Goal: Task Accomplishment & Management: Use online tool/utility

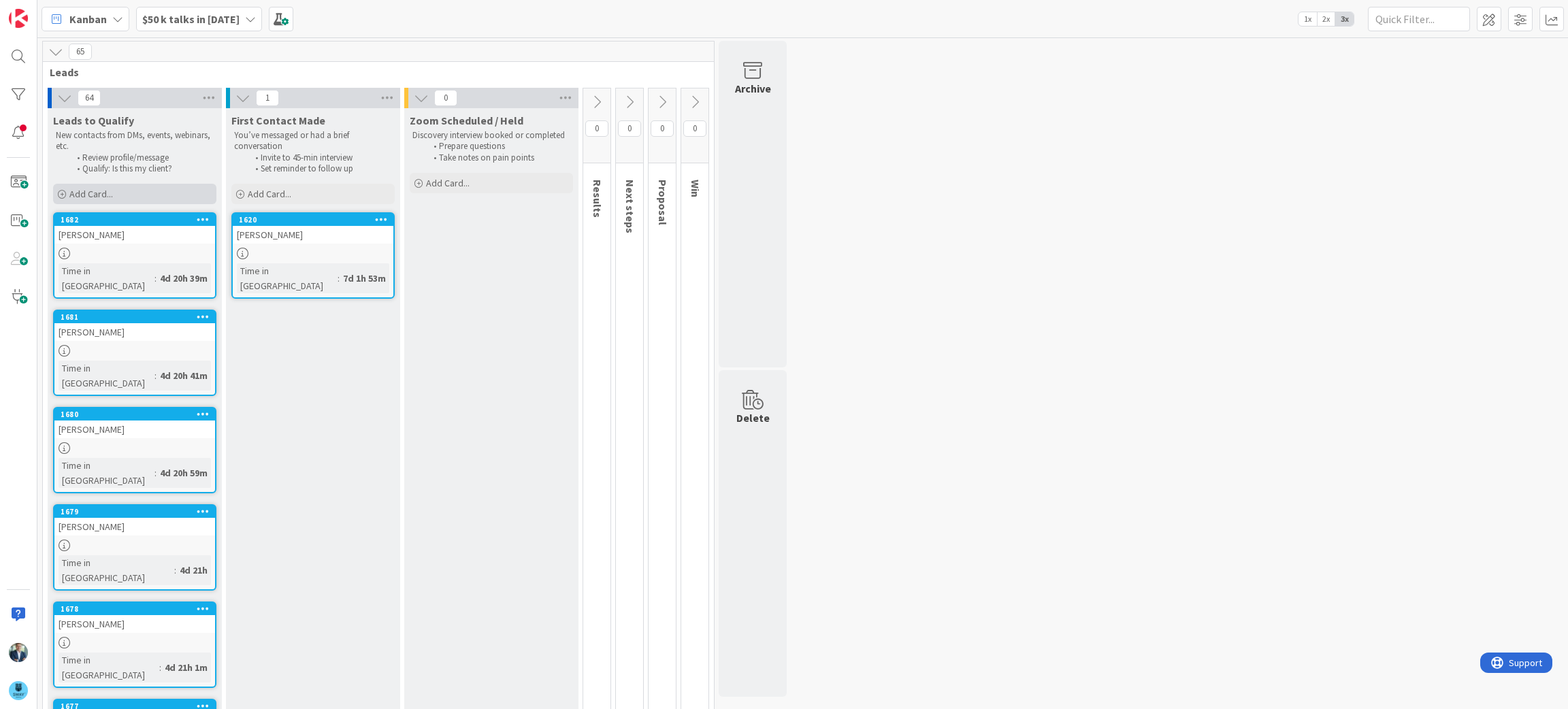
click at [168, 191] on div "Add Card..." at bounding box center [135, 194] width 163 height 20
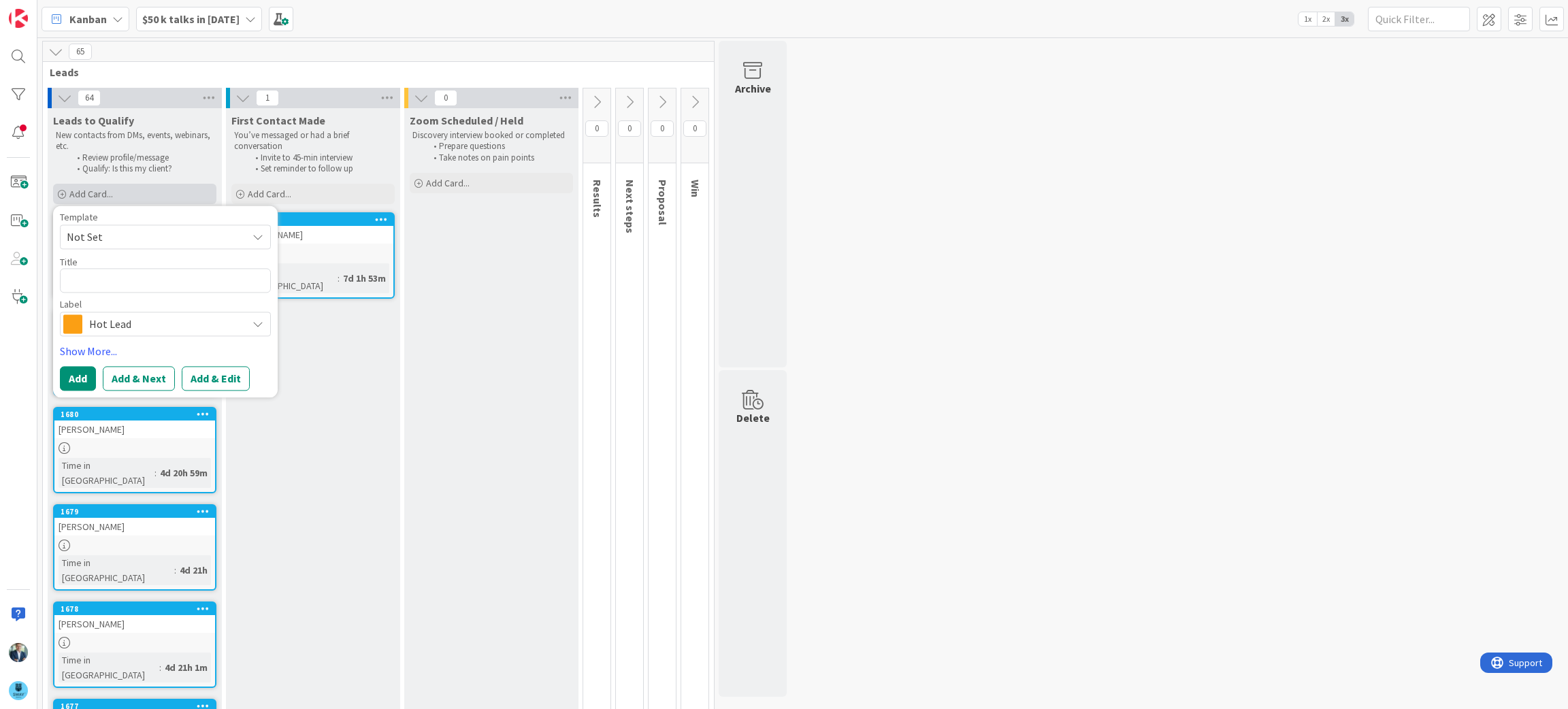
type textarea "x"
type textarea "J"
type textarea "x"
type textarea "Jo"
type textarea "x"
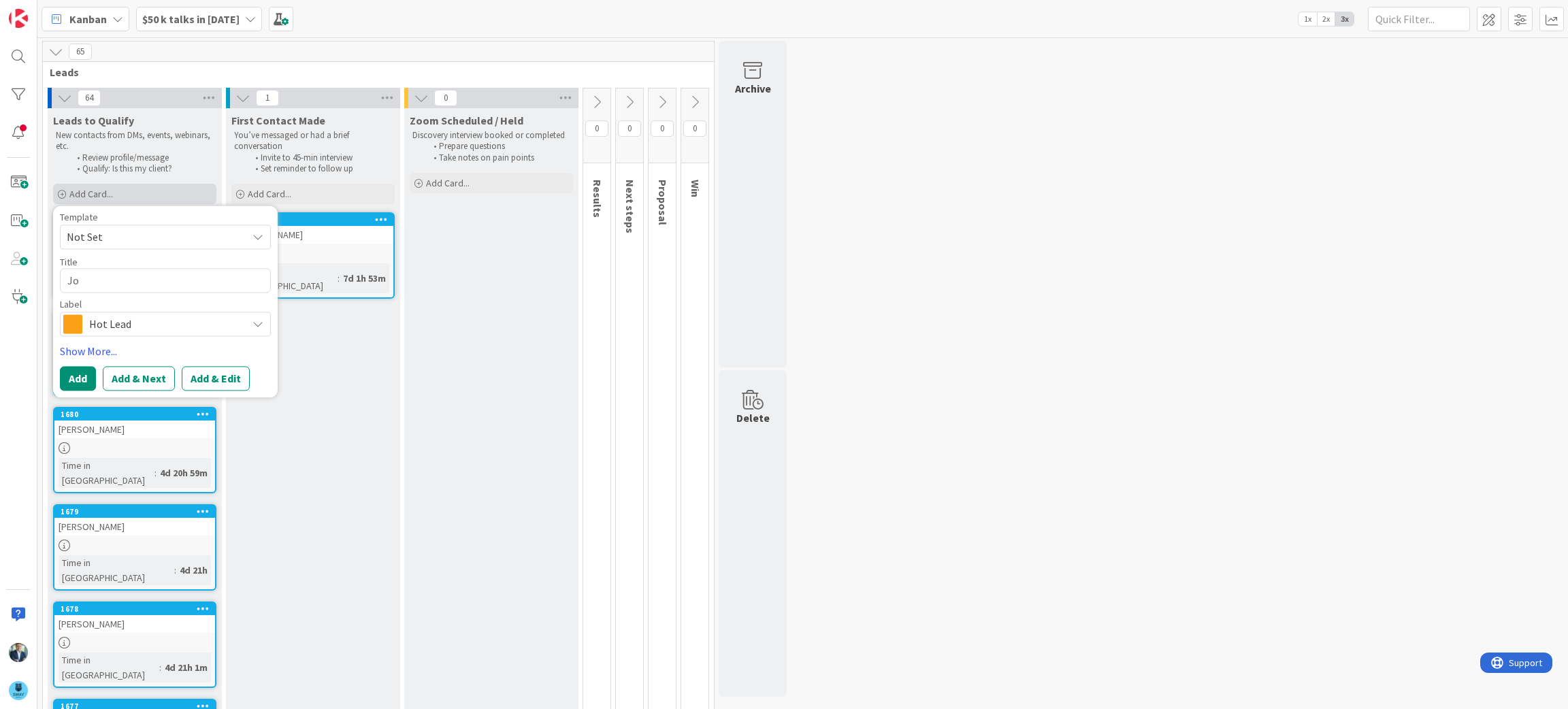
type textarea "Joh"
type textarea "x"
type textarea "[PERSON_NAME]"
type textarea "x"
type textarea "[PERSON_NAME]"
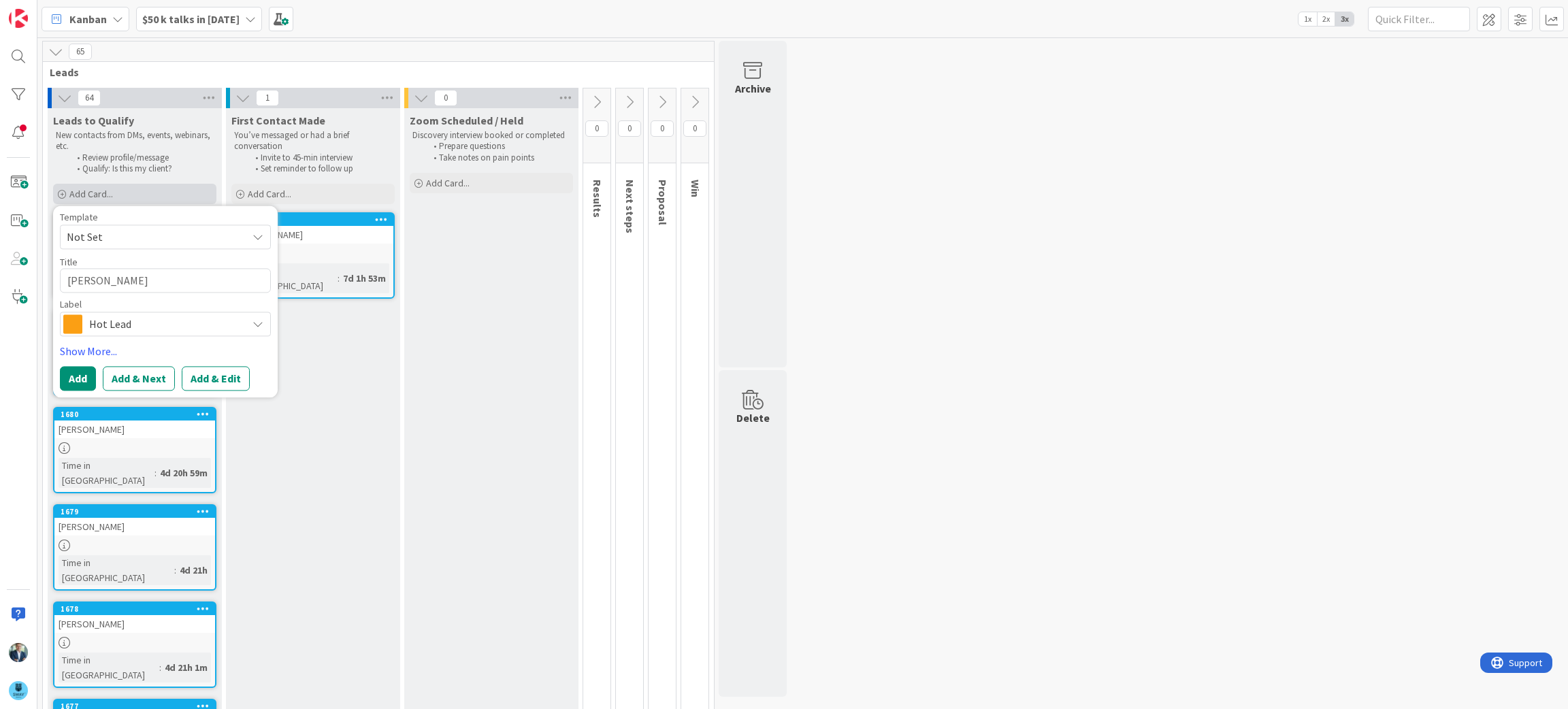
type textarea "x"
type textarea "[PERSON_NAME]"
type textarea "x"
type textarea "[PERSON_NAME]"
type textarea "x"
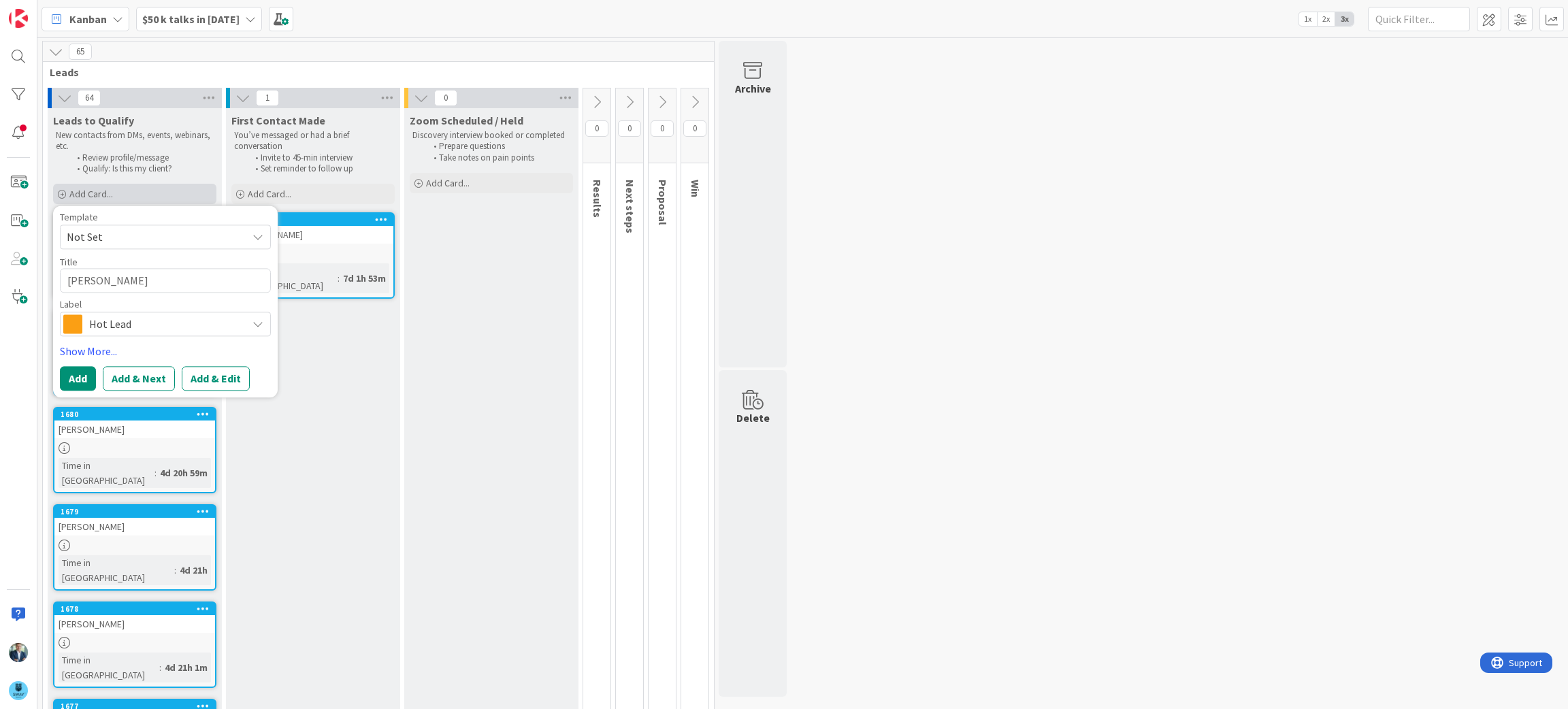
type textarea "[PERSON_NAME]"
type textarea "x"
type textarea "[PERSON_NAME]"
type textarea "x"
type textarea "[PERSON_NAME]"
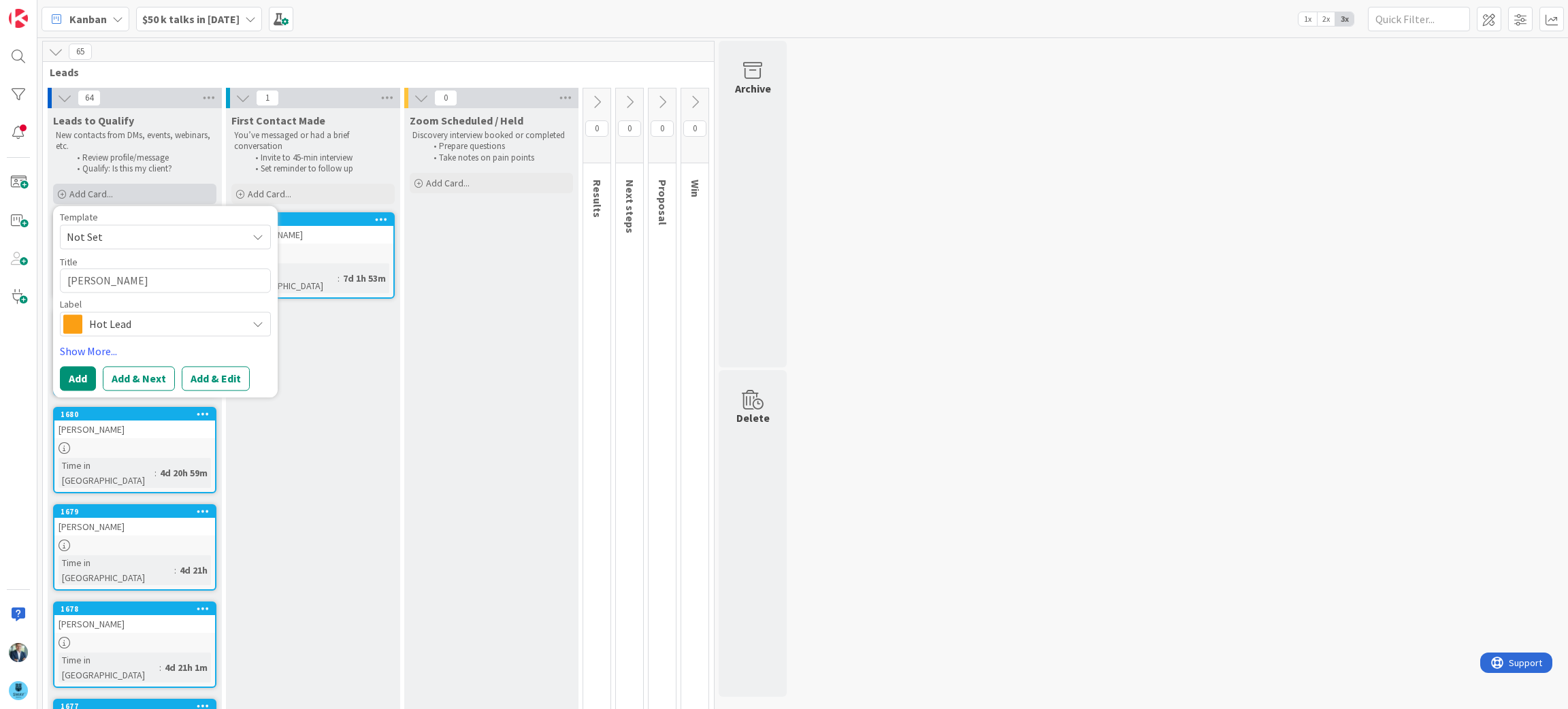
type textarea "x"
type textarea "[PERSON_NAME]"
type textarea "x"
type textarea "[PERSON_NAME]"
type textarea "x"
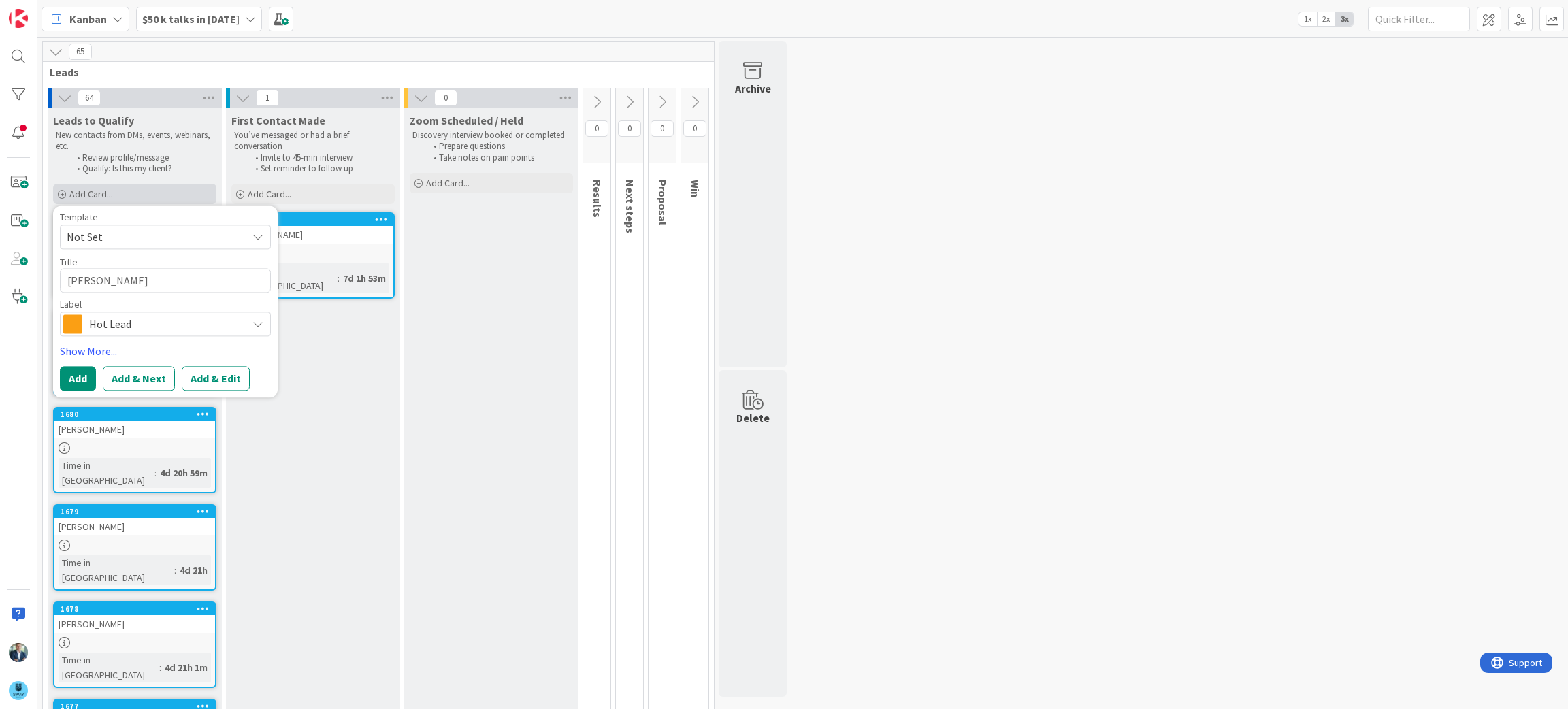
type textarea "[PERSON_NAME]"
type textarea "x"
type textarea "[PERSON_NAME]"
type textarea "x"
type textarea "[PERSON_NAME]"
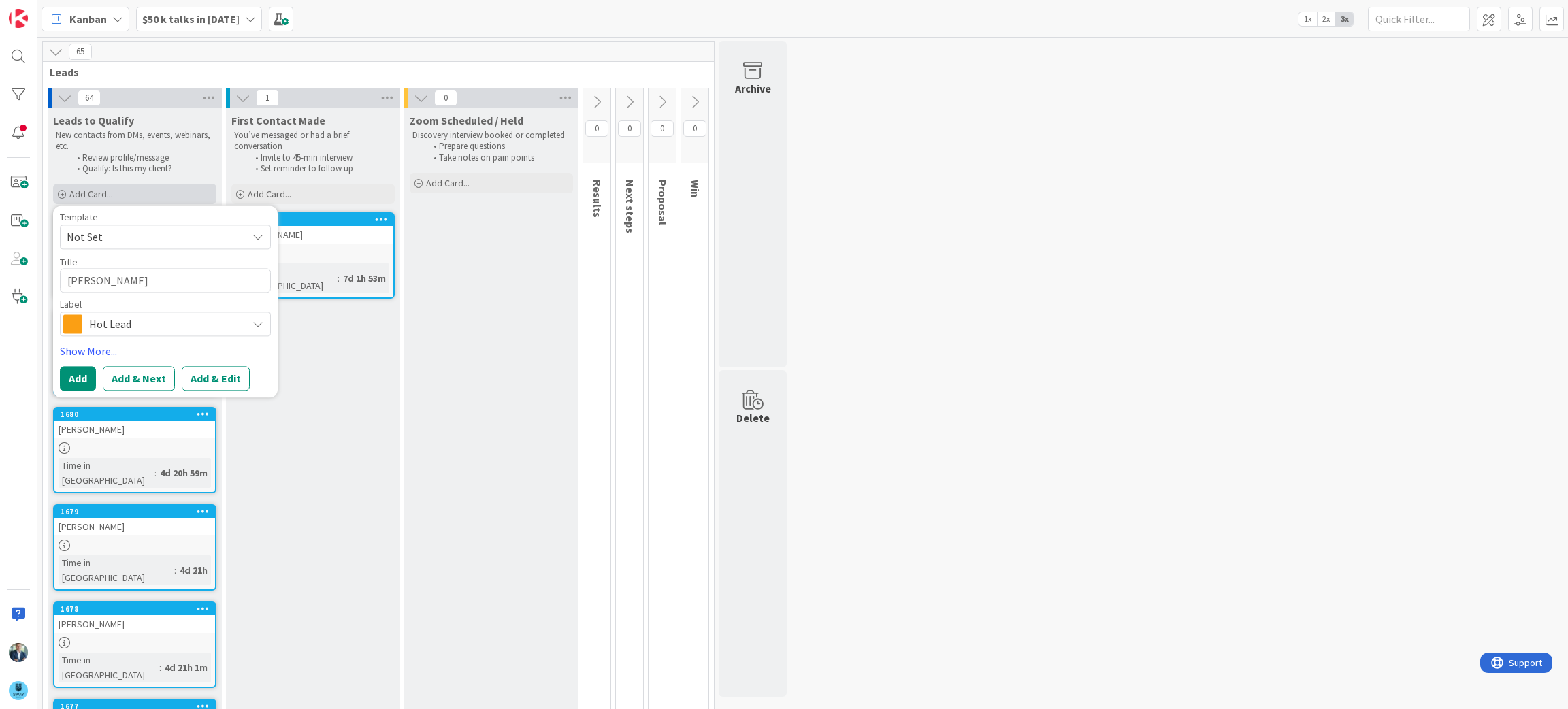
type textarea "x"
type textarea "[PERSON_NAME]"
type textarea "x"
type textarea "[PERSON_NAME]"
type textarea "x"
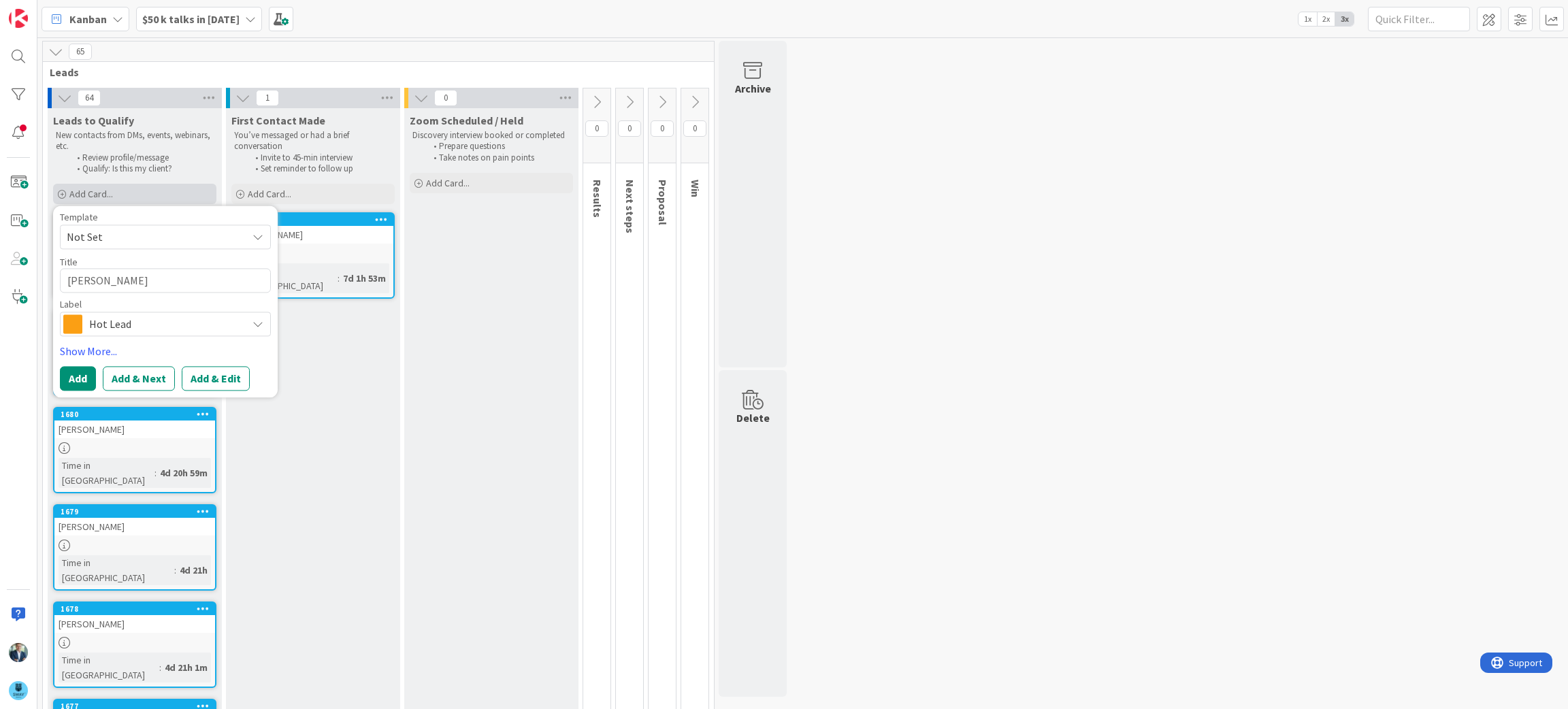
type textarea "[PERSON_NAME]"
type textarea "x"
type textarea "[PERSON_NAME]"
type textarea "x"
type textarea "[PERSON_NAME]"
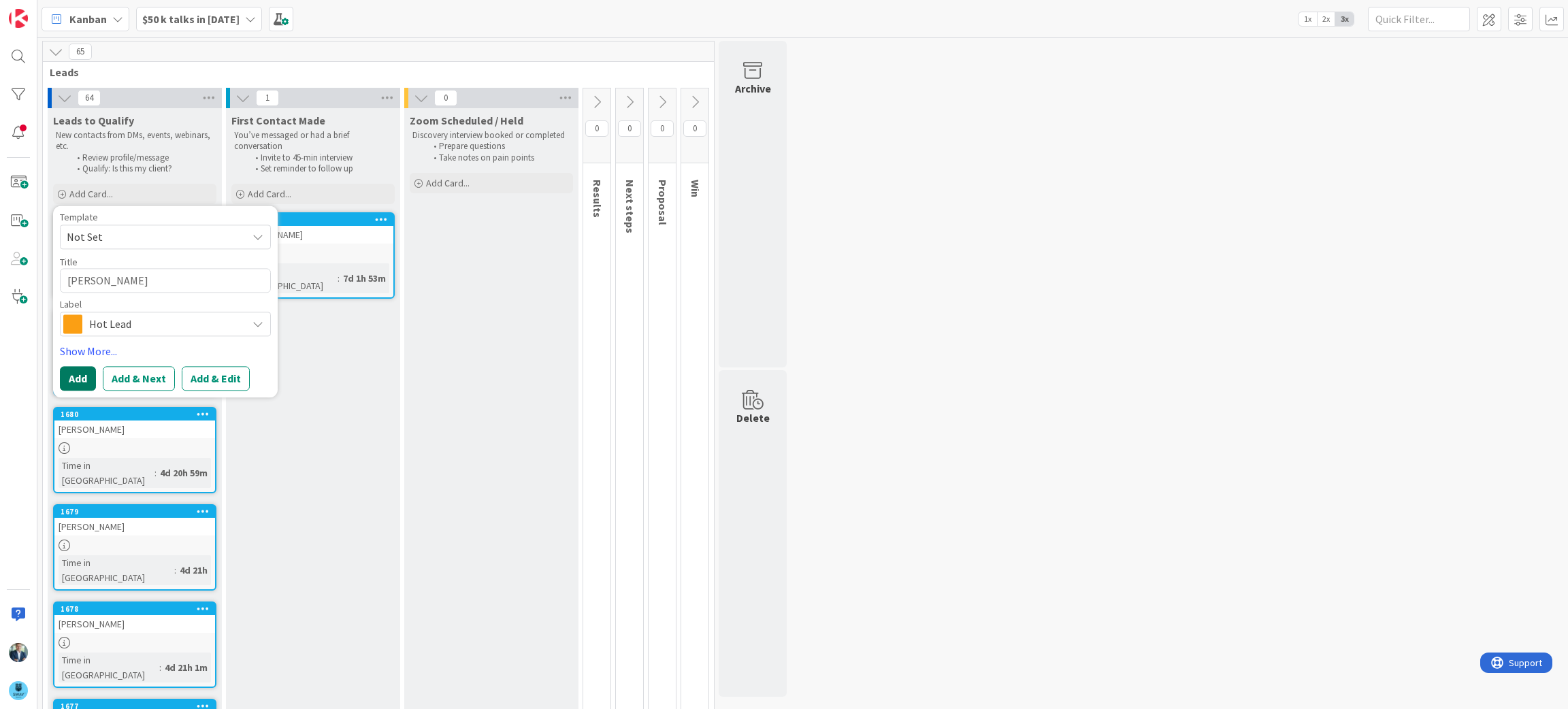
click at [80, 379] on button "Add" at bounding box center [77, 379] width 36 height 25
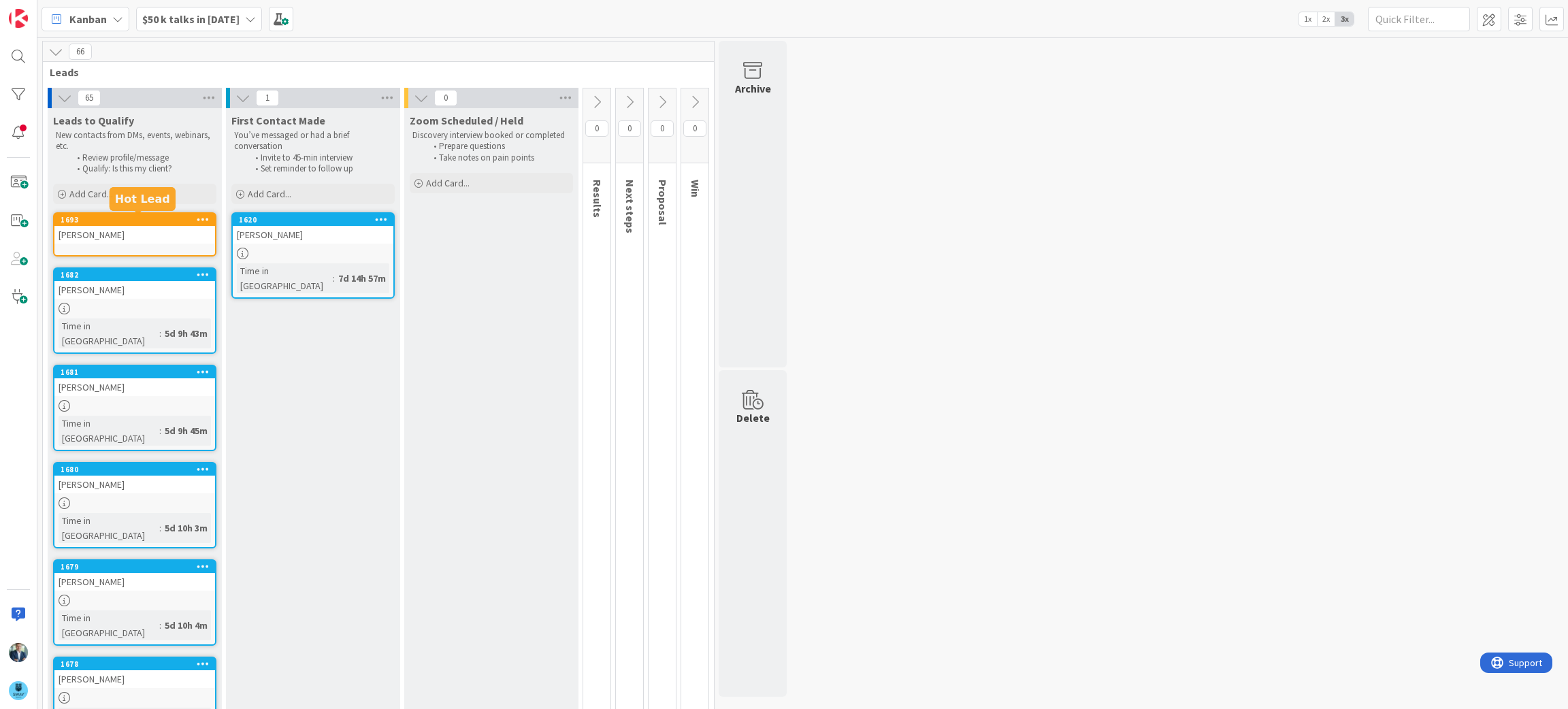
click at [142, 222] on div "1693" at bounding box center [138, 219] width 155 height 9
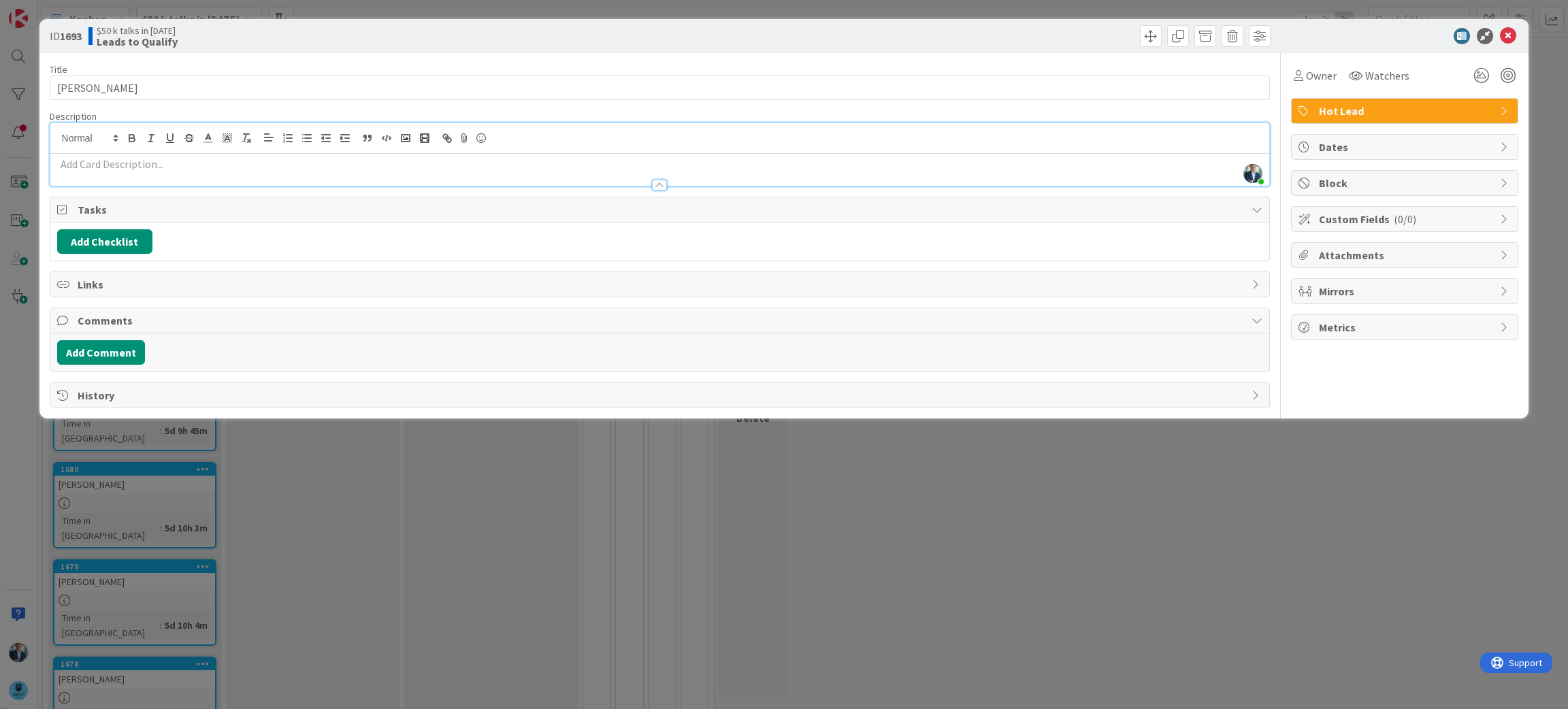
click at [185, 139] on div "[PERSON_NAME] just joined" at bounding box center [660, 155] width 1220 height 63
click at [152, 165] on p at bounding box center [660, 164] width 1206 height 16
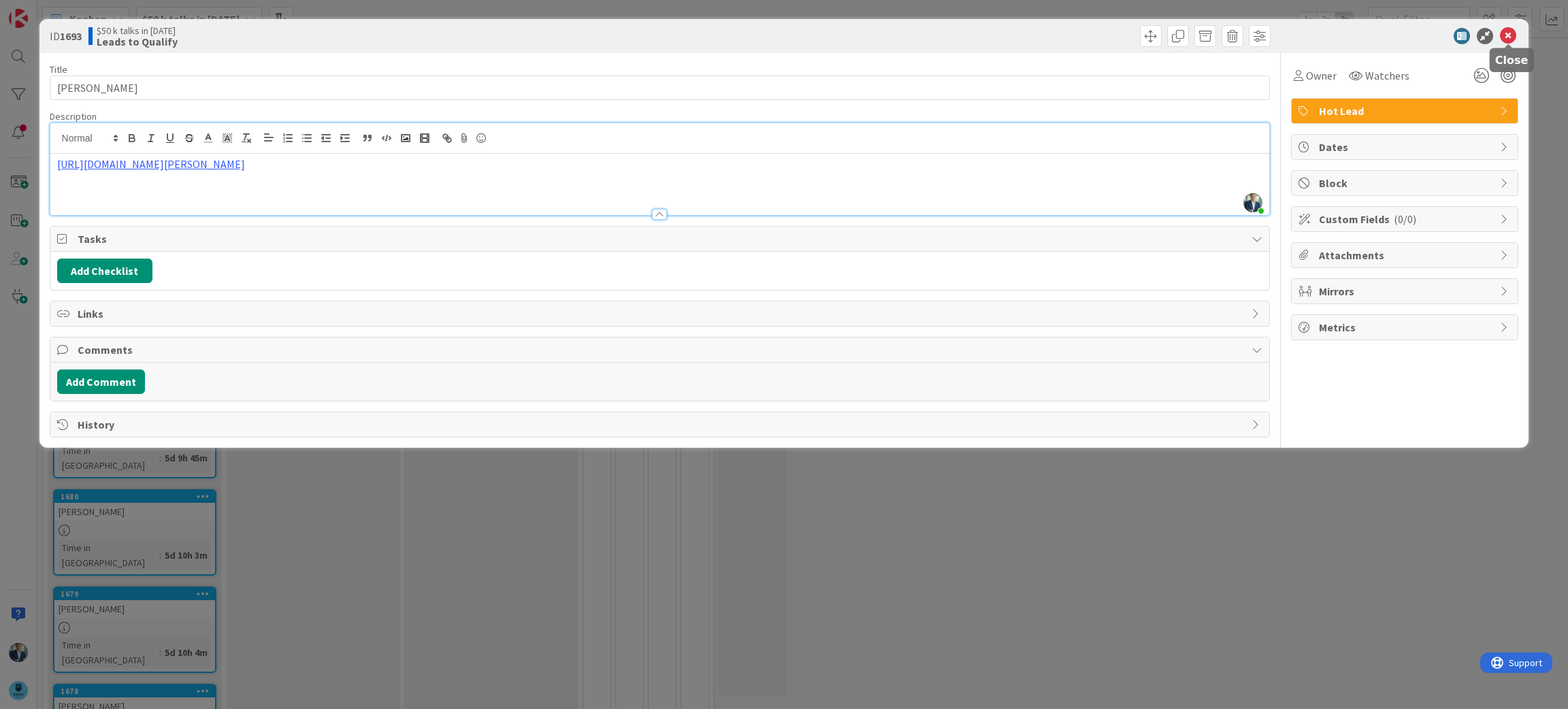
click at [1506, 34] on icon at bounding box center [1508, 36] width 17 height 17
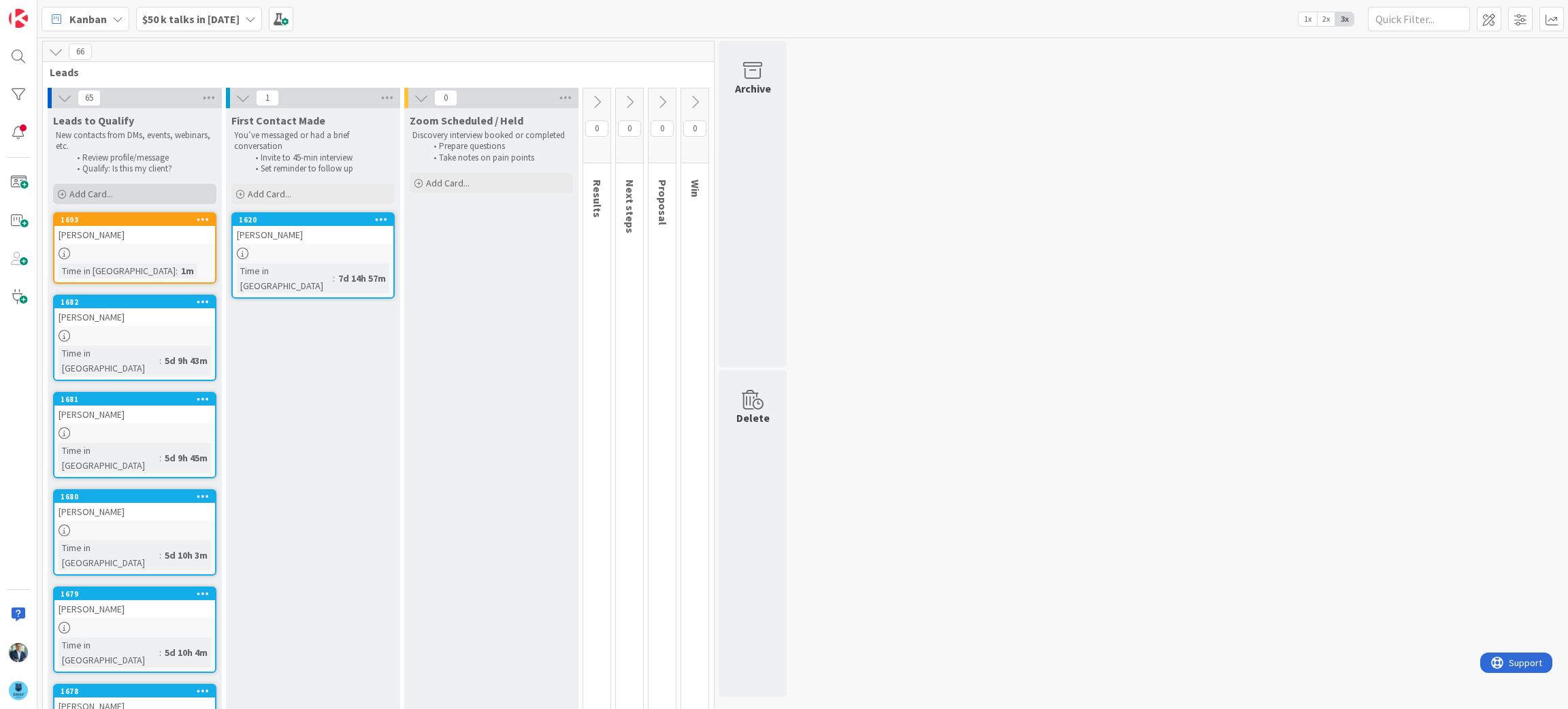
click at [108, 191] on span "Add Card..." at bounding box center [90, 194] width 43 height 12
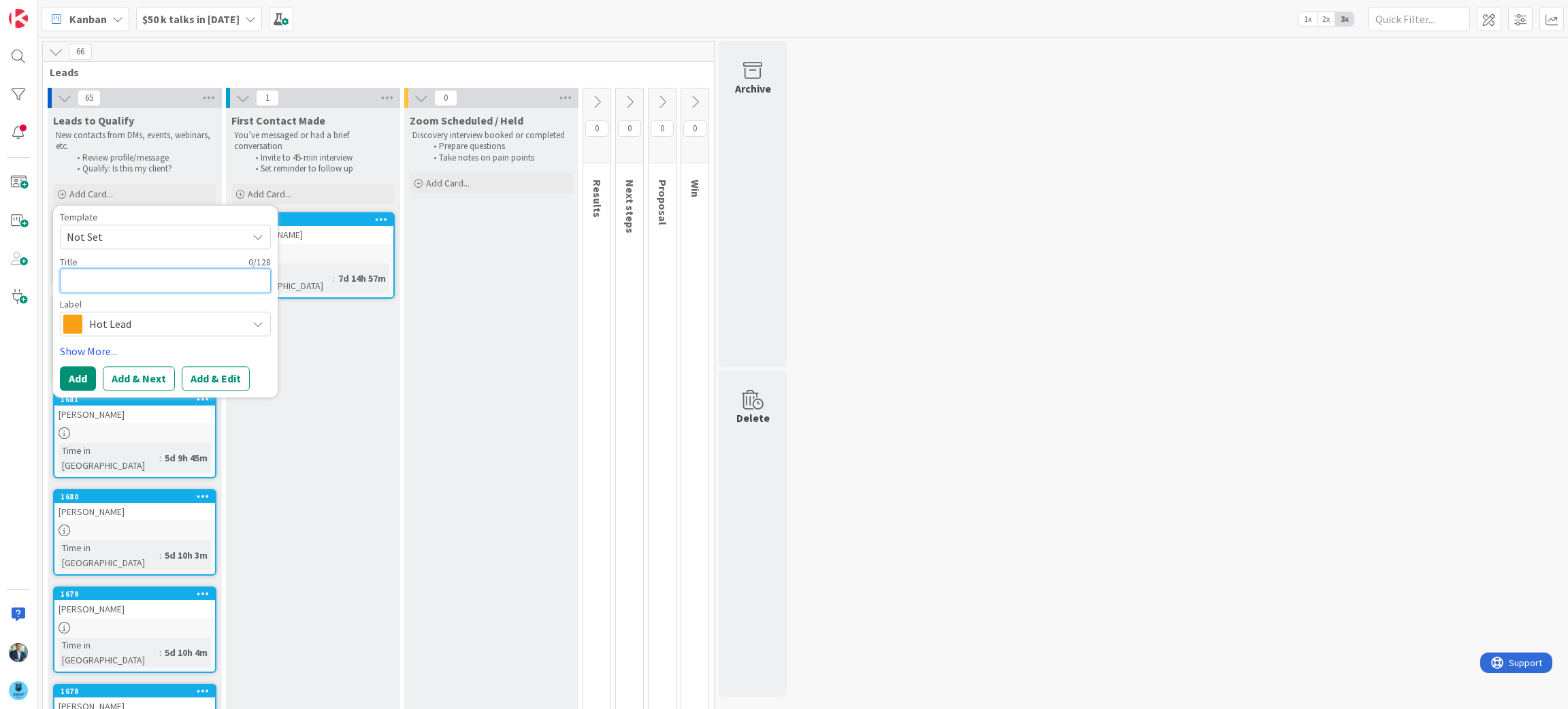
type textarea "x"
type textarea "A"
type textarea "x"
type textarea "Aw"
type textarea "x"
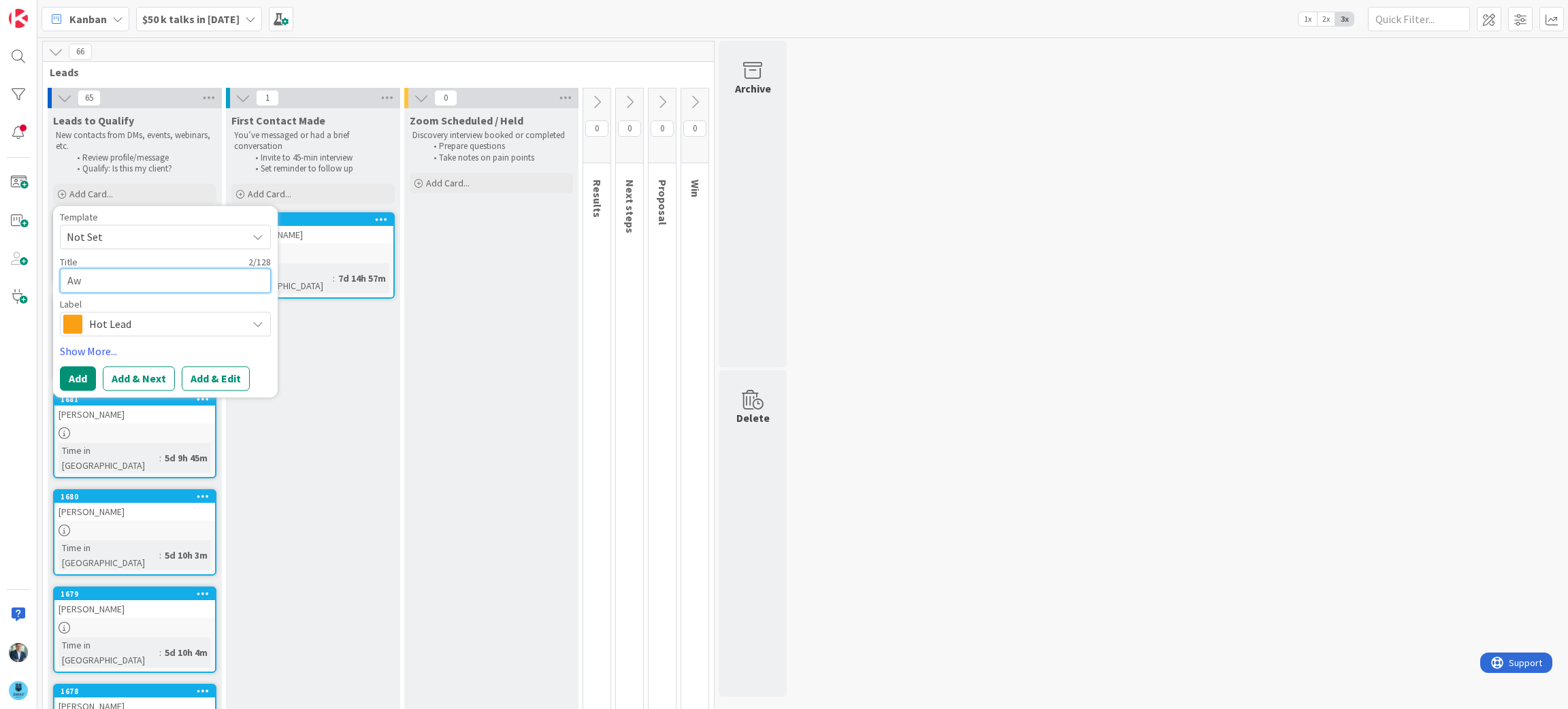
type textarea "Awa"
type textarea "x"
type textarea "Awas"
type textarea "x"
type textarea "Awash"
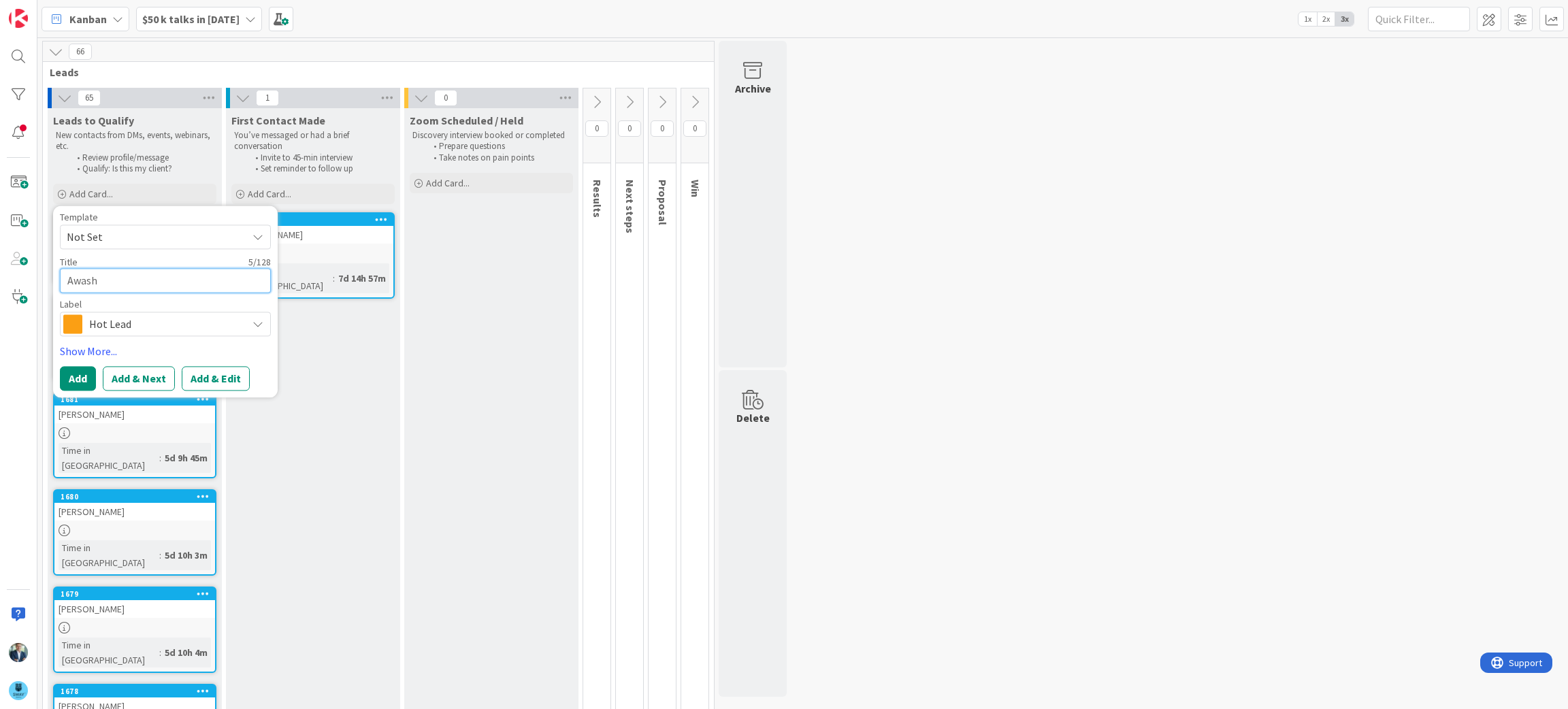
type textarea "x"
type textarea "Awashk"
type textarea "x"
type textarea "Awashke"
type textarea "x"
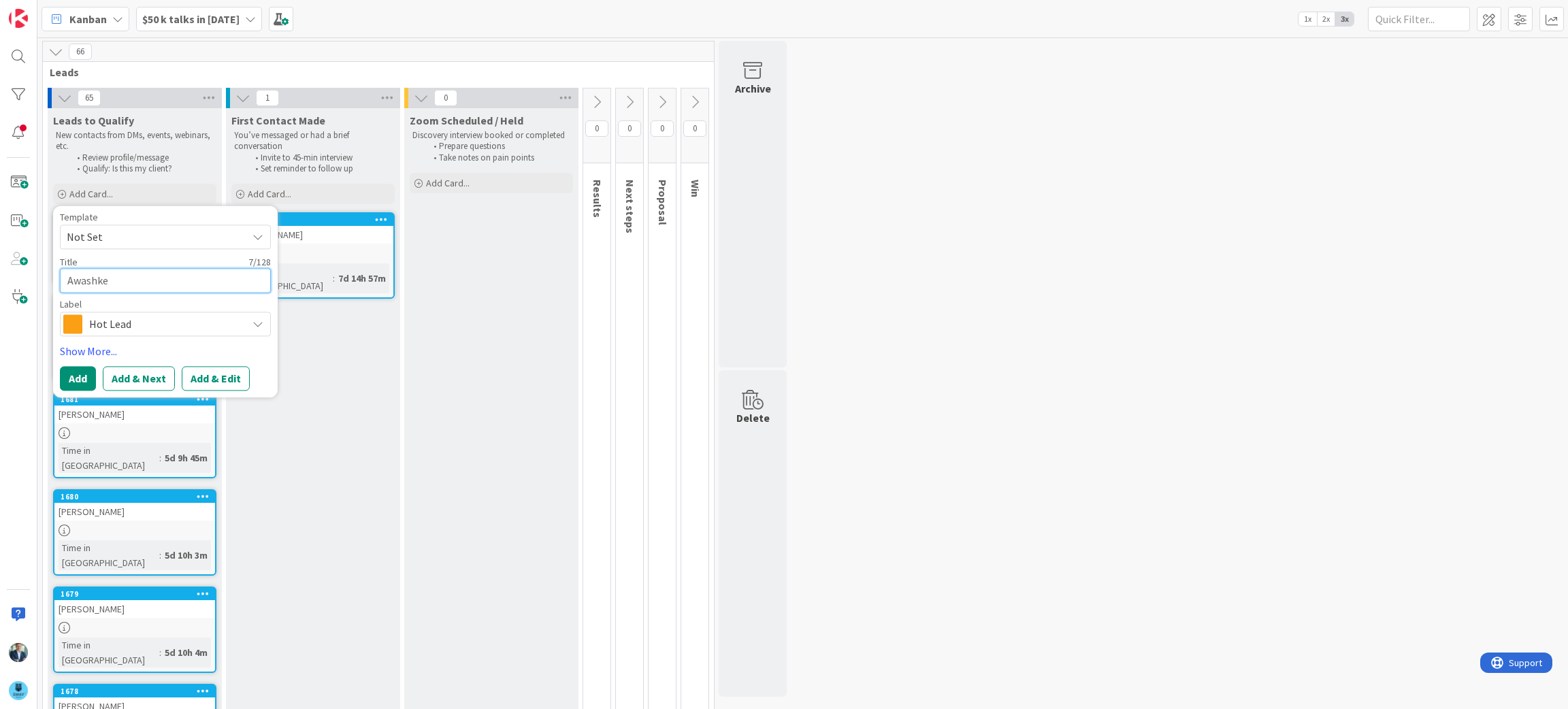
type textarea "Awashk"
type textarea "x"
type textarea "Awash"
type textarea "x"
type textarea "Awas"
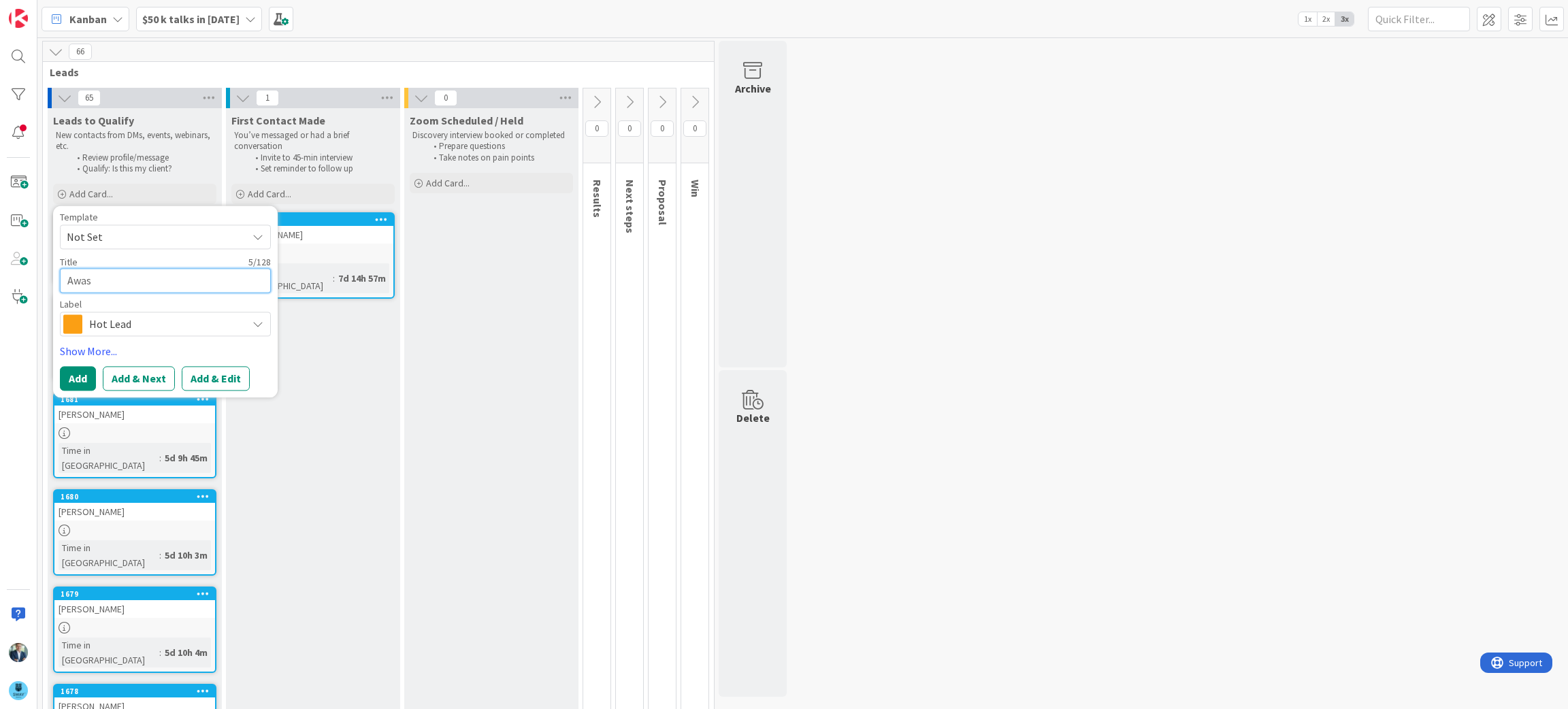
type textarea "x"
type textarea "Awa"
type textarea "x"
type textarea "Aw"
type textarea "x"
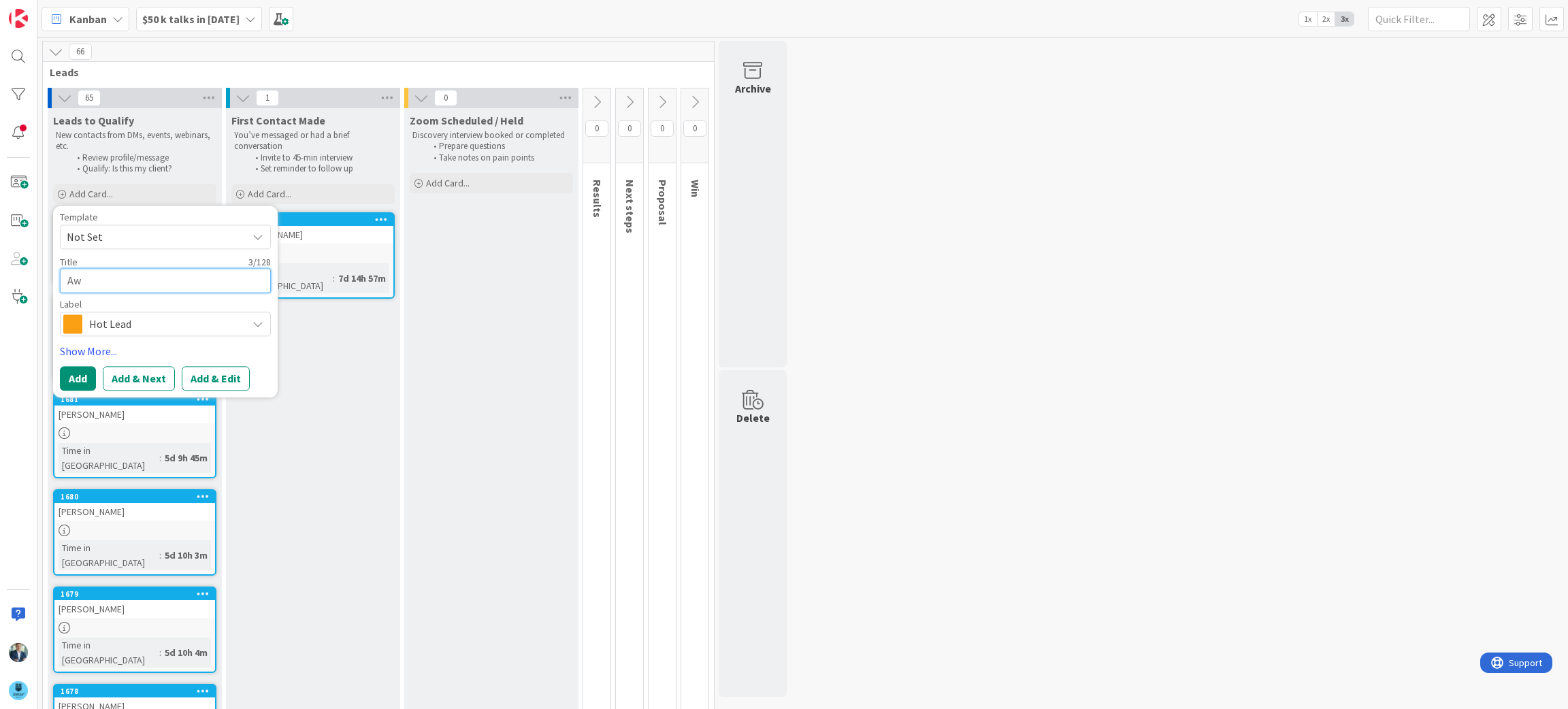
type textarea "A"
type textarea "x"
type textarea "G"
type textarea "x"
type textarea "Go"
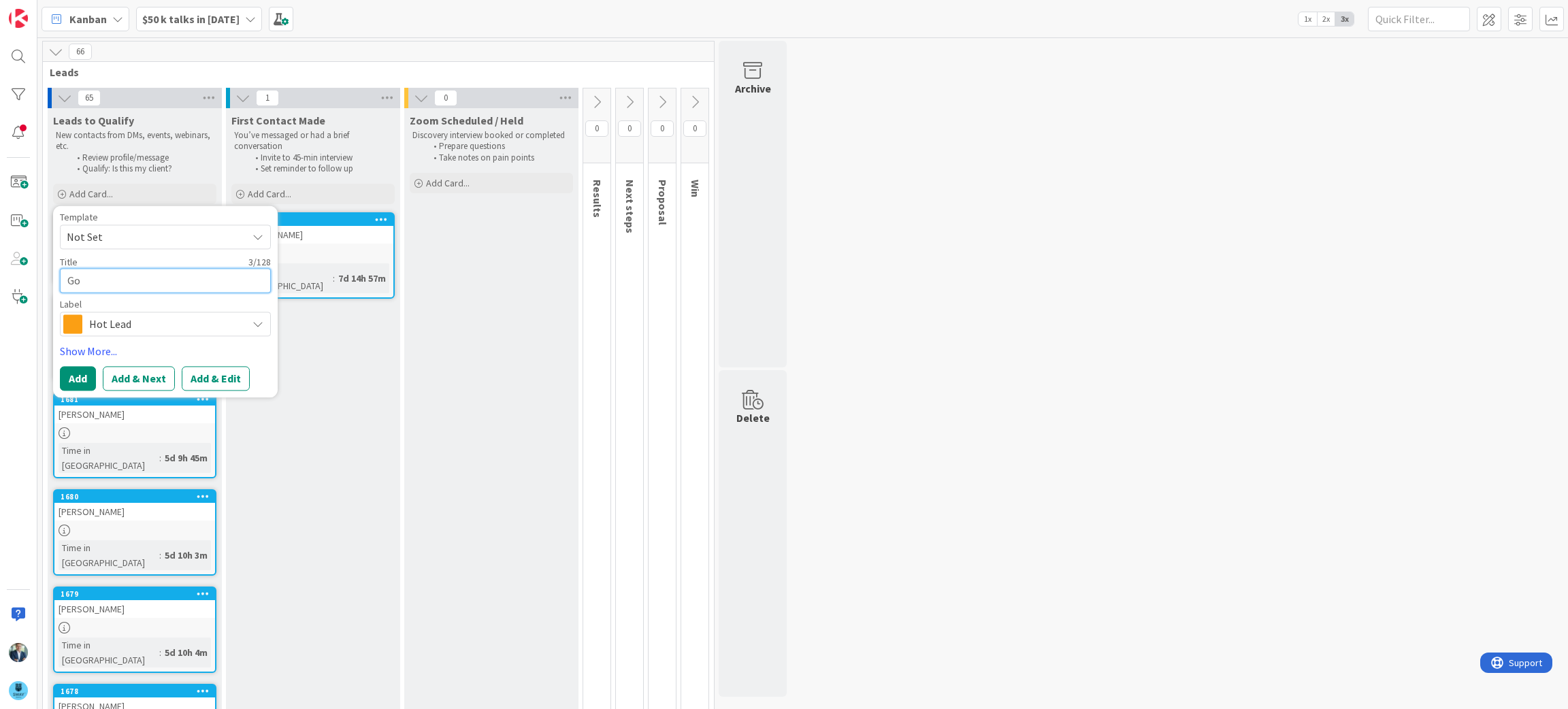
type textarea "x"
type textarea "Goo"
type textarea "x"
type textarea "Goos"
type textarea "x"
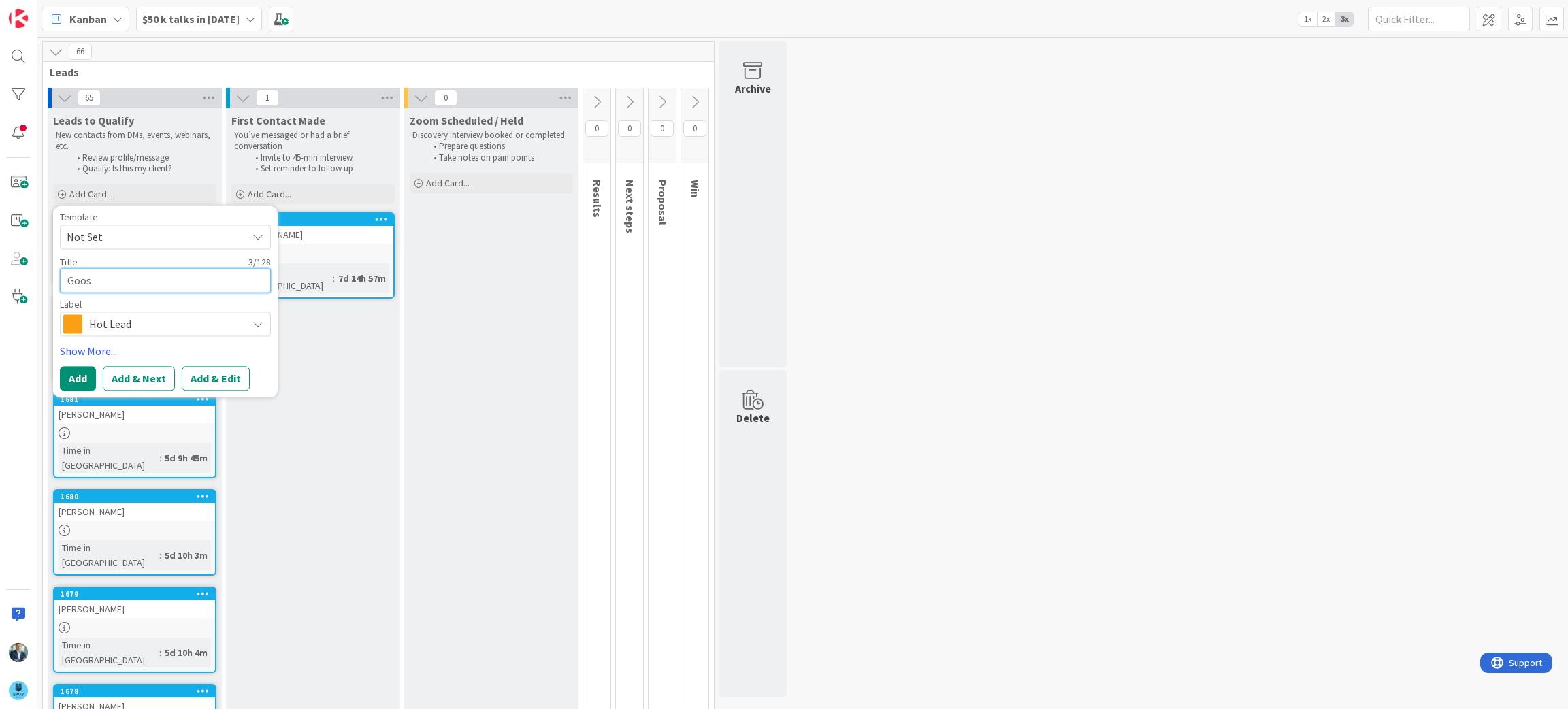
type textarea "Goose"
type textarea "x"
type textarea "Gooseh"
type textarea "x"
type textarea "Goosehe"
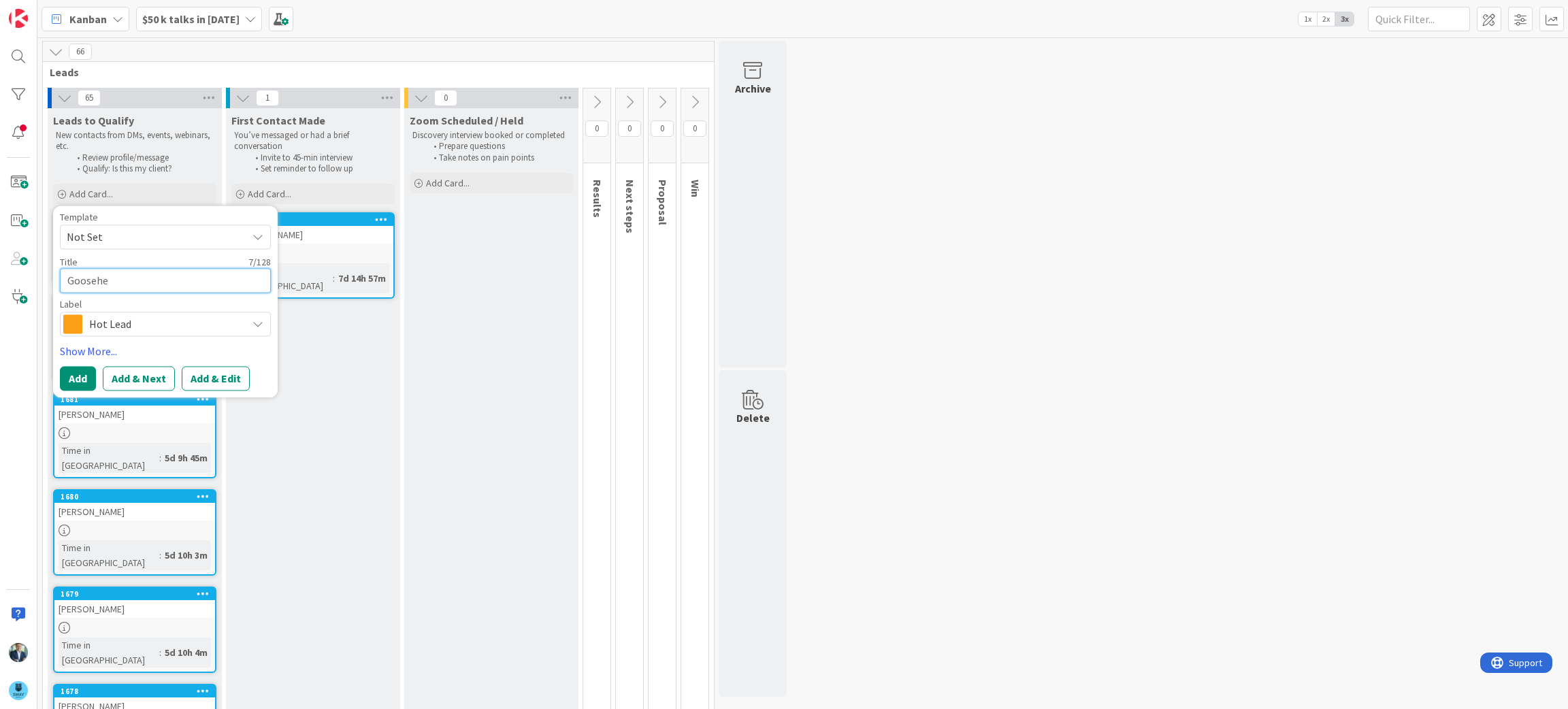
type textarea "x"
type textarea "Goosehead"
type textarea "x"
type textarea "Goosehead"
type textarea "x"
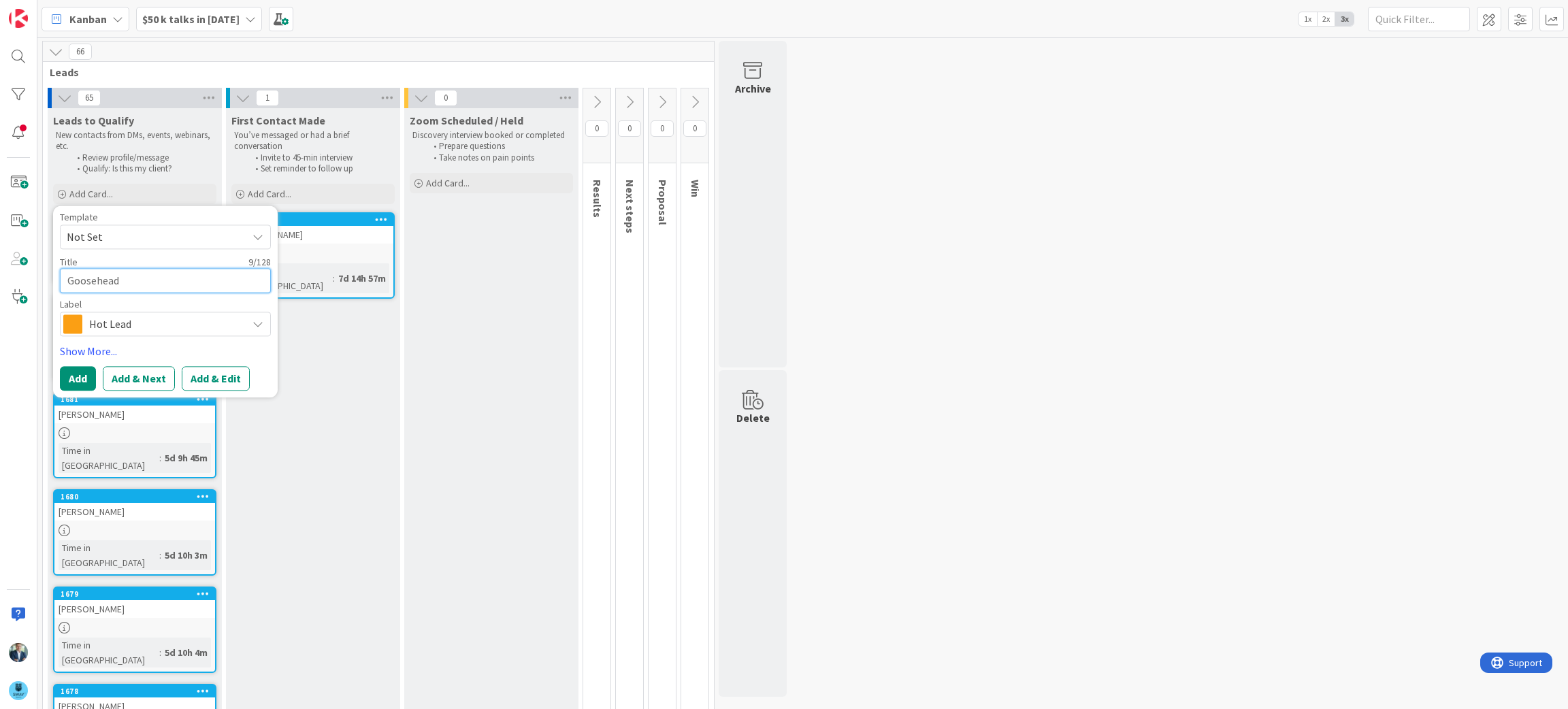
type textarea "Goosehead I"
type textarea "x"
type textarea "Goosehead In"
type textarea "x"
click at [72, 376] on button "Add" at bounding box center [77, 379] width 36 height 25
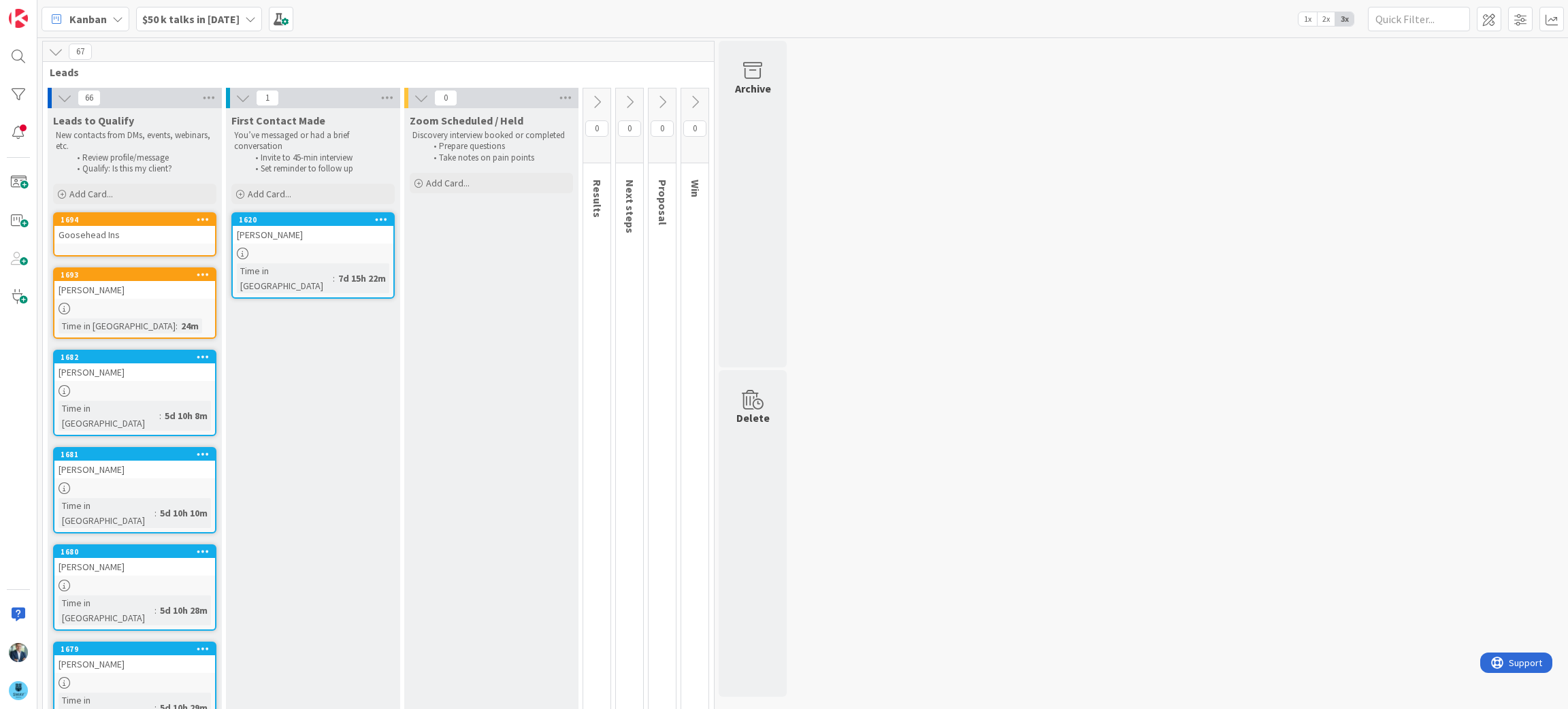
click at [116, 231] on div "Goosehead Ins" at bounding box center [135, 234] width 160 height 18
click at [126, 241] on div "Goosehead Ins" at bounding box center [135, 234] width 160 height 18
click at [95, 235] on div "Goosehead Ins" at bounding box center [135, 234] width 160 height 18
click at [149, 219] on div "1694" at bounding box center [138, 219] width 155 height 9
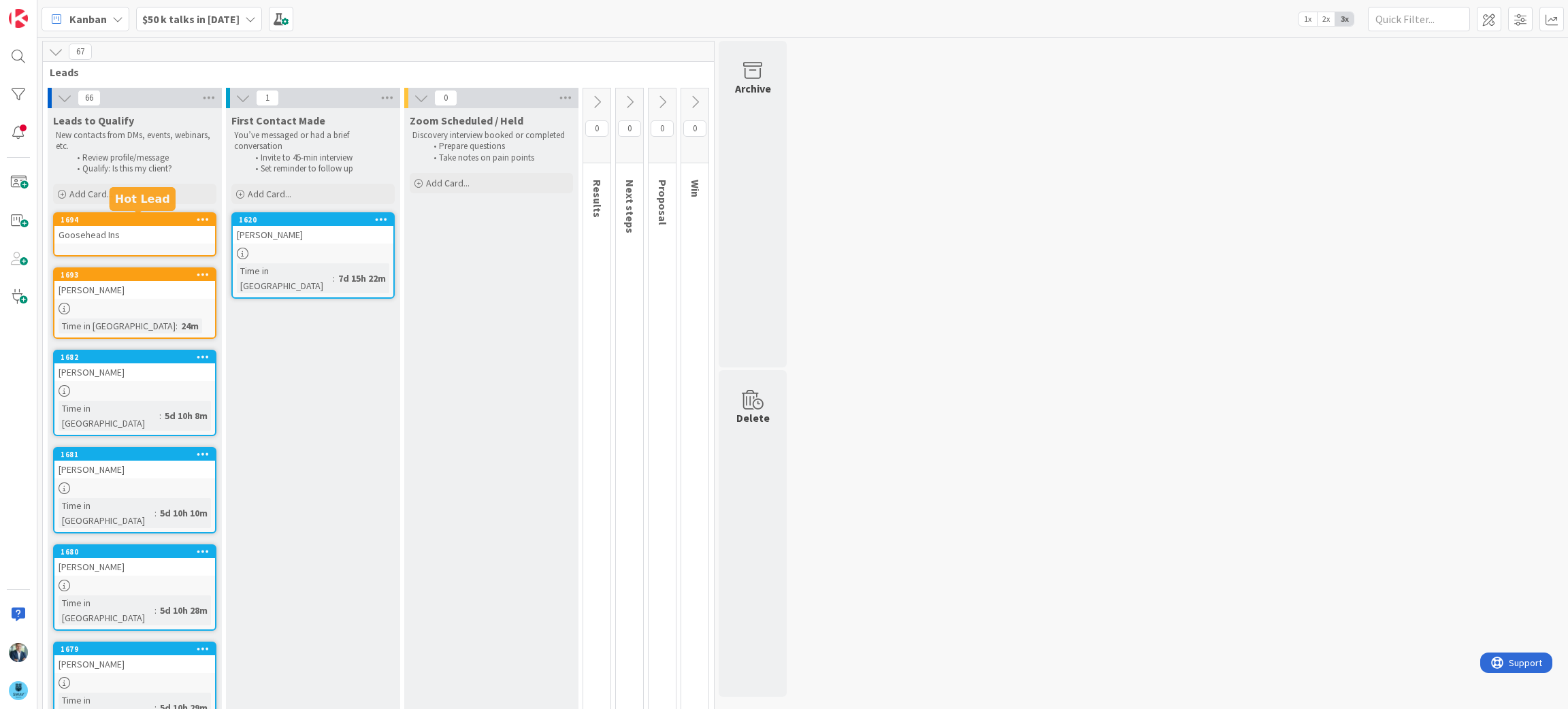
click at [149, 219] on div "1694" at bounding box center [138, 219] width 155 height 9
click at [159, 249] on link "1694 Goosehead Ins" at bounding box center [135, 234] width 163 height 44
click at [161, 303] on div at bounding box center [135, 309] width 160 height 12
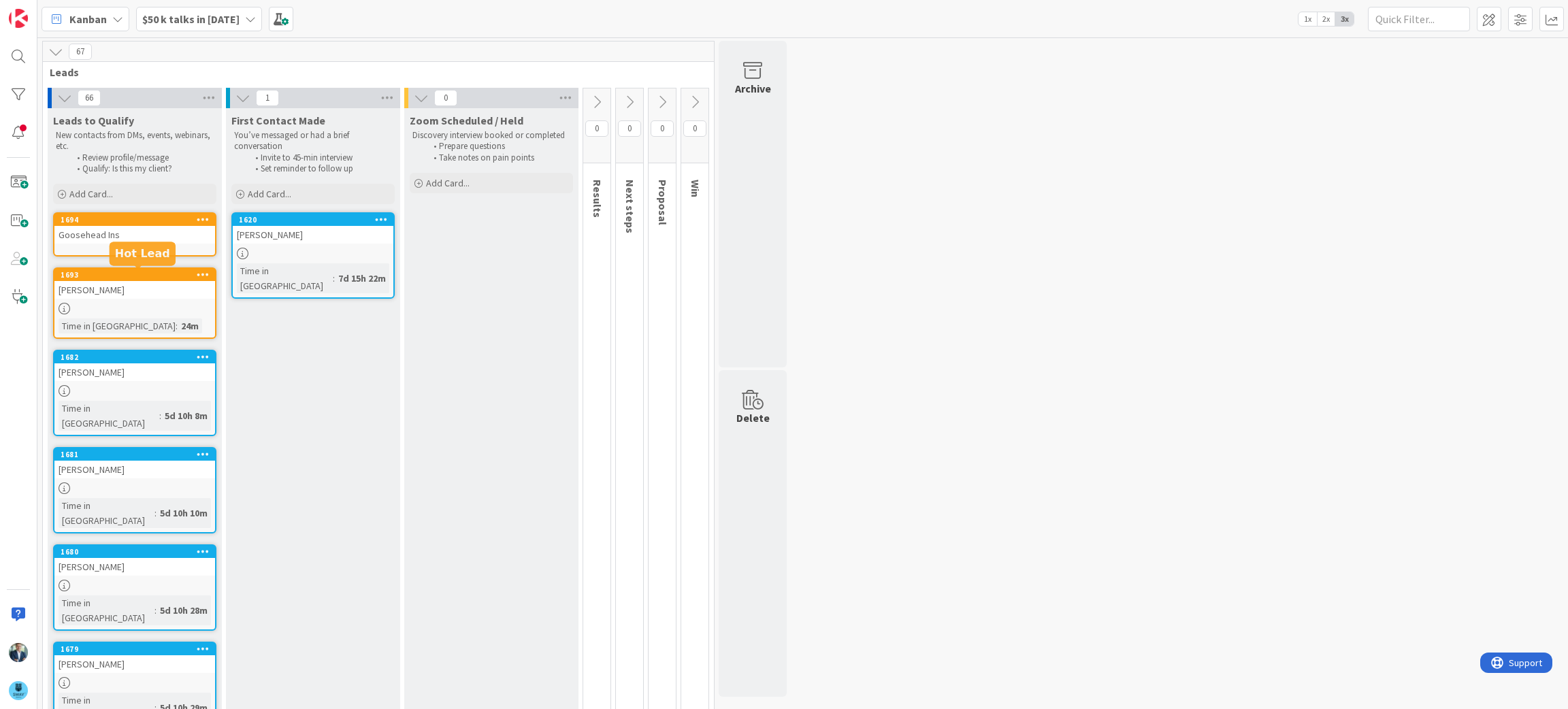
click at [136, 276] on div "1693" at bounding box center [138, 275] width 155 height 9
click at [121, 191] on div "Add Card..." at bounding box center [135, 194] width 163 height 20
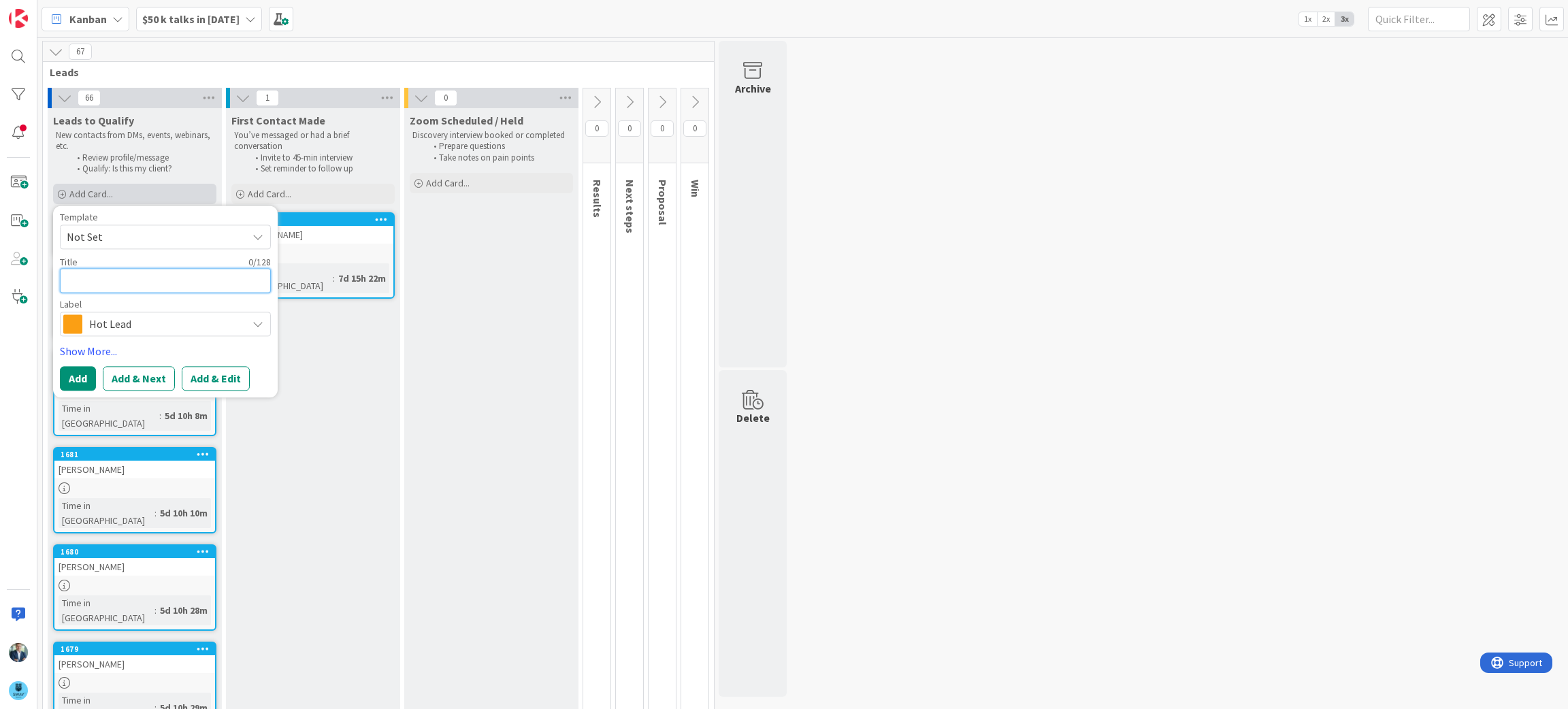
type textarea "C"
type textarea "x"
type textarea "CH"
type textarea "x"
type textarea "CHo"
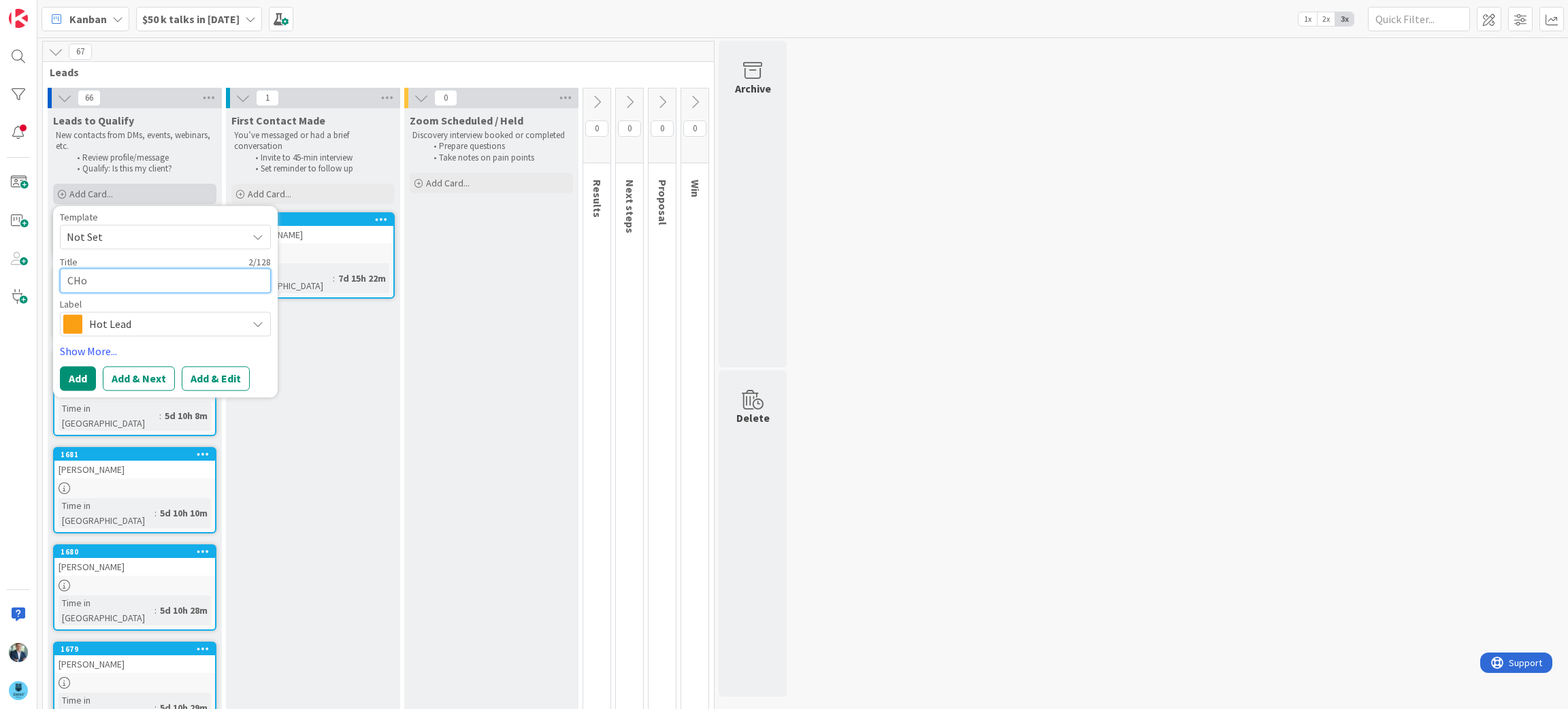
type textarea "x"
type textarea "CHoic"
type textarea "x"
type textarea "CHoice"
type textarea "x"
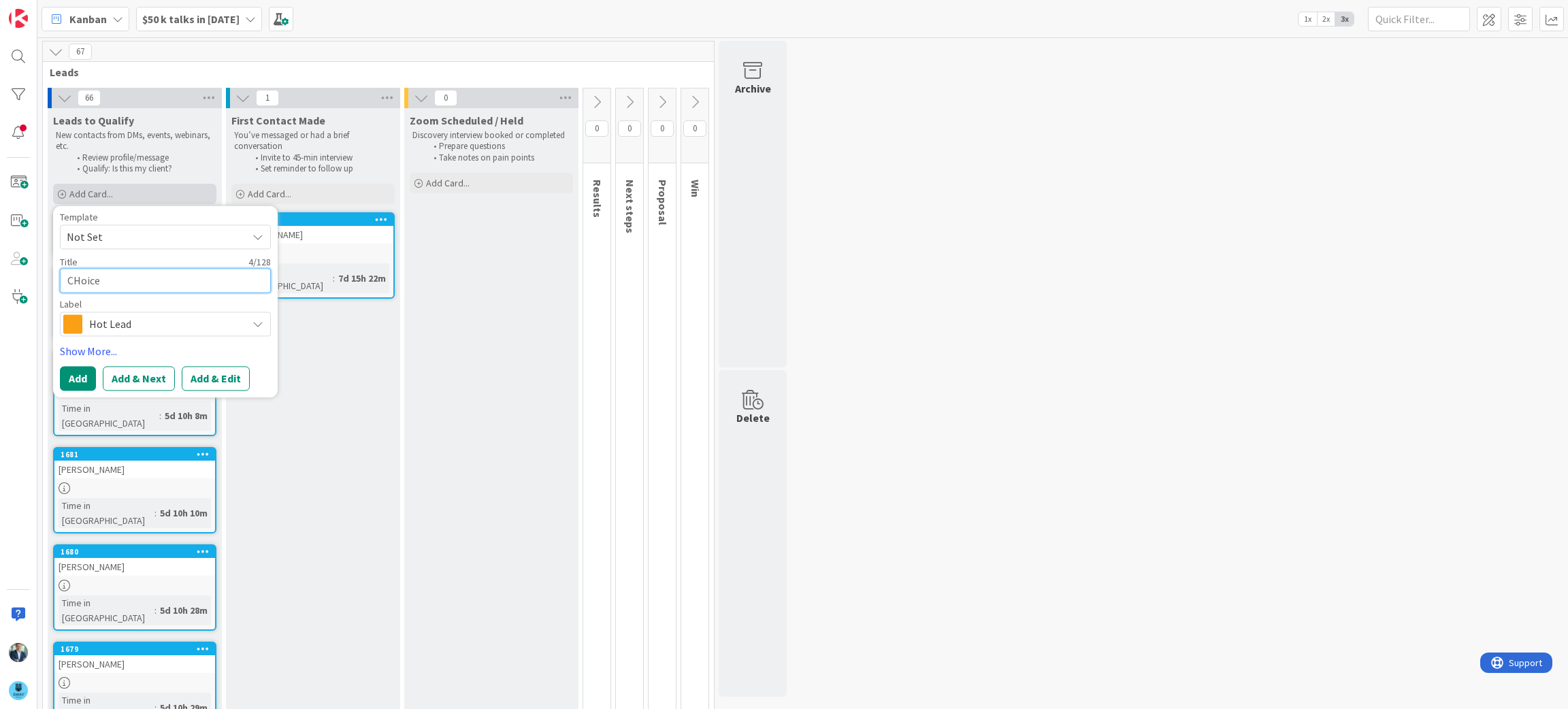
type textarea "CHoice"
type textarea "x"
type textarea "CHoice"
type textarea "x"
type textarea "CHoic"
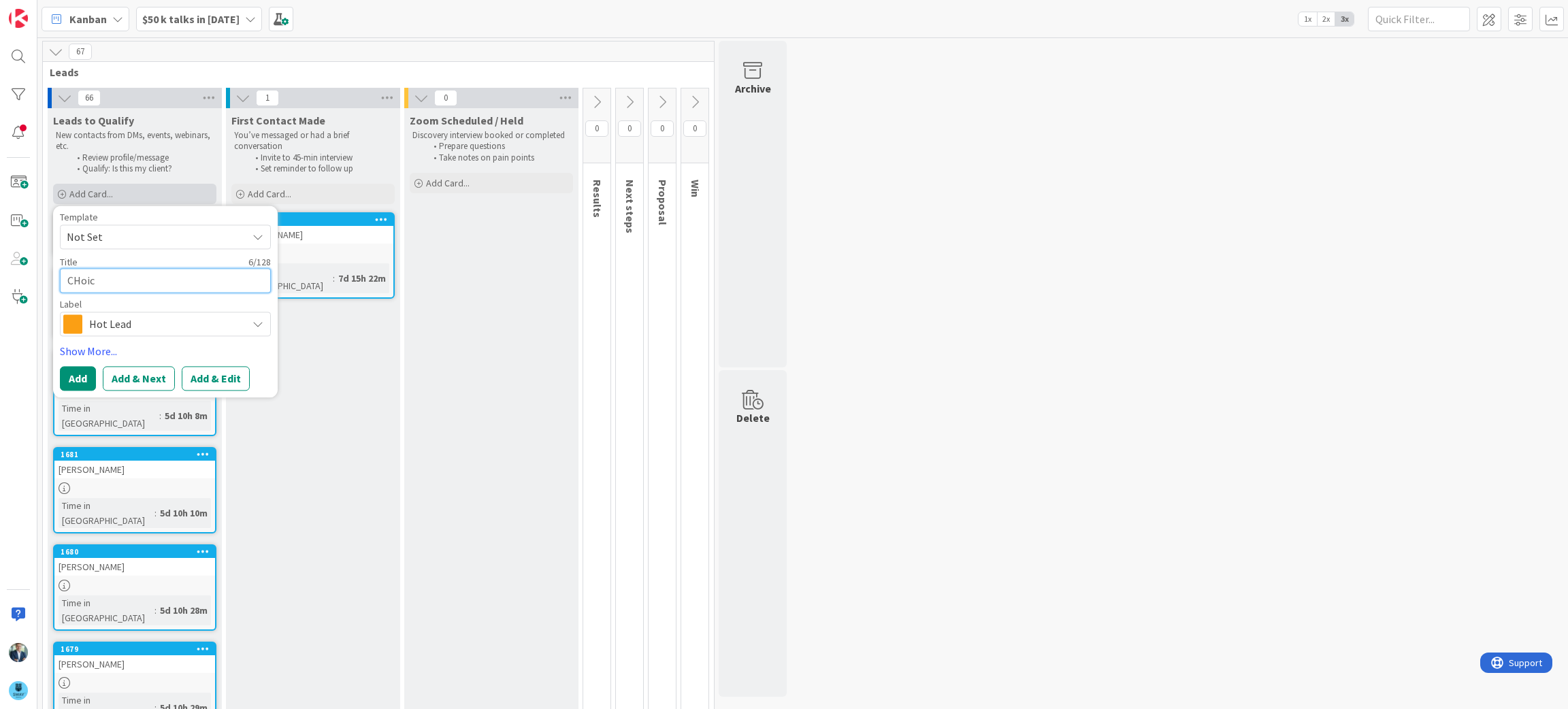
type textarea "x"
type textarea "[PERSON_NAME]"
type textarea "x"
type textarea "CHo"
type textarea "x"
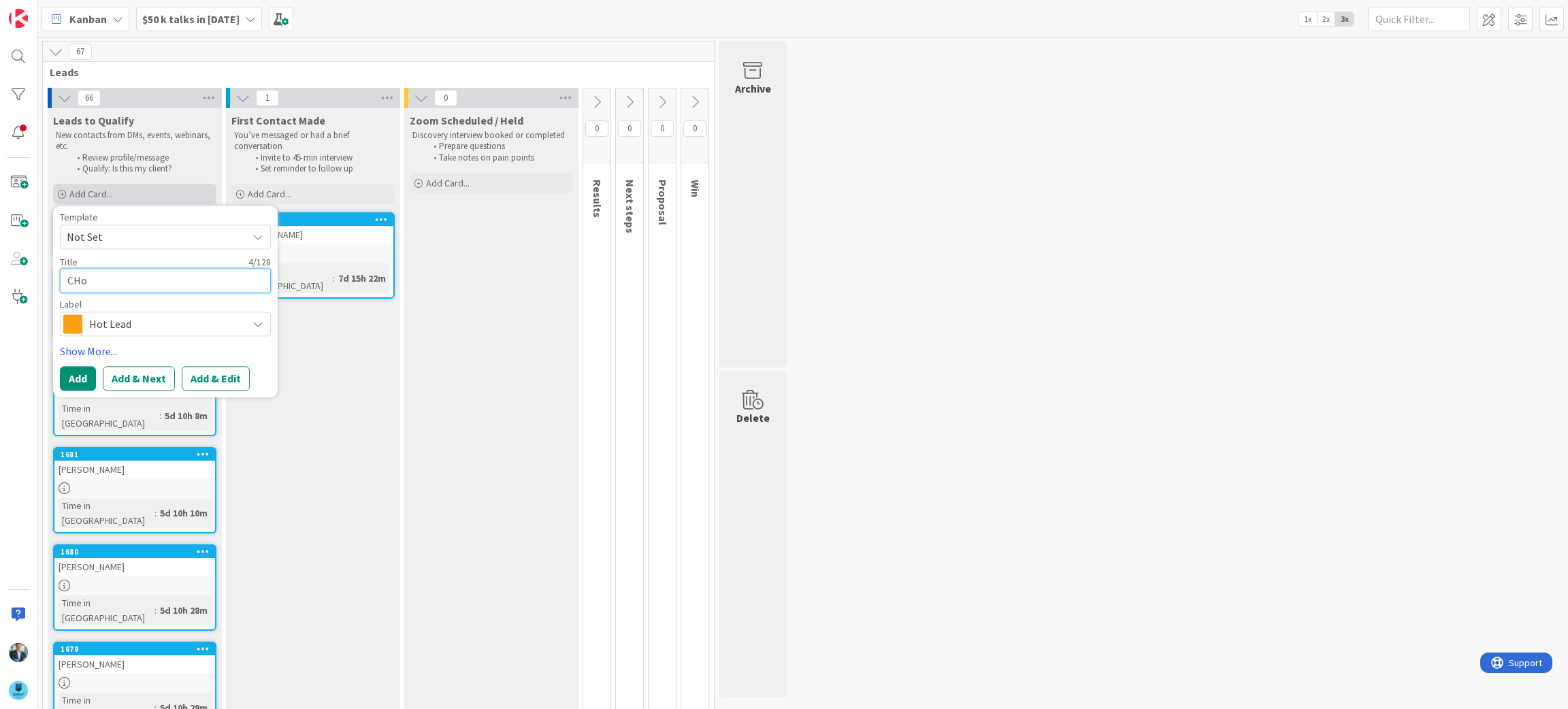
type textarea "CH"
type textarea "x"
type textarea "C"
type textarea "x"
type textarea "Ch"
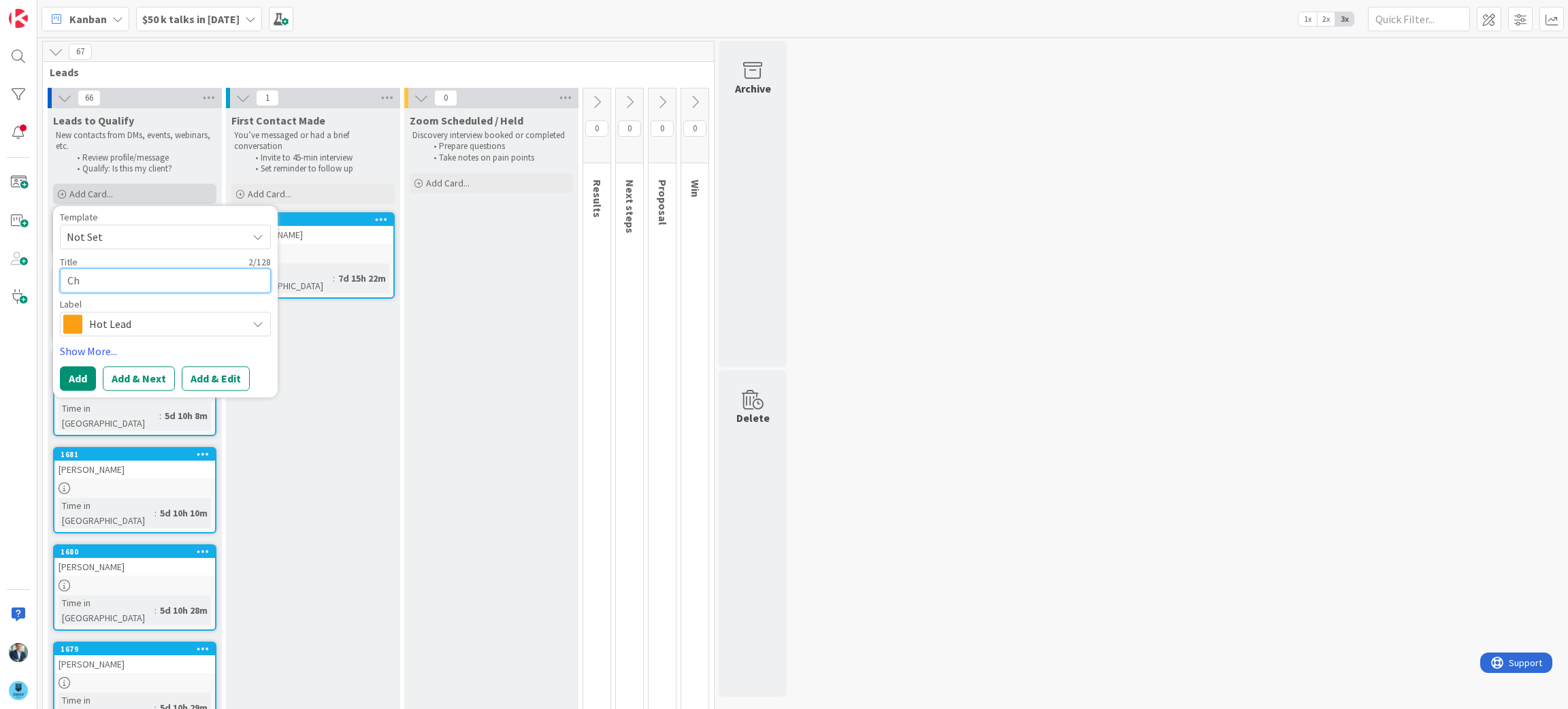
type textarea "x"
type textarea "Cho"
type textarea "x"
type textarea "Chou"
type textarea "x"
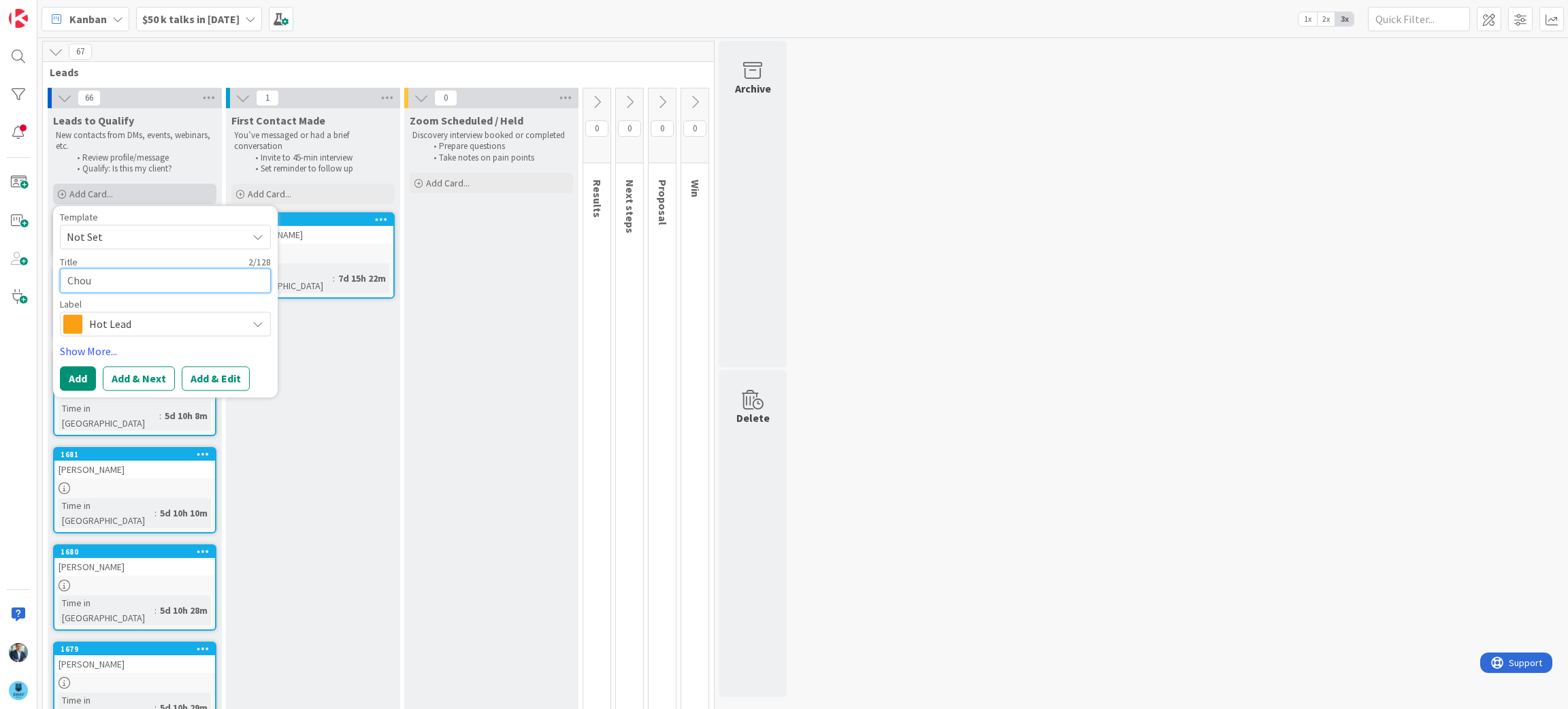
type textarea "Chouc"
type textarea "x"
type textarea "Chouce"
type textarea "x"
type textarea "Chouce"
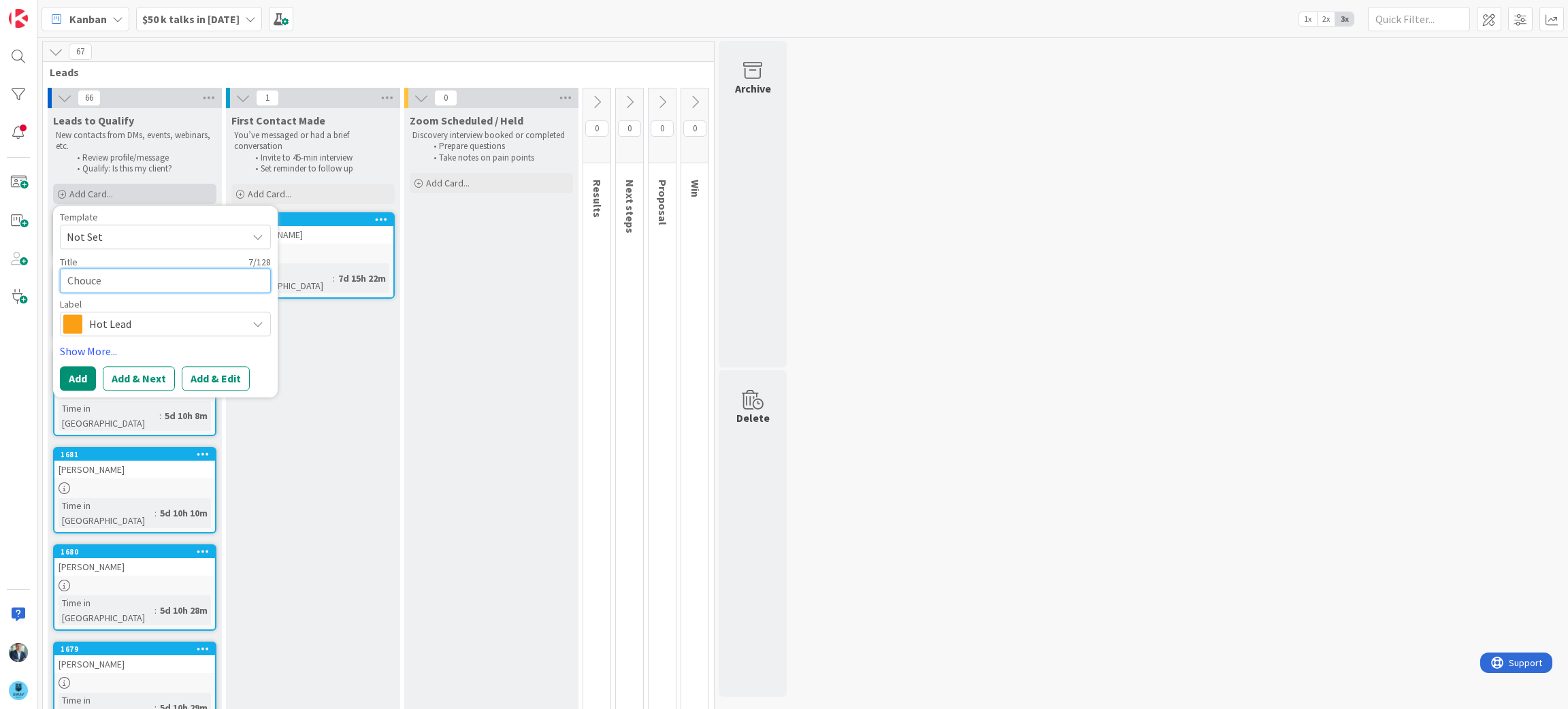
type textarea "x"
type textarea "Chouce"
type textarea "x"
type textarea "Chouc"
type textarea "x"
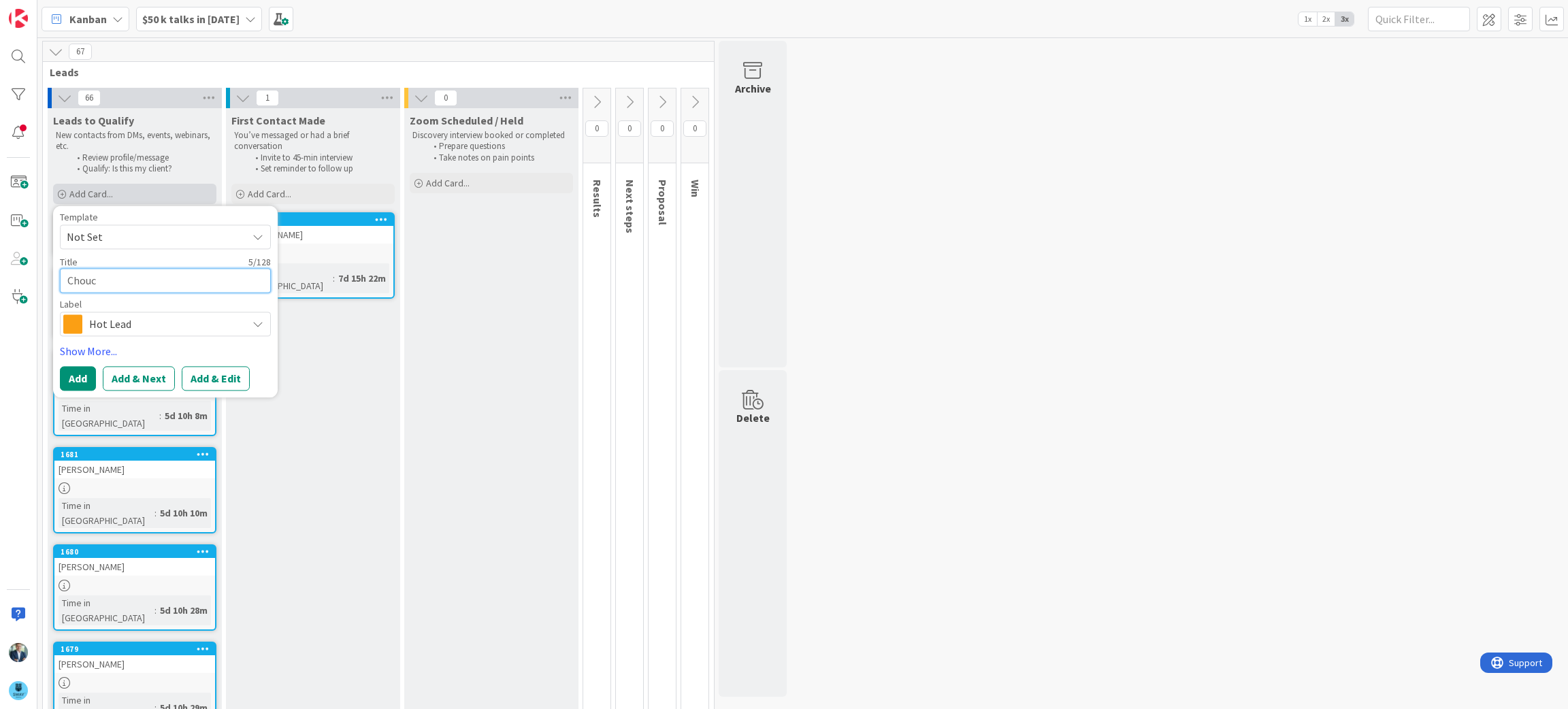
type textarea "Chou"
type textarea "x"
type textarea "Cho"
type textarea "x"
type textarea "[PERSON_NAME]"
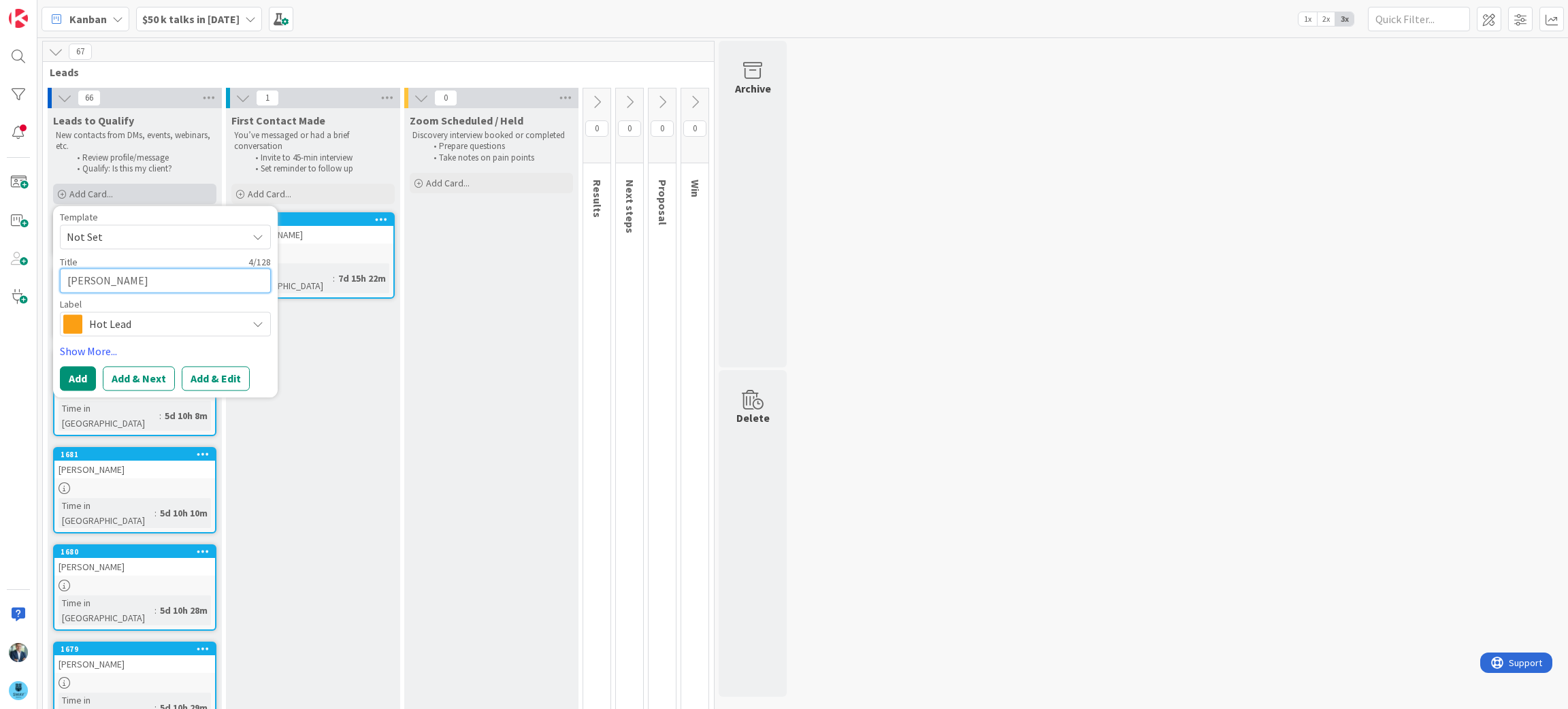
type textarea "x"
type textarea "Choic"
type textarea "x"
type textarea "Choice"
type textarea "x"
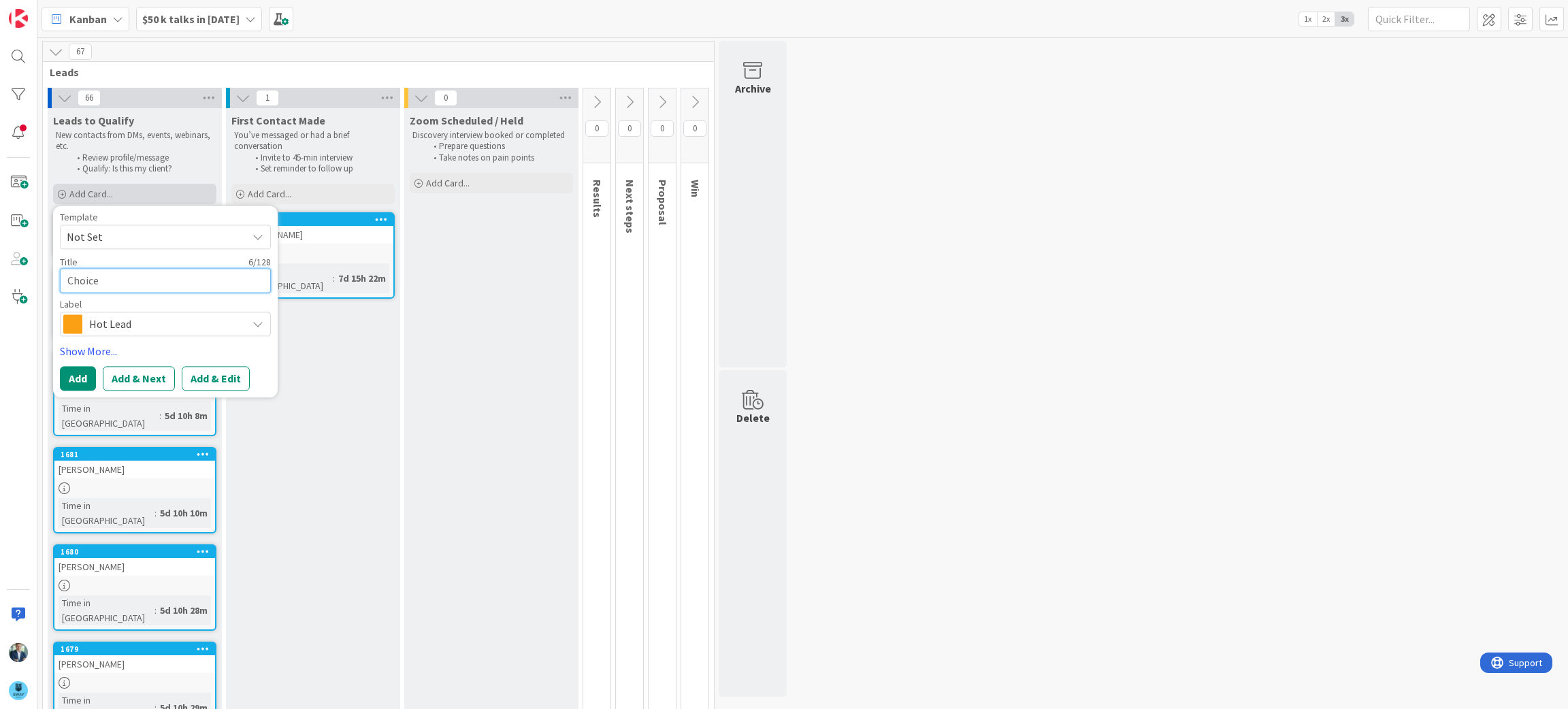
type textarea "Choice"
type textarea "x"
type textarea "Choice H"
type textarea "x"
type textarea "Choice Ho"
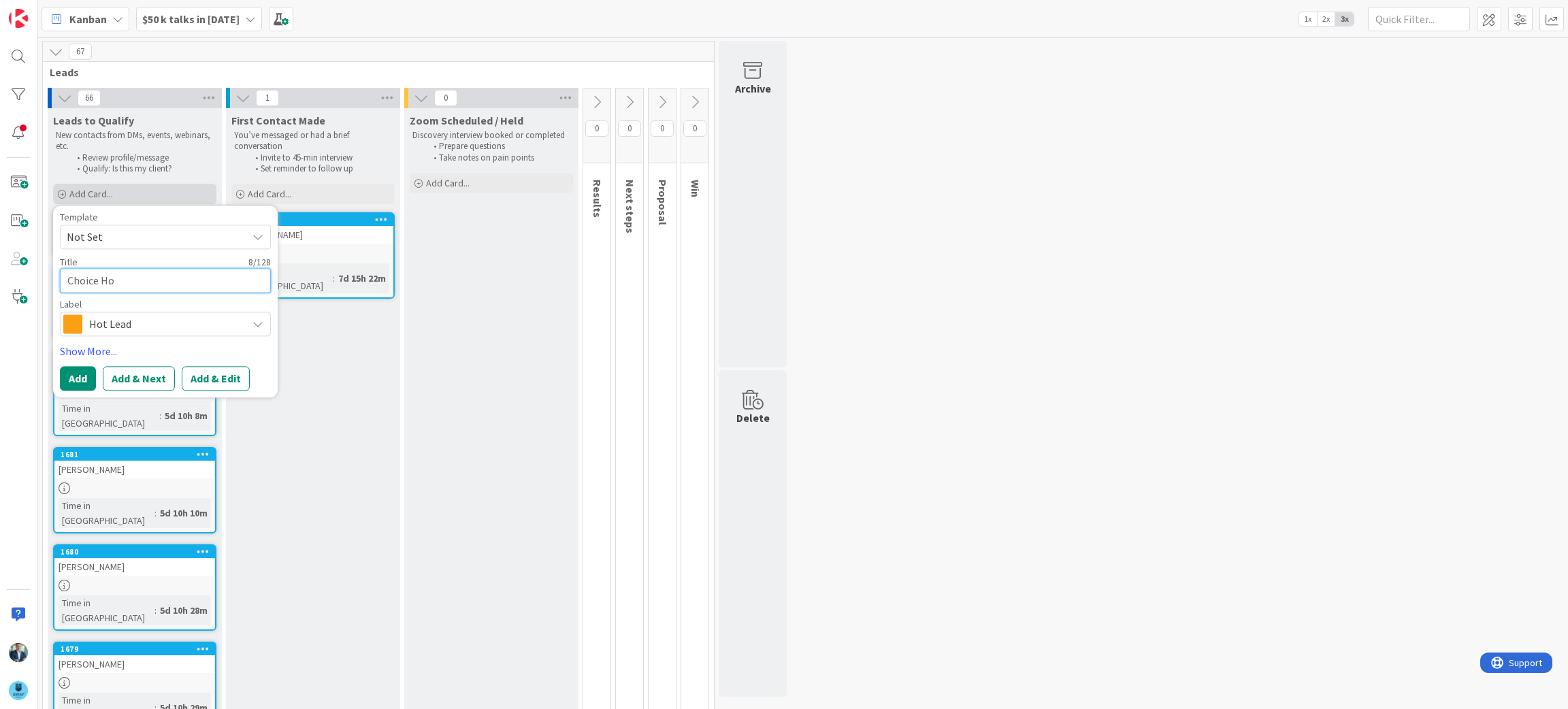
type textarea "x"
type textarea "Choice Hom"
type textarea "x"
type textarea "Choice Home"
type textarea "x"
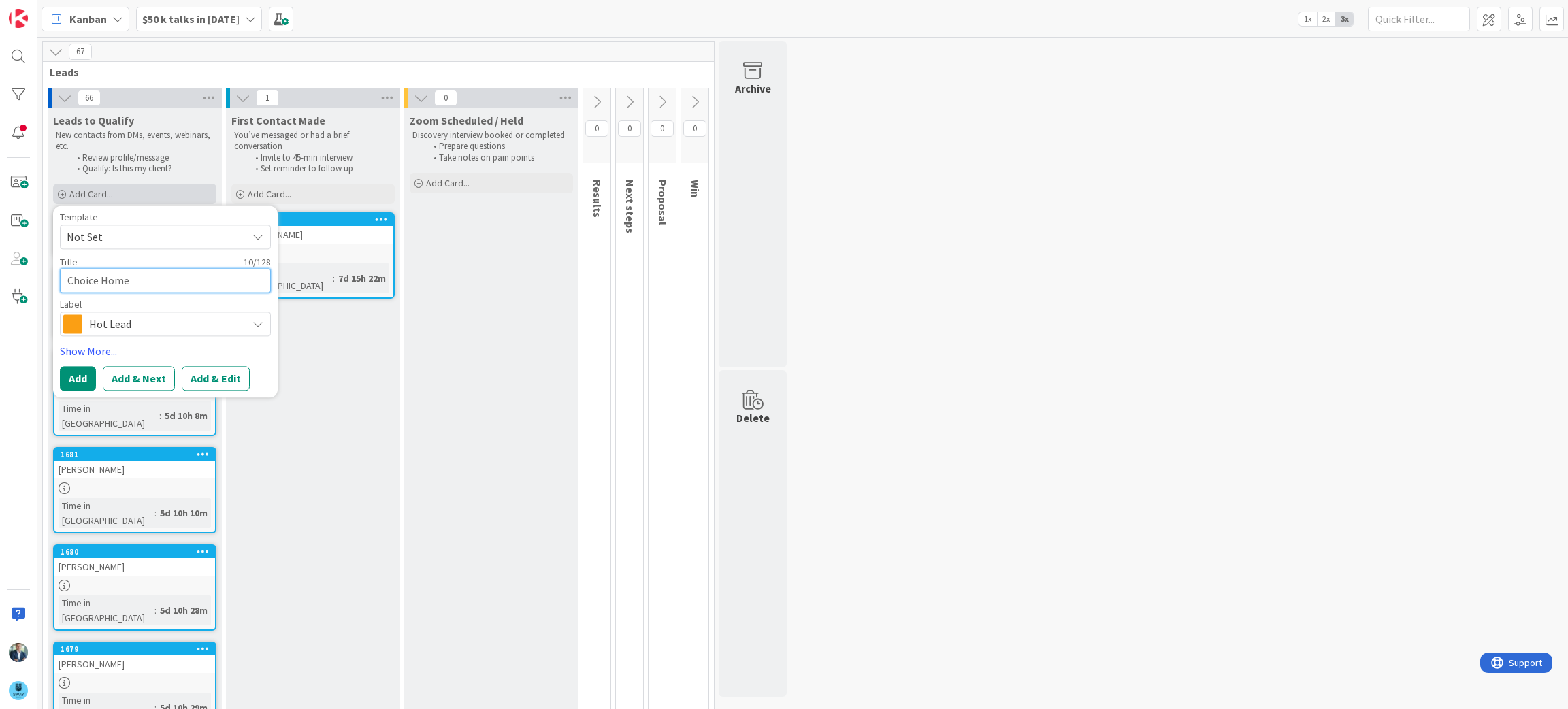
type textarea "Choice Home"
type textarea "x"
type textarea "Choice Home W"
type textarea "x"
type textarea "Choice Home War"
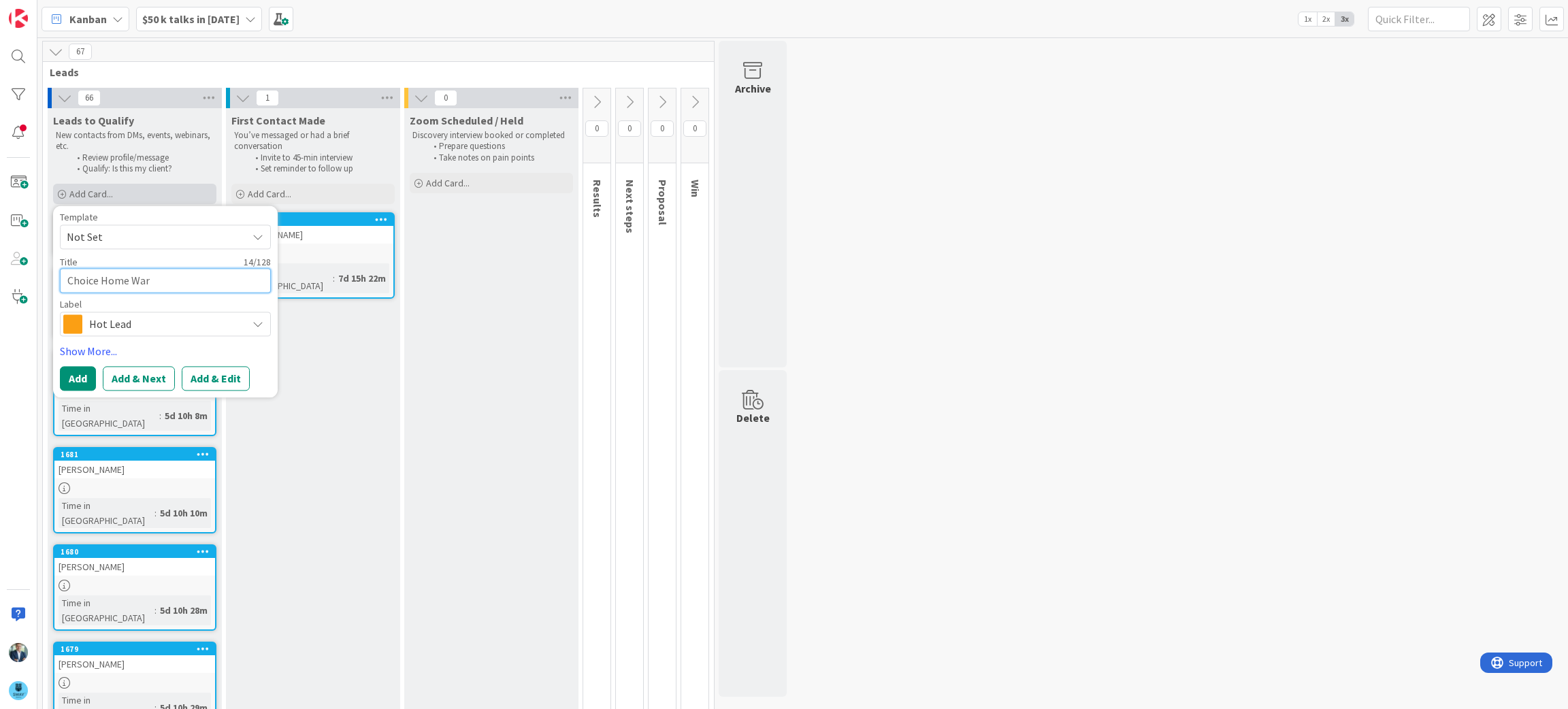
type textarea "x"
type textarea "Choice Home Ware"
type textarea "x"
type textarea "Choice Home Warer"
type textarea "x"
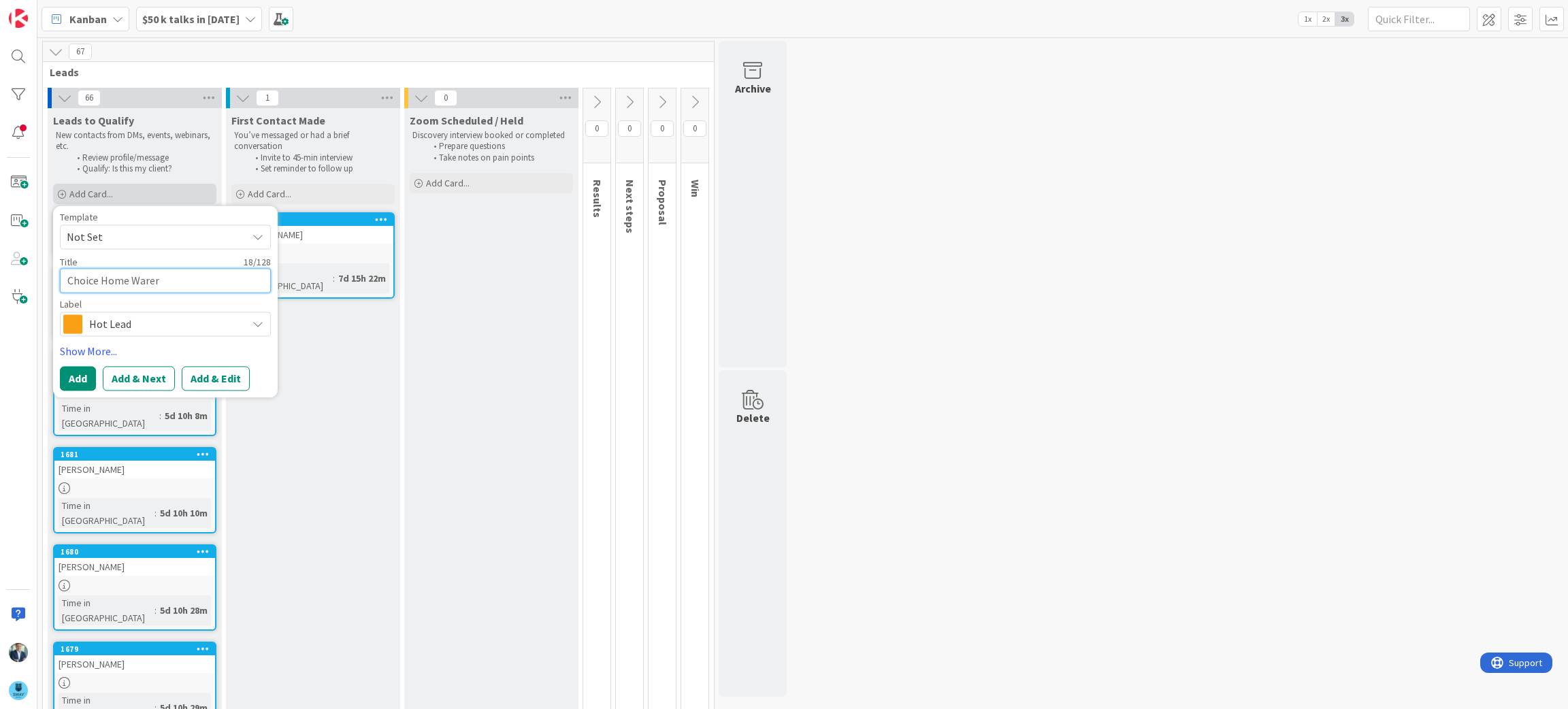
type textarea "Choice Home Warera"
type textarea "x"
type textarea "Choice Home Wareran"
type textarea "x"
type textarea "Choice Home Warera"
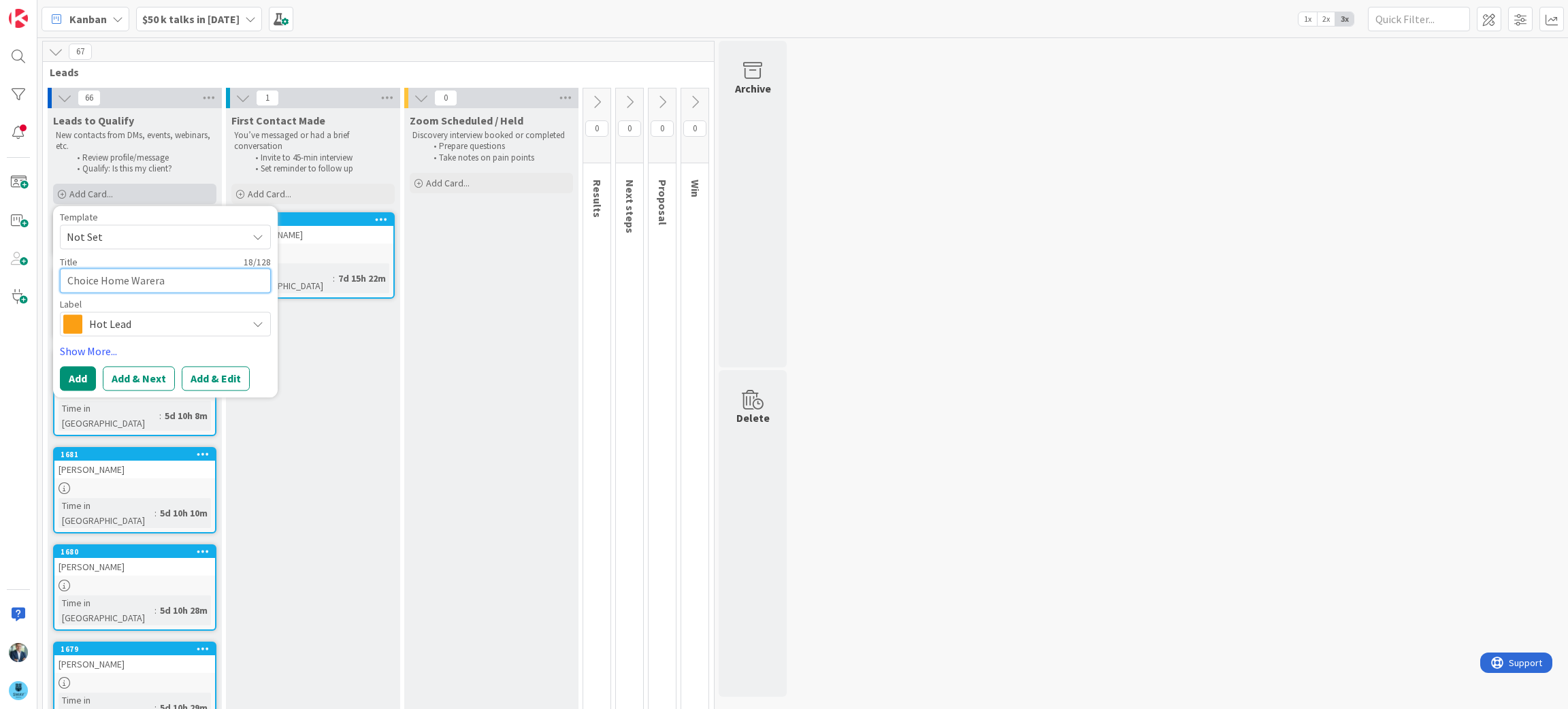
type textarea "x"
type textarea "Choice Home Warer"
type textarea "x"
type textarea "Choice Home Ware"
type textarea "x"
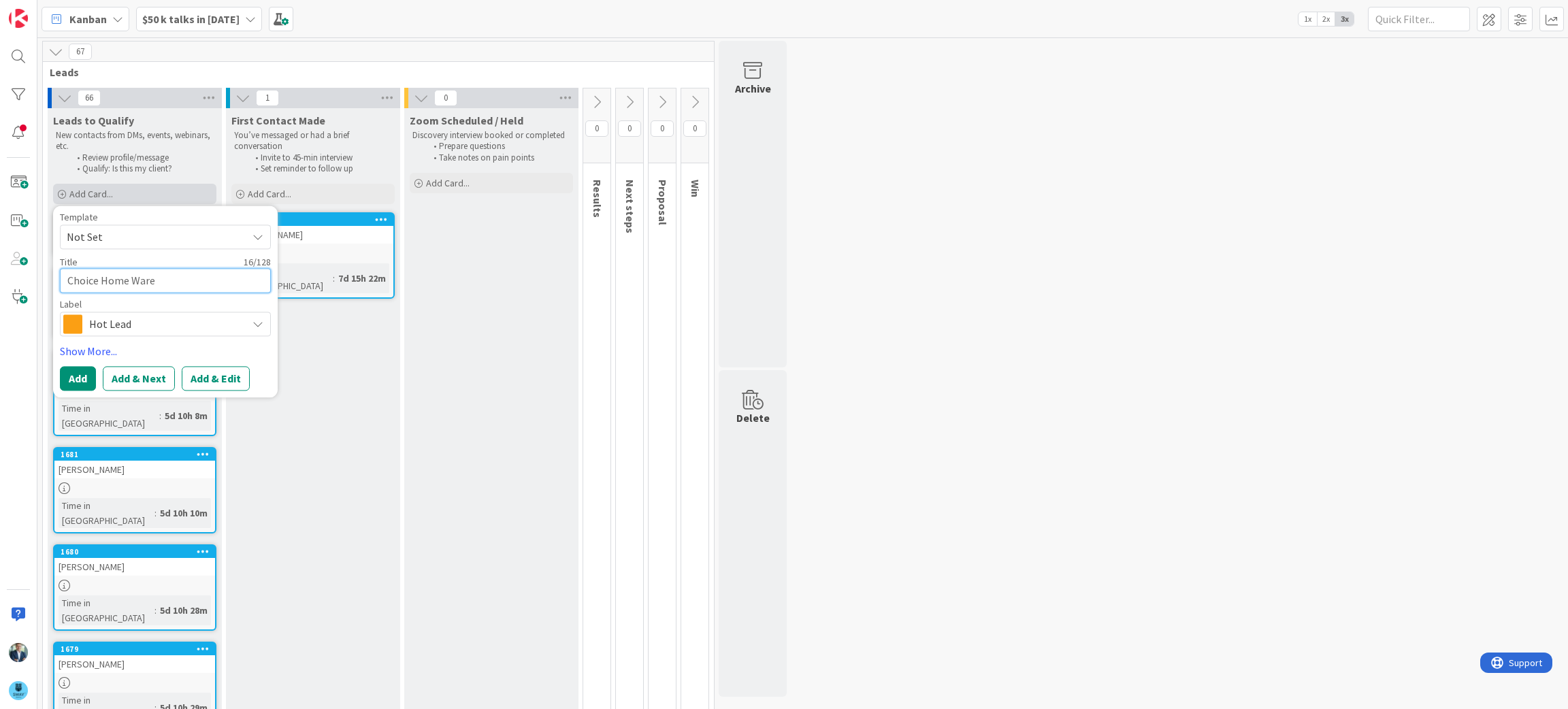
type textarea "Choice Home War"
type textarea "x"
type textarea "Choice Home Wara"
type textarea "x"
type textarea "Choice Home Waran"
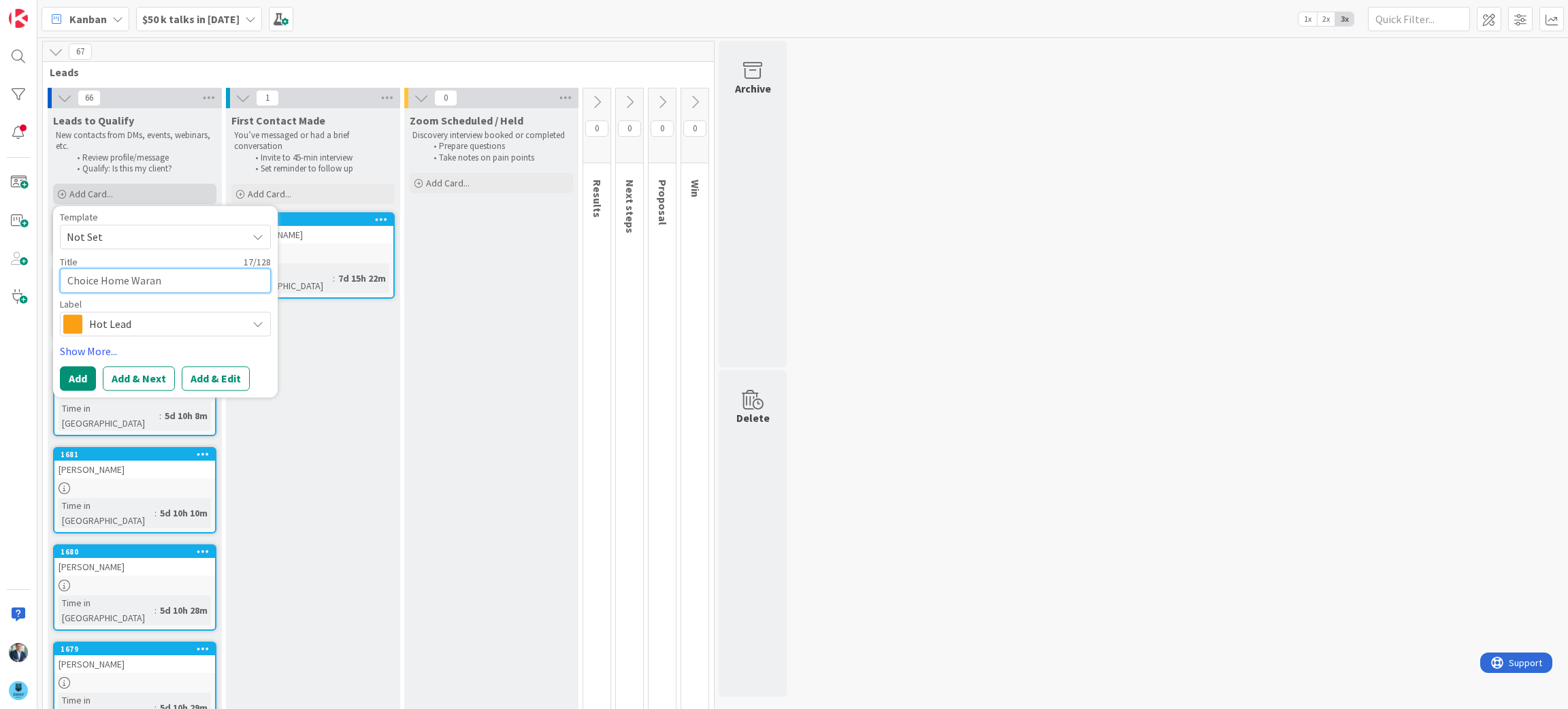
type textarea "x"
type textarea "Choice Home Wara"
type textarea "x"
type textarea "Choice Home War"
type textarea "x"
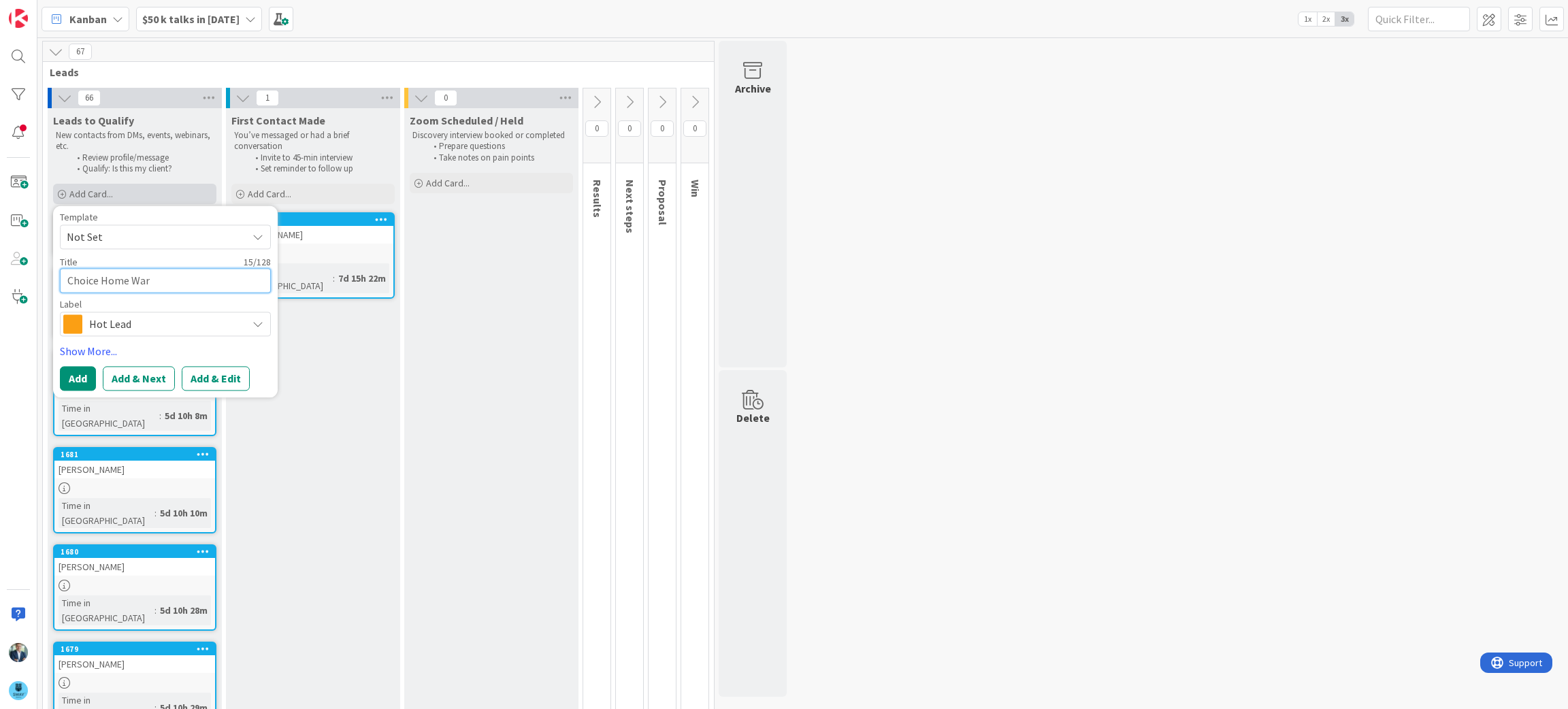
type textarea "Choice Home Warr"
type textarea "x"
type textarea "Choice Home Warra"
type textarea "x"
type textarea "Choice Home Warran"
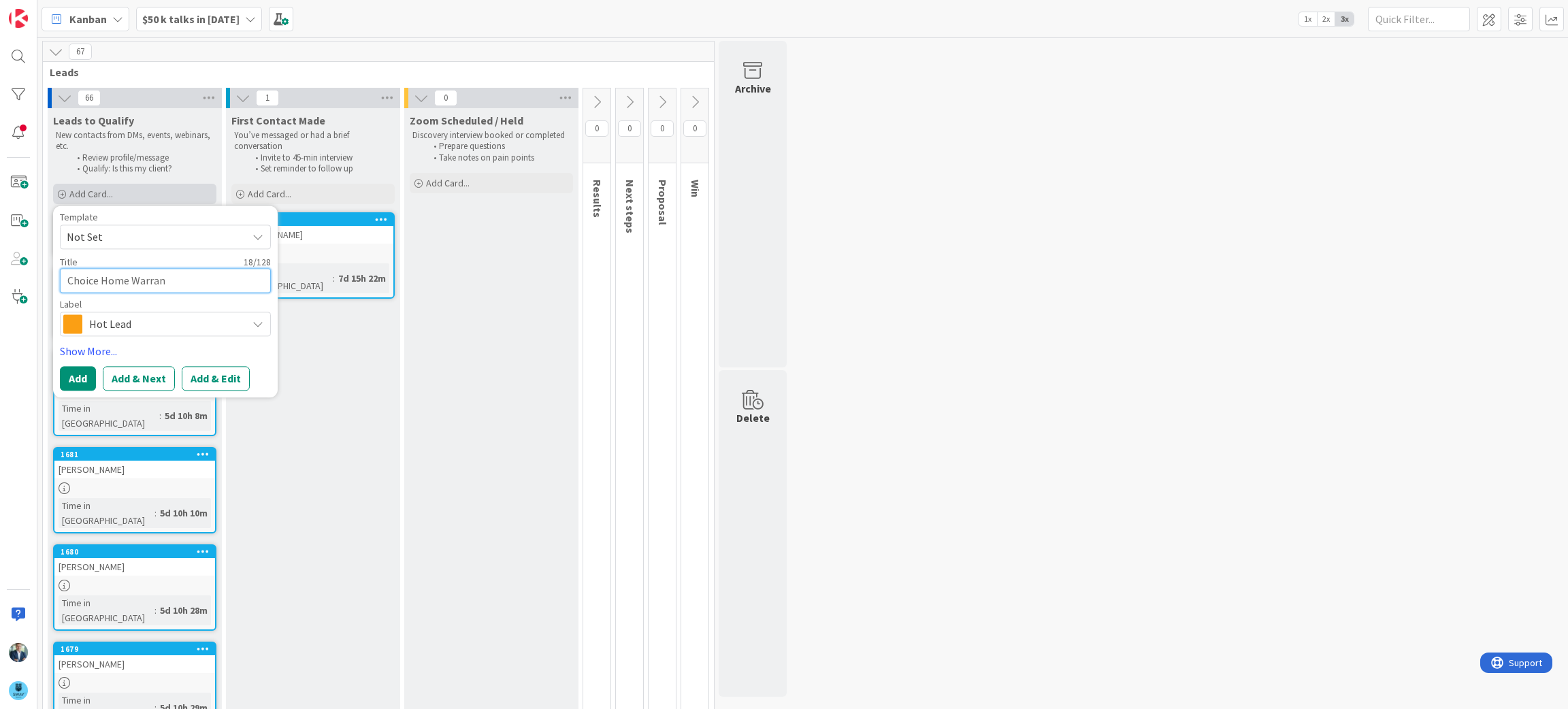
type textarea "x"
type textarea "Choice Home Warrant"
type textarea "x"
type textarea "Choice Home Warranty"
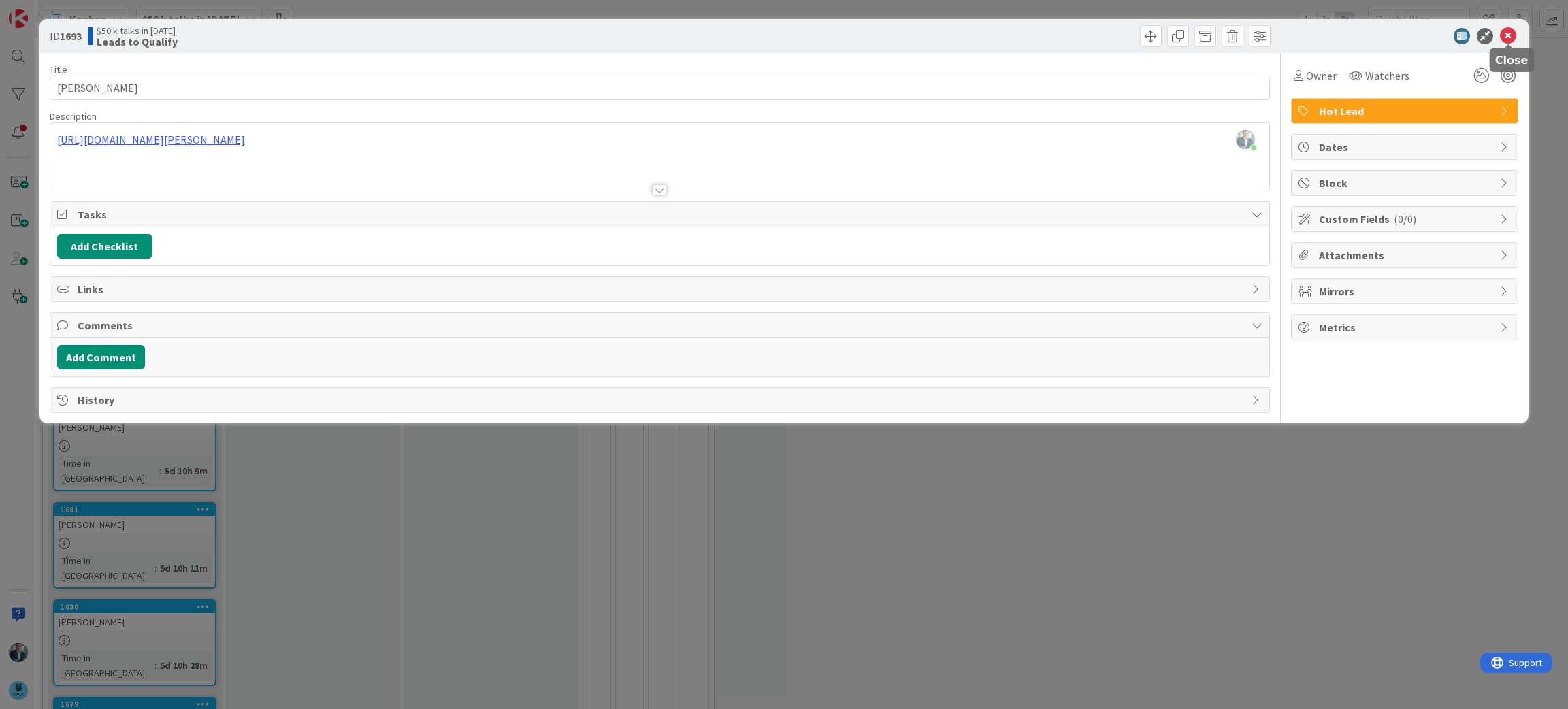
click at [1510, 34] on icon at bounding box center [1508, 36] width 17 height 17
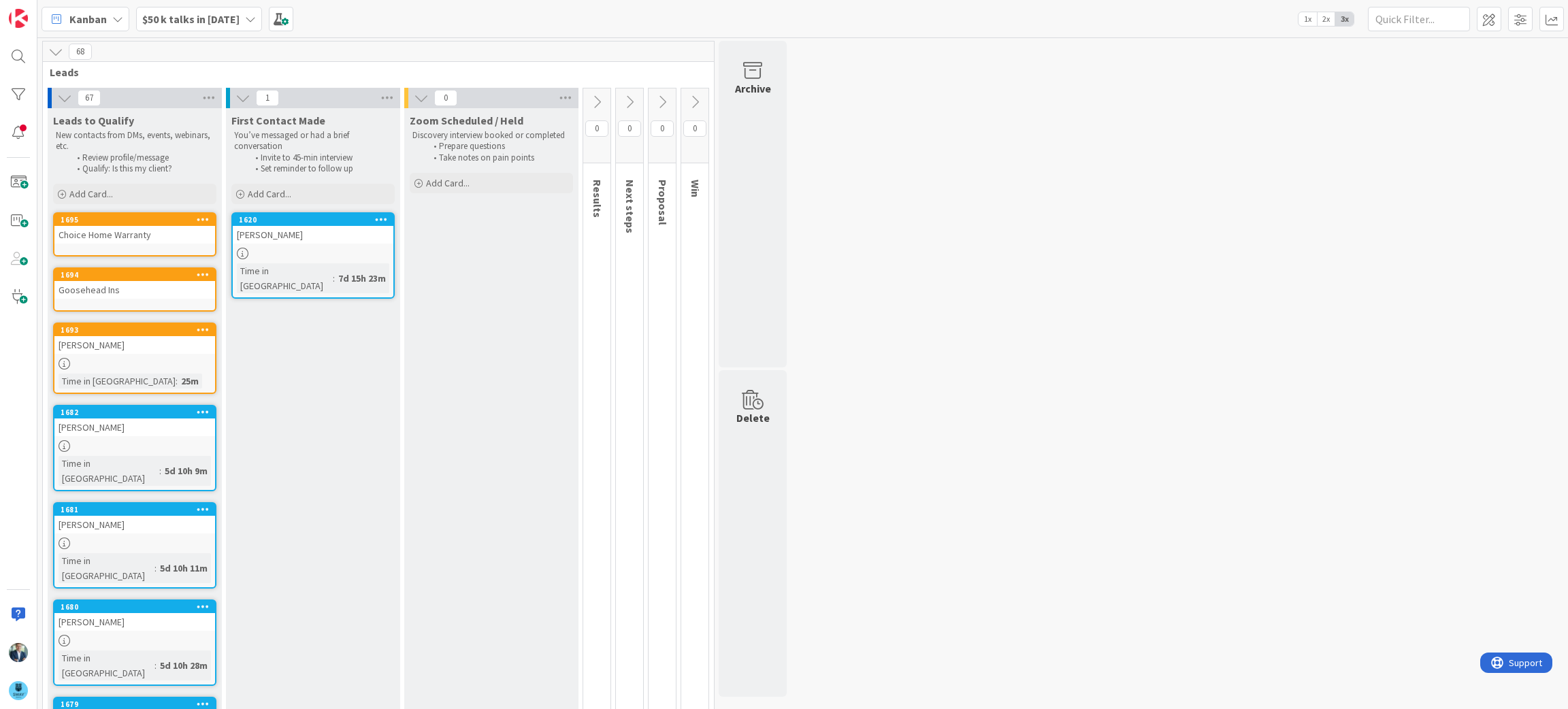
click at [147, 293] on div "Goosehead Ins" at bounding box center [135, 290] width 160 height 18
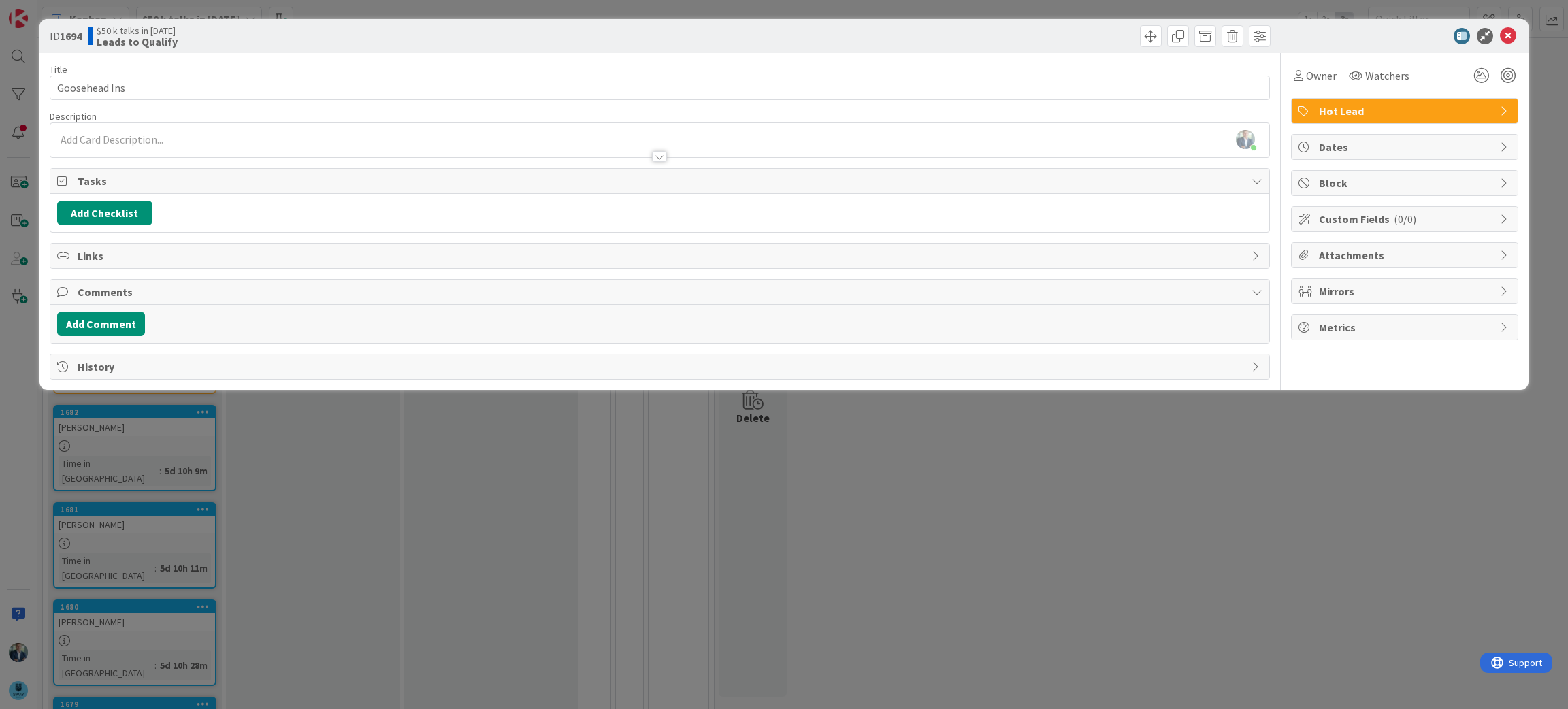
click at [1467, 108] on span "Hot Lead" at bounding box center [1406, 111] width 174 height 17
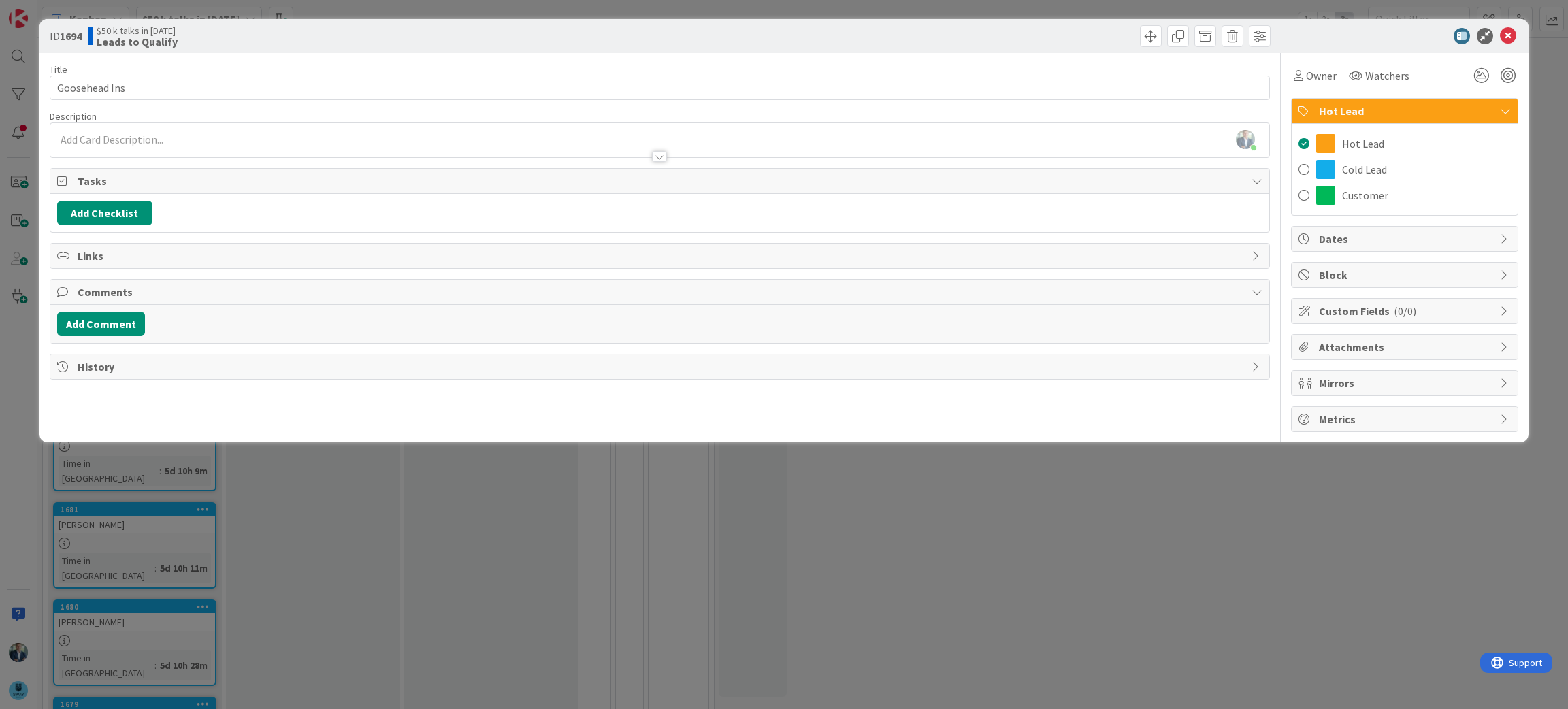
click at [1467, 108] on span "Hot Lead" at bounding box center [1406, 111] width 174 height 17
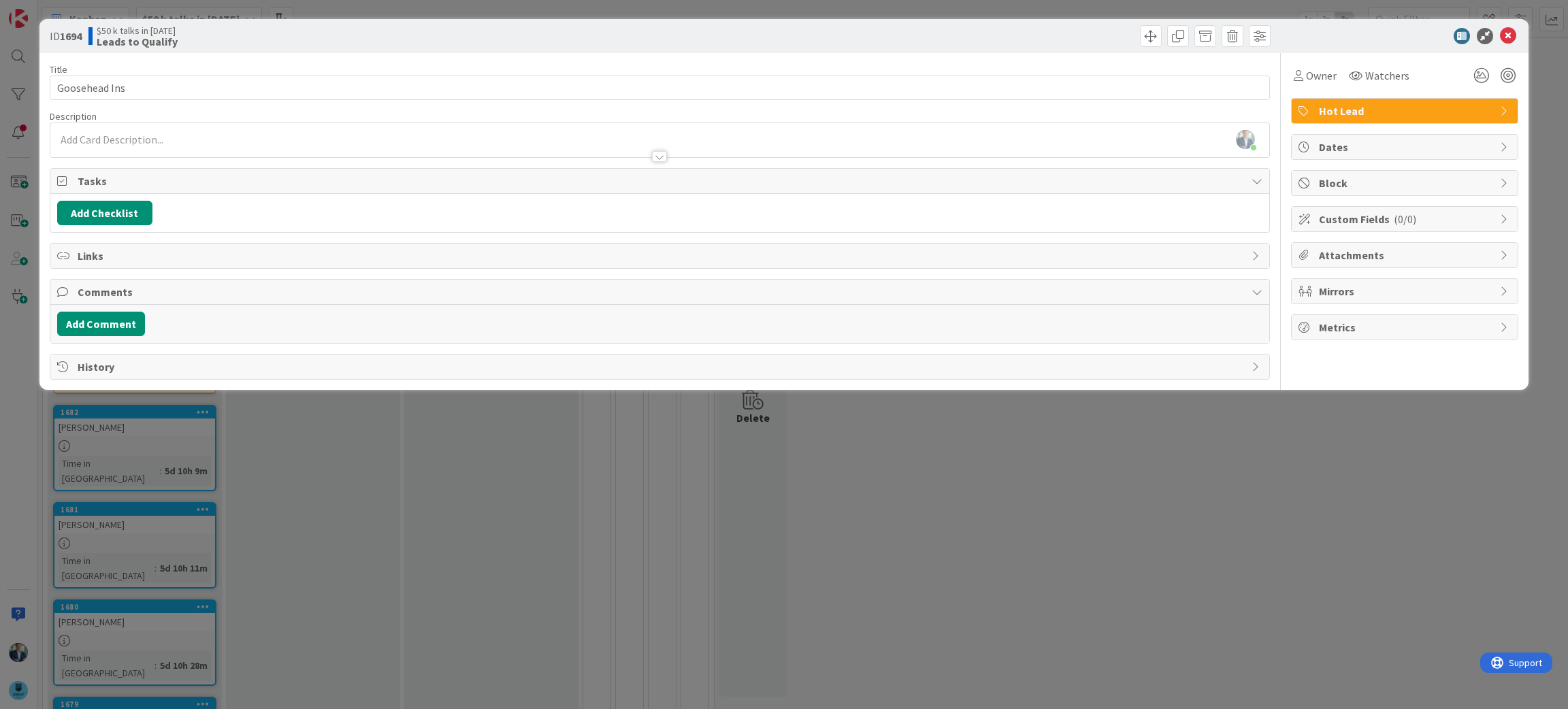
click at [1467, 108] on span "Hot Lead" at bounding box center [1406, 111] width 174 height 17
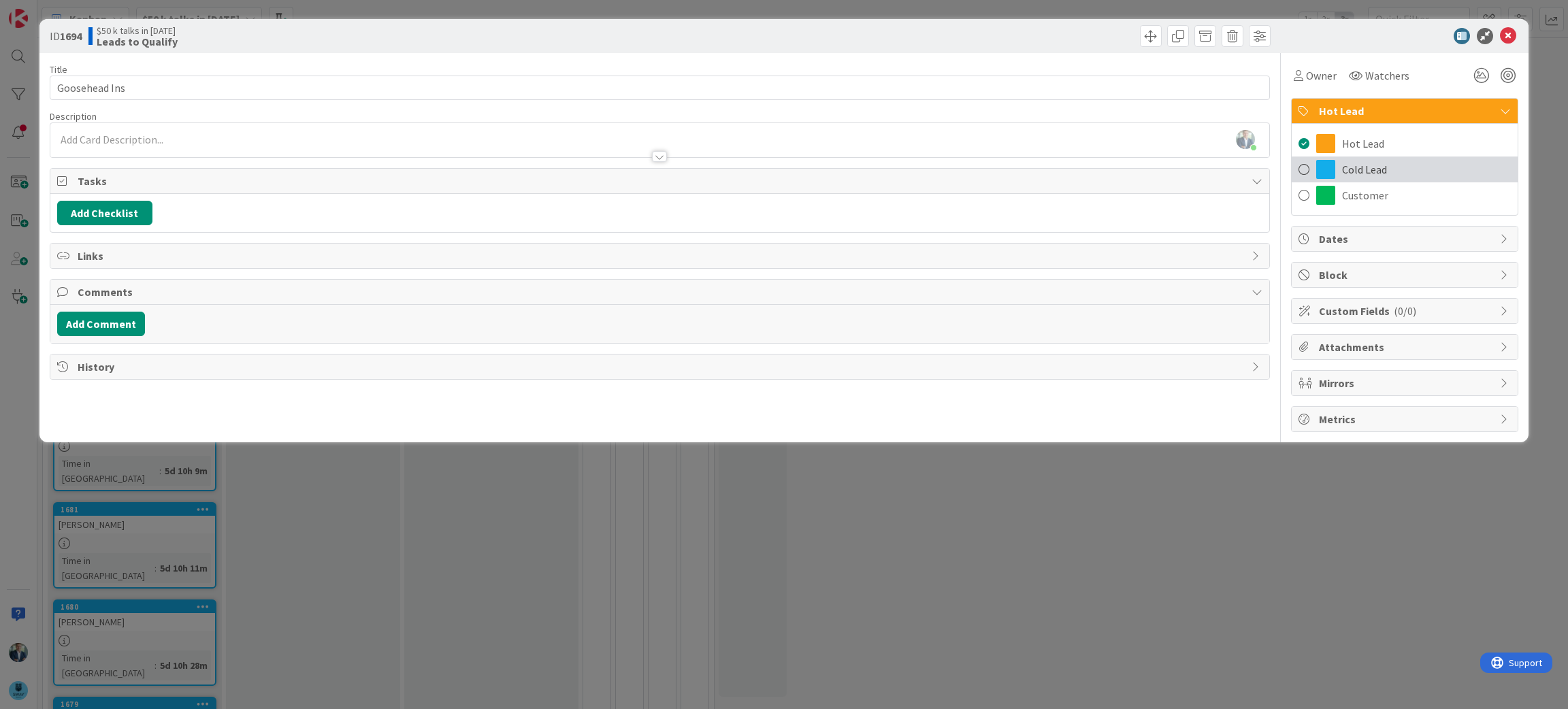
click at [1377, 173] on span "Cold Lead" at bounding box center [1364, 170] width 45 height 17
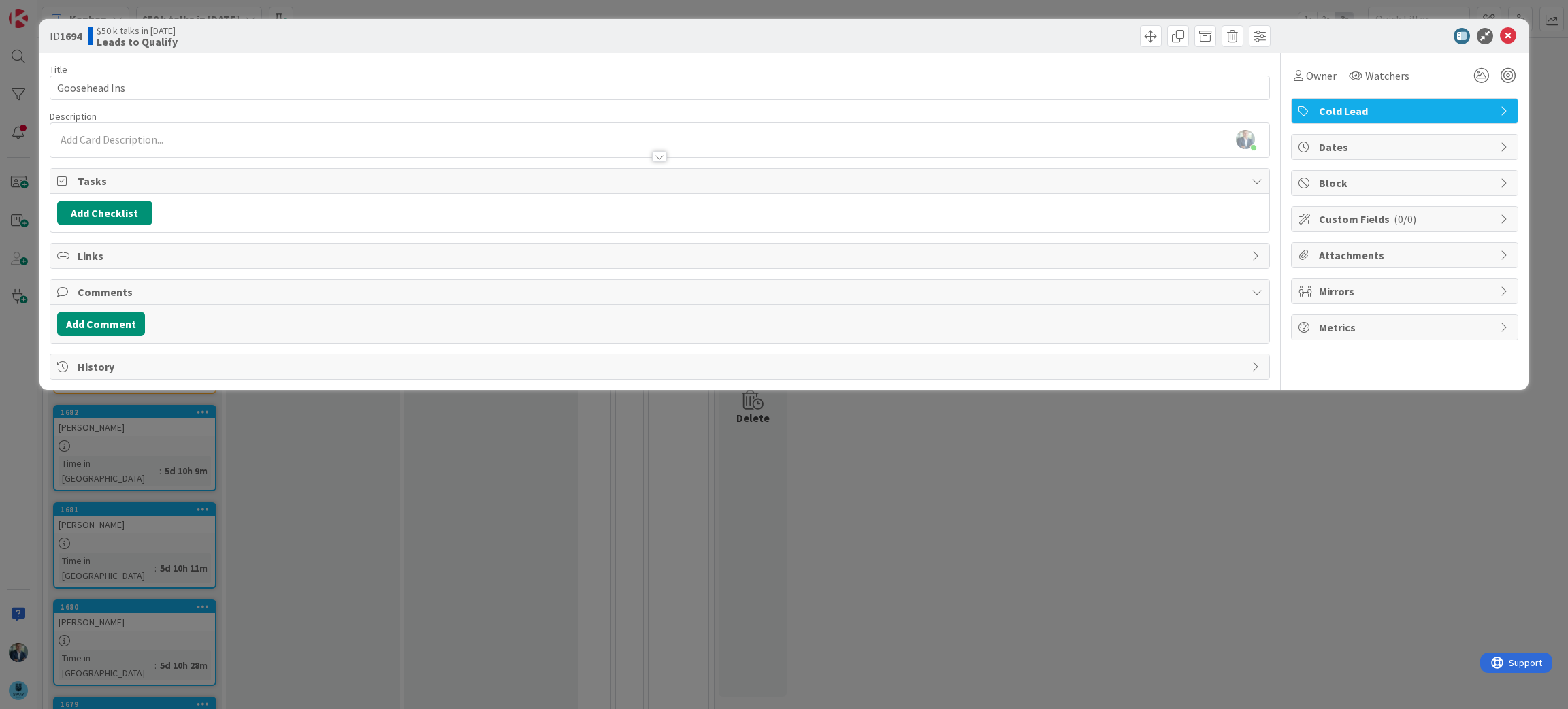
click at [1517, 32] on div at bounding box center [1397, 36] width 241 height 17
click at [1506, 32] on icon at bounding box center [1508, 36] width 17 height 17
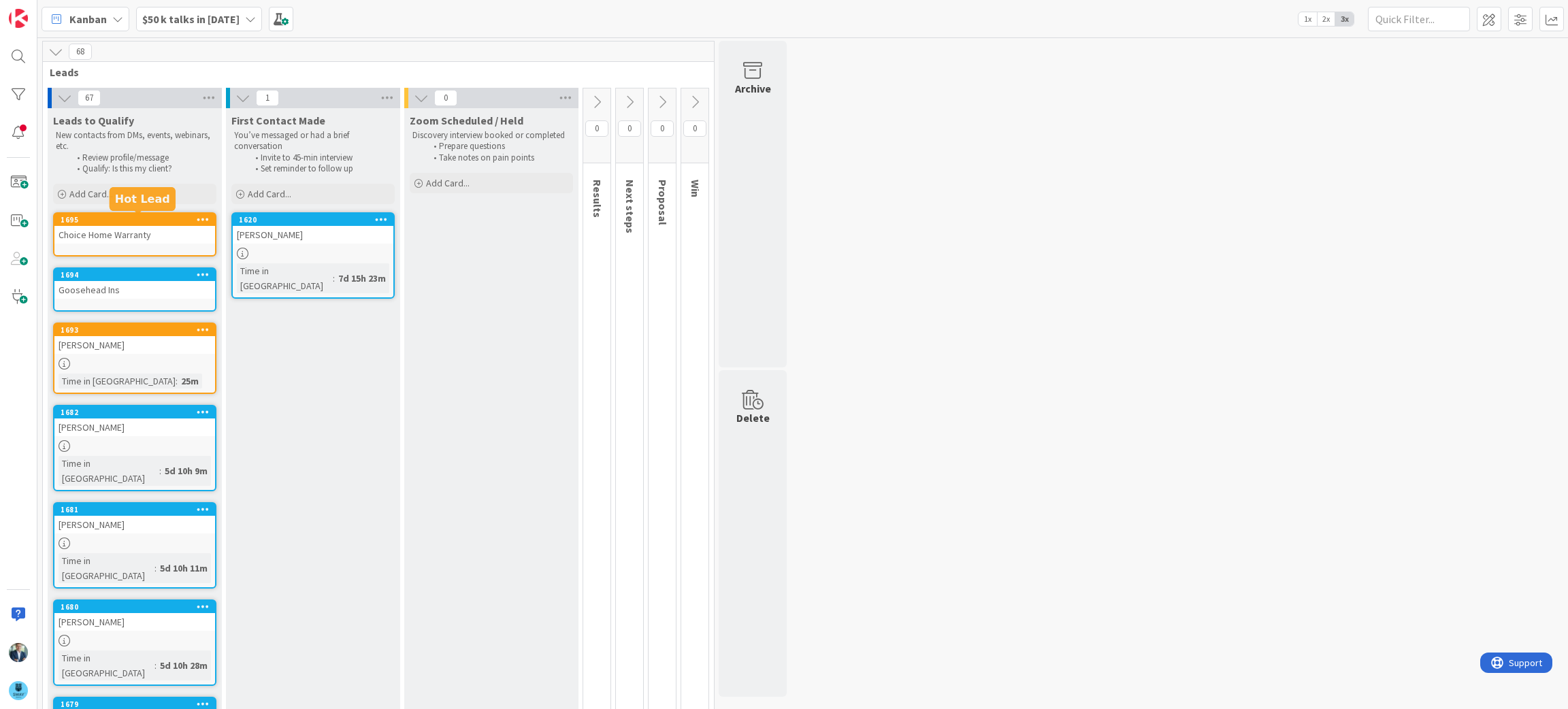
click at [120, 215] on div "1695" at bounding box center [138, 219] width 155 height 9
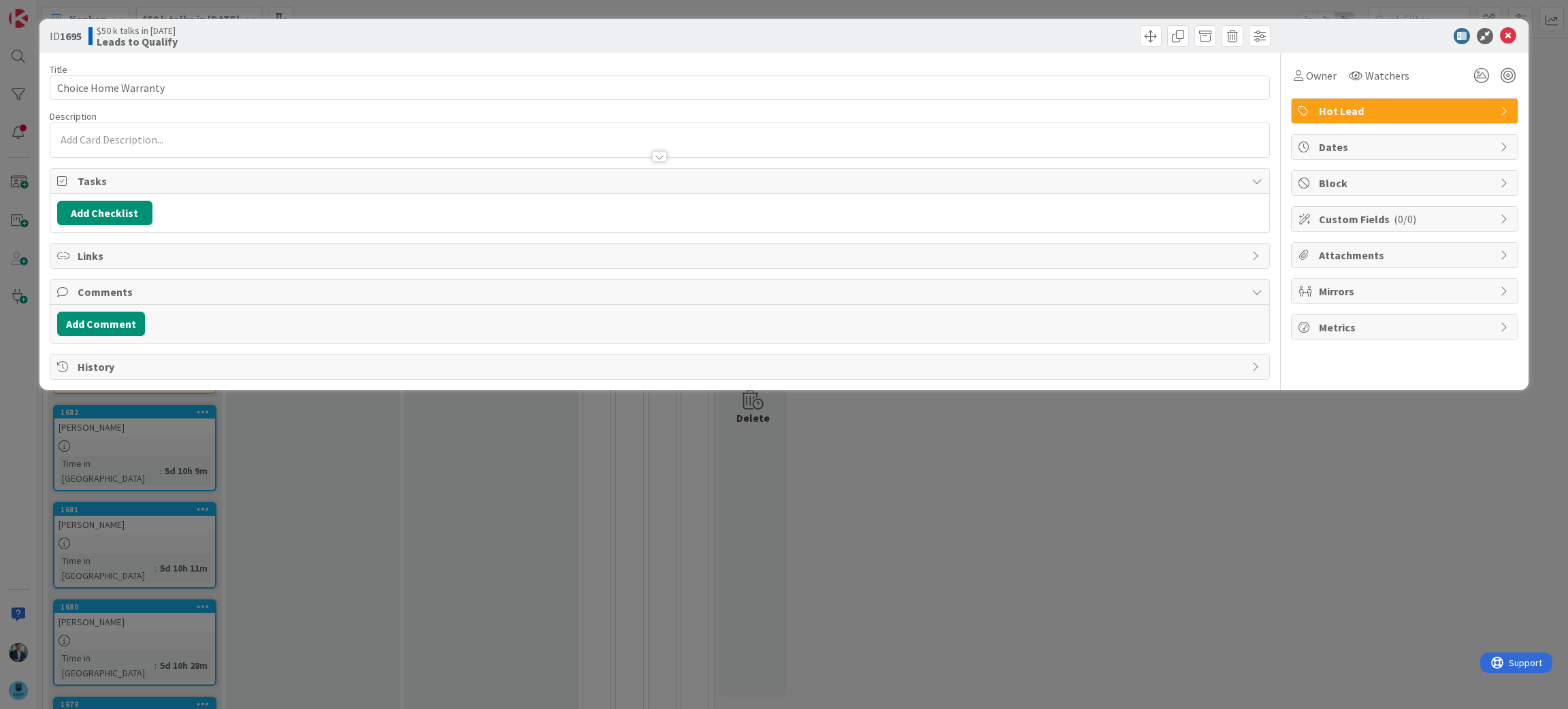
click at [1354, 106] on span "Hot Lead" at bounding box center [1406, 111] width 174 height 17
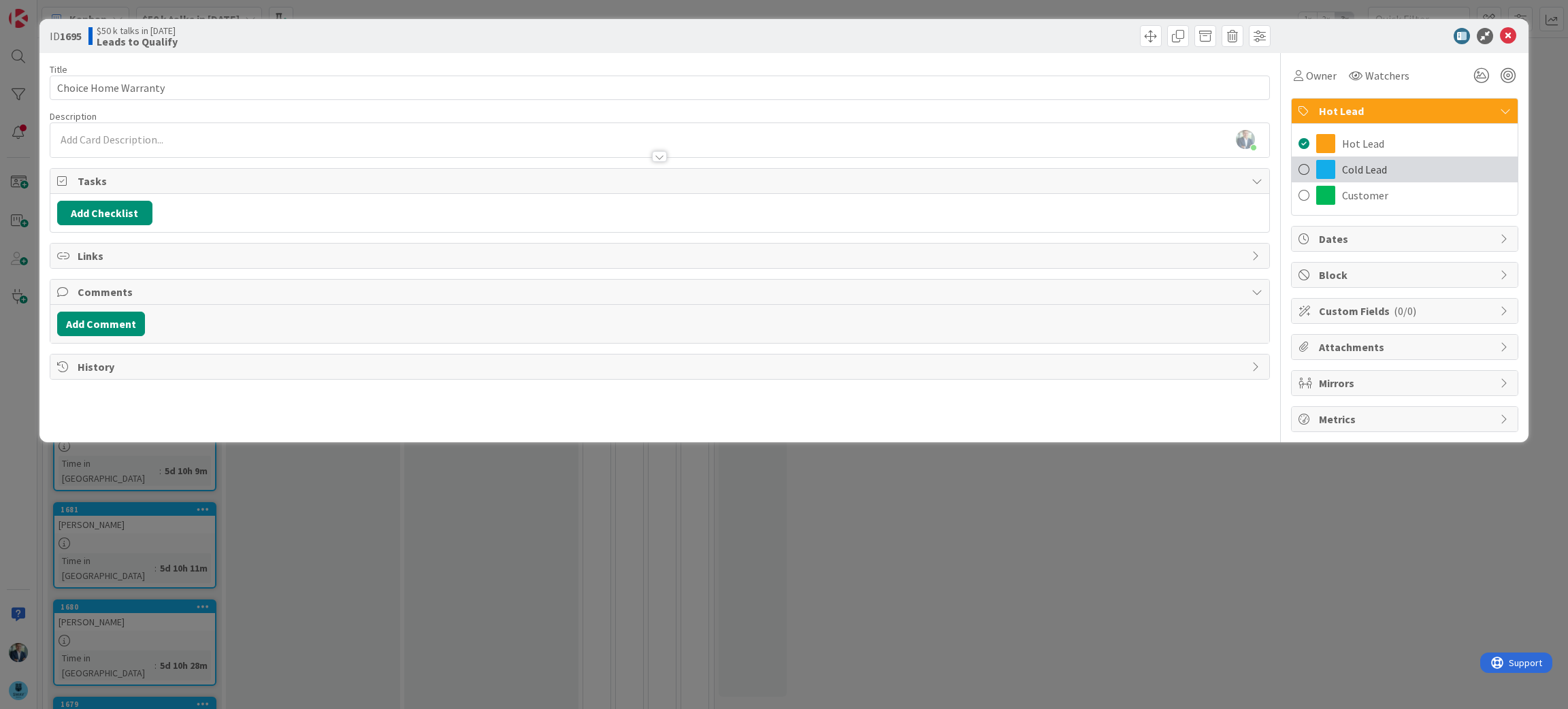
click at [1349, 170] on span "Cold Lead" at bounding box center [1364, 170] width 45 height 17
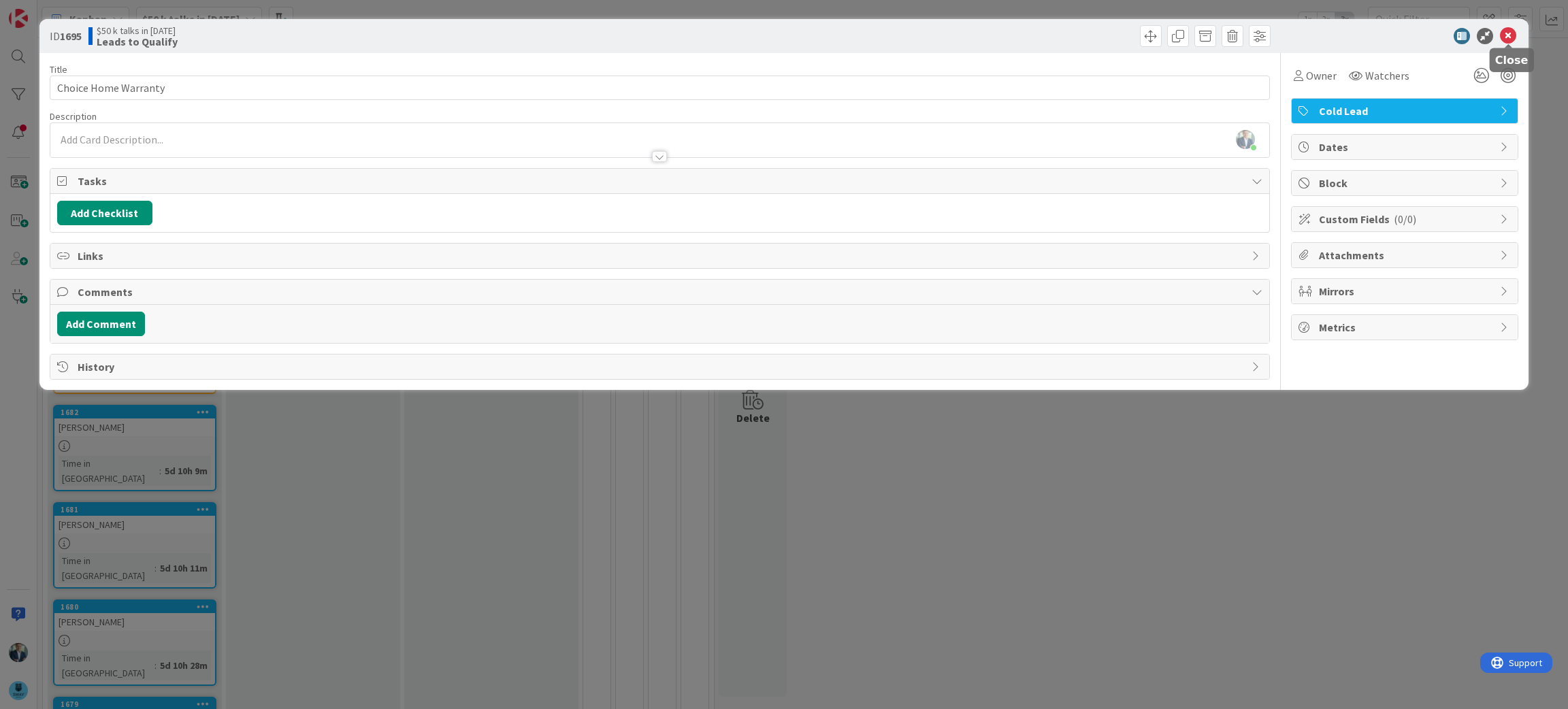
click at [1510, 36] on icon at bounding box center [1508, 36] width 17 height 17
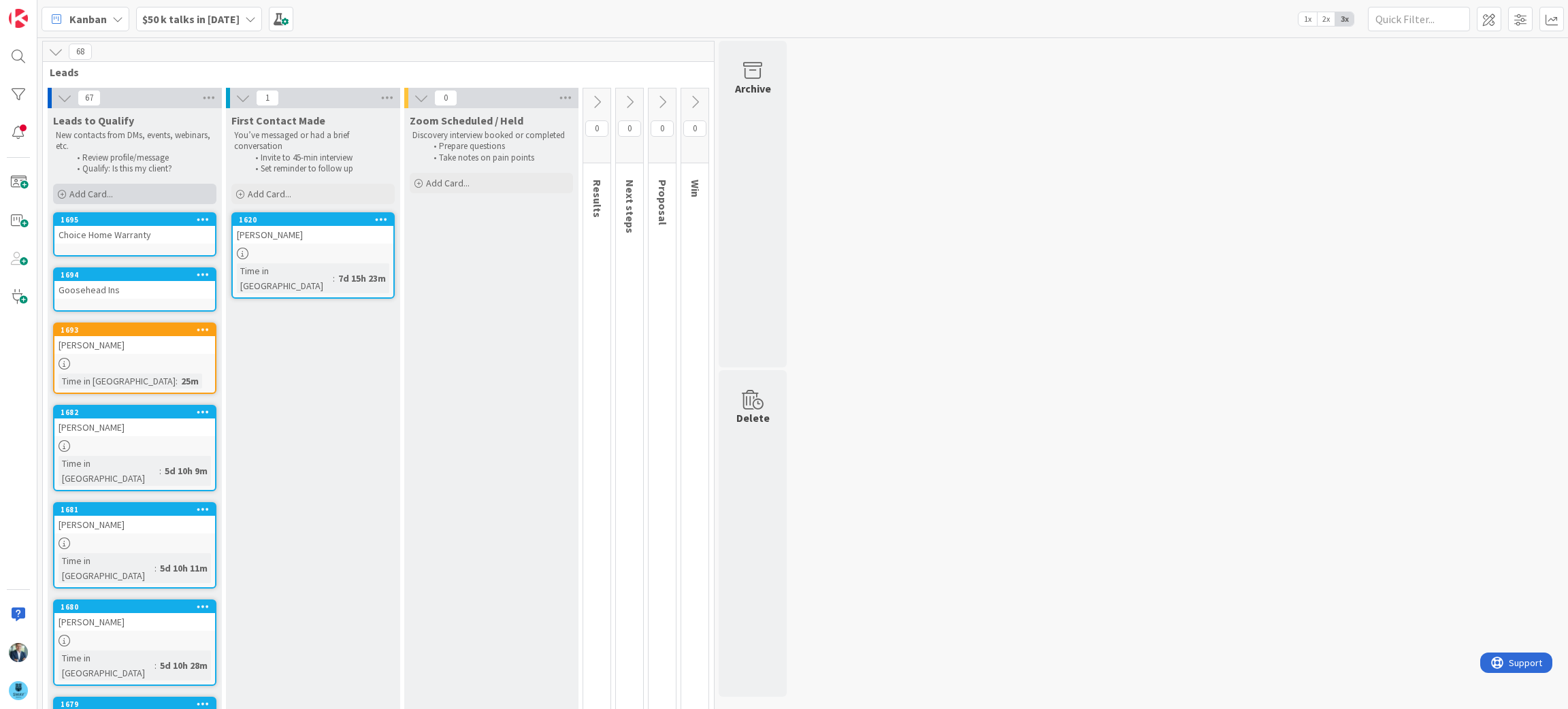
click at [125, 197] on div "Add Card..." at bounding box center [135, 194] width 163 height 20
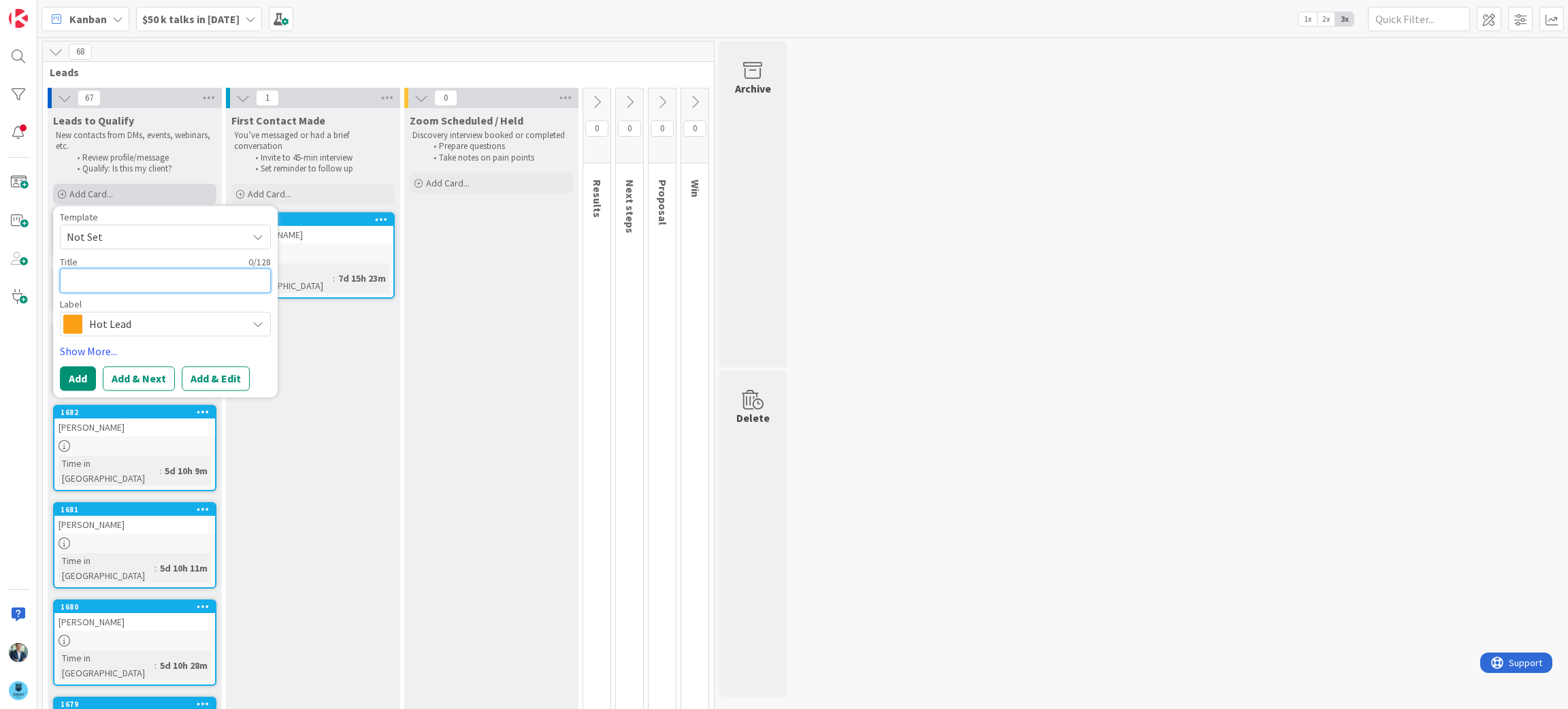
type textarea "x"
type textarea "A"
type textarea "x"
type textarea "Ac"
type textarea "x"
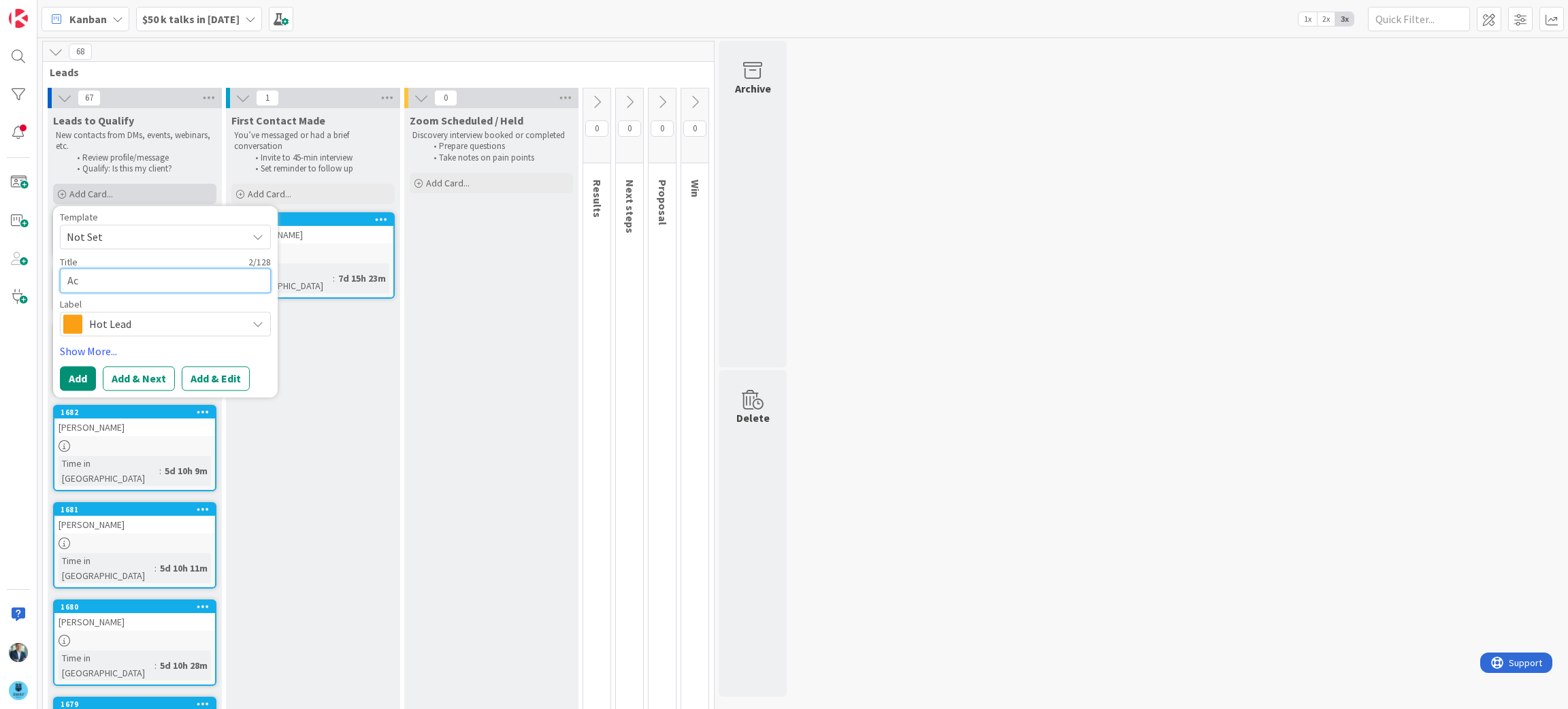
type textarea "Ach"
type textarea "x"
type textarea "Acho"
type textarea "x"
type textarea "Achos"
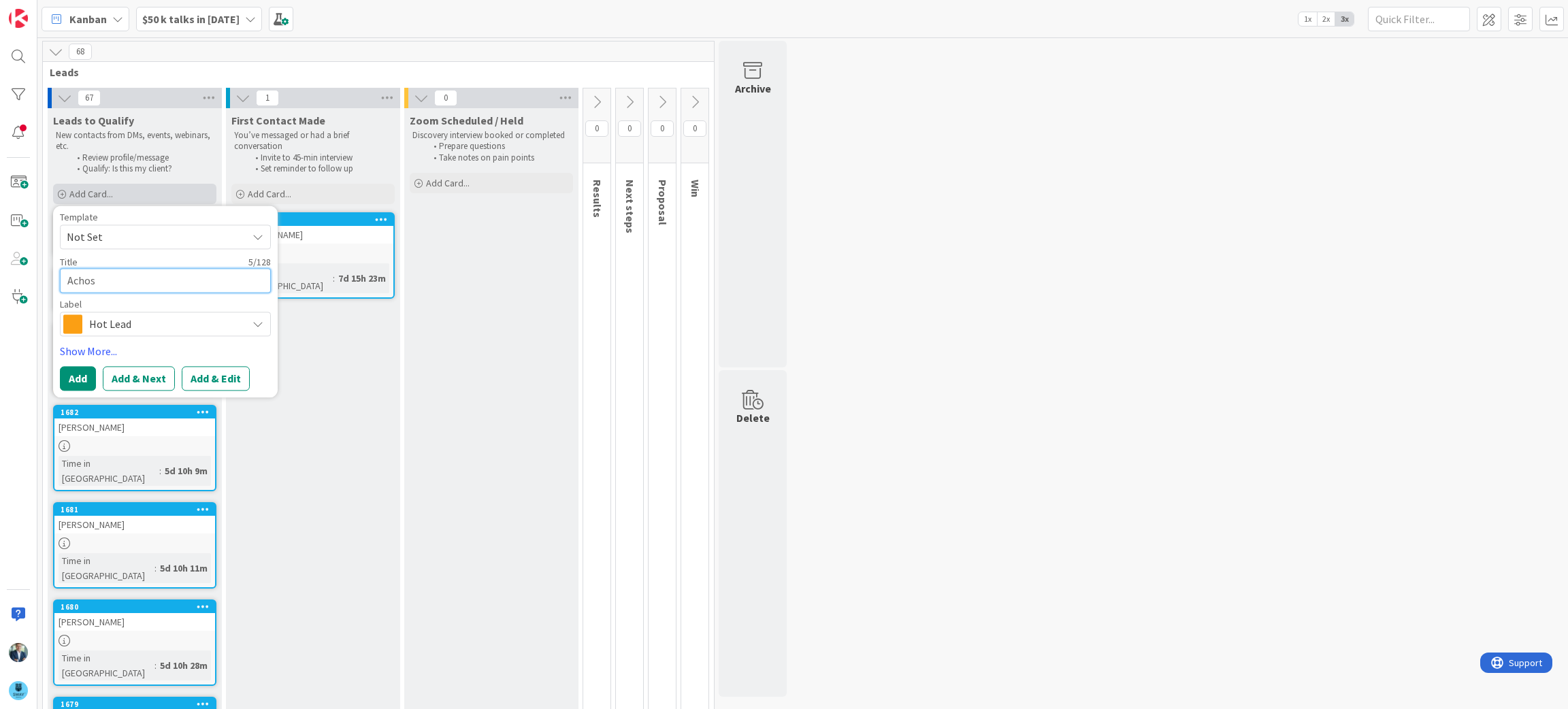
type textarea "x"
click at [146, 332] on span "Hot Lead" at bounding box center [165, 325] width 151 height 19
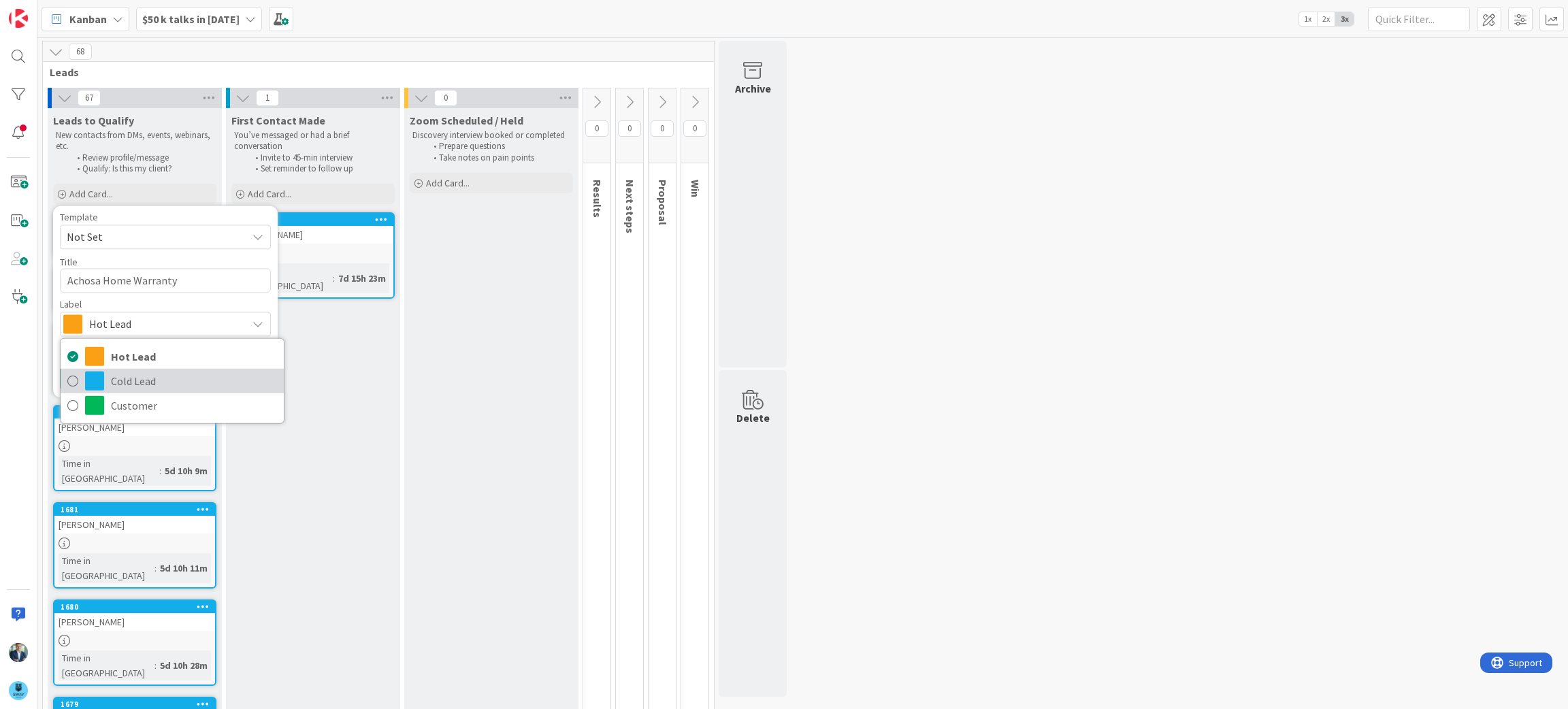
click at [141, 386] on span "Cold Lead" at bounding box center [194, 381] width 166 height 20
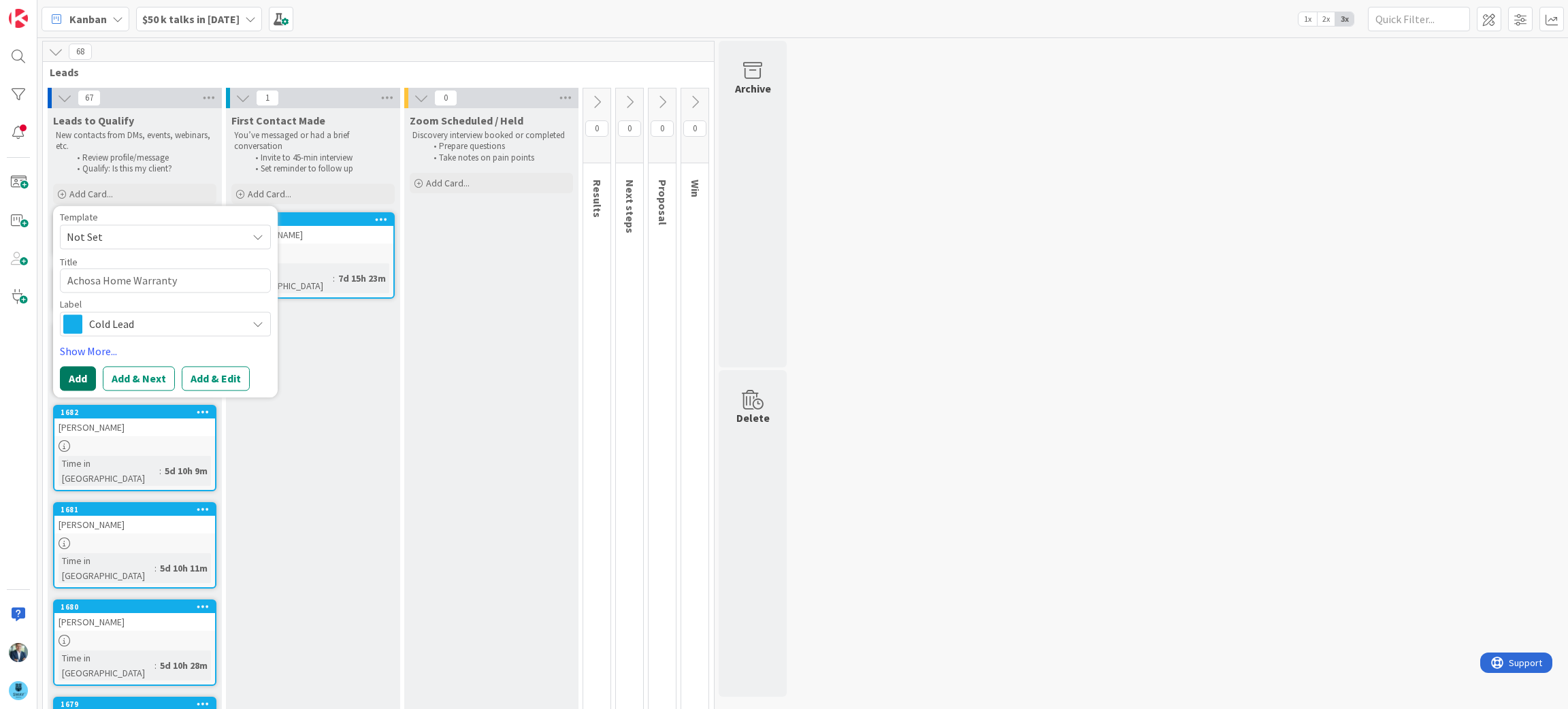
click at [77, 373] on button "Add" at bounding box center [77, 379] width 36 height 25
